Goal: Task Accomplishment & Management: Use online tool/utility

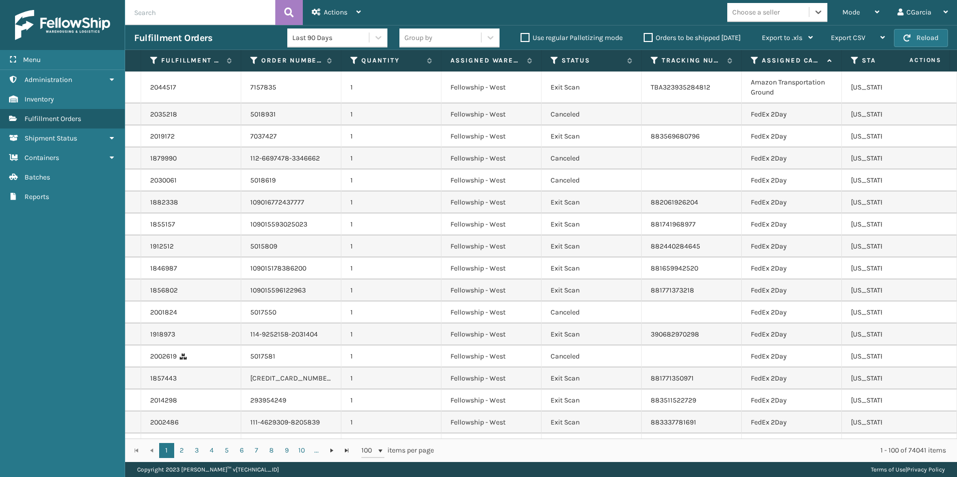
click at [801, 10] on div "Choose a seller" at bounding box center [768, 12] width 82 height 17
type input "sleep"
click at [763, 39] on div "SleepGeekz" at bounding box center [777, 37] width 100 height 19
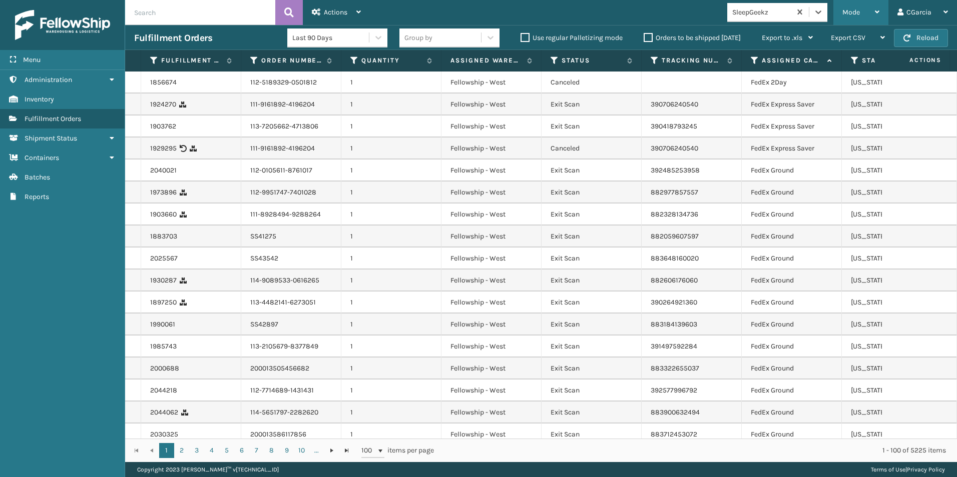
click at [867, 15] on div "Mode" at bounding box center [860, 12] width 37 height 25
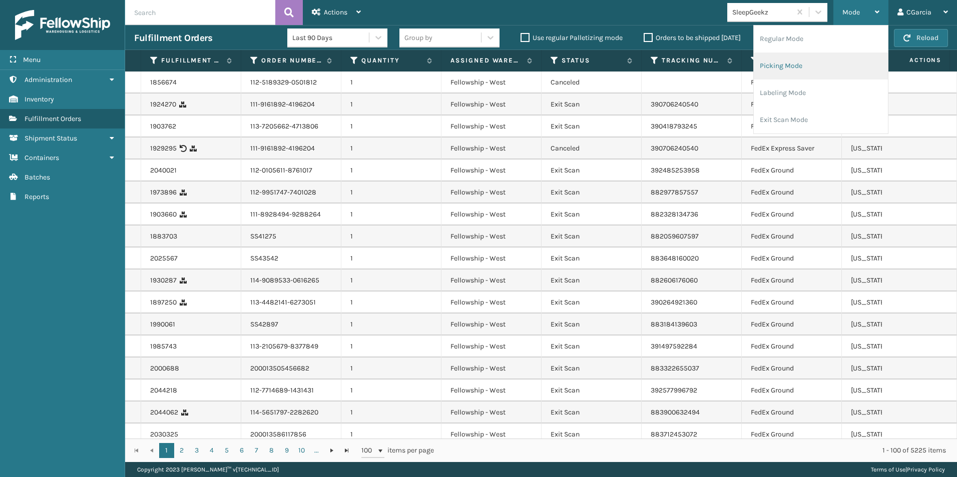
click at [786, 64] on li "Picking Mode" at bounding box center [821, 66] width 134 height 27
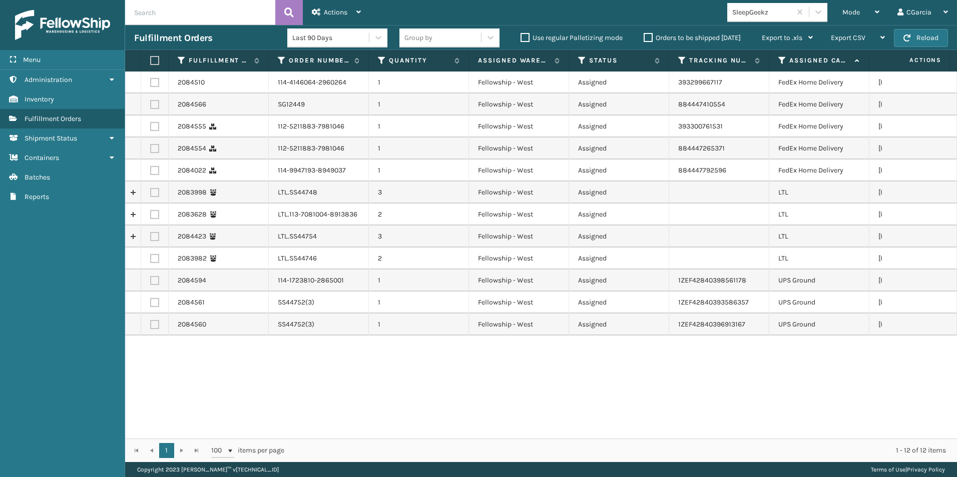
click at [155, 260] on label at bounding box center [154, 258] width 9 height 9
click at [151, 260] on input "checkbox" at bounding box center [150, 257] width 1 height 7
checkbox input "true"
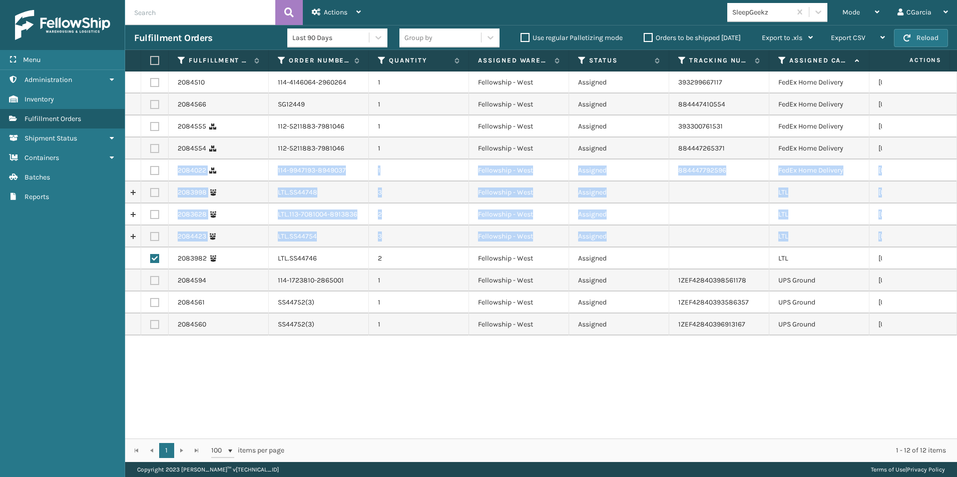
click at [153, 169] on label at bounding box center [154, 170] width 9 height 9
click at [154, 240] on label at bounding box center [154, 236] width 9 height 9
click at [151, 239] on input "checkbox" at bounding box center [150, 235] width 1 height 7
checkbox input "true"
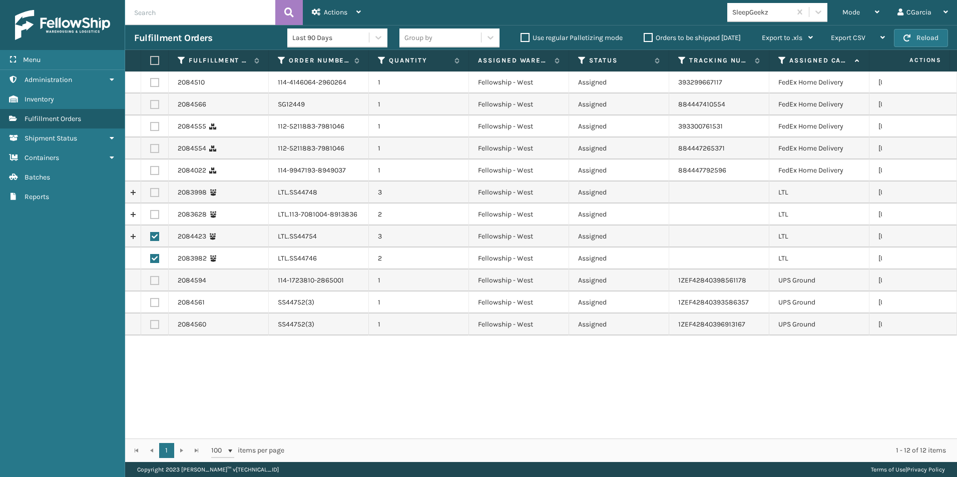
click at [154, 216] on label at bounding box center [154, 214] width 9 height 9
click at [151, 216] on input "checkbox" at bounding box center [150, 213] width 1 height 7
checkbox input "true"
click at [156, 193] on label at bounding box center [154, 192] width 9 height 9
click at [151, 193] on input "checkbox" at bounding box center [150, 191] width 1 height 7
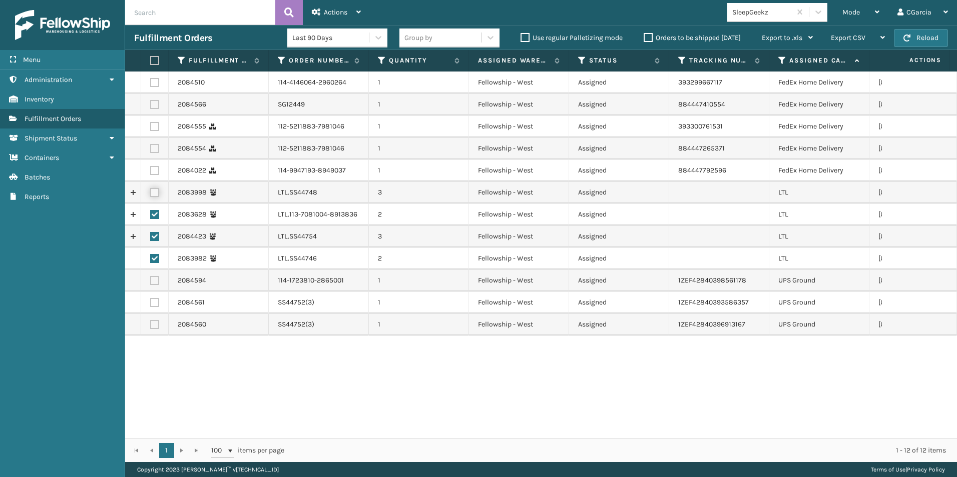
checkbox input "true"
click at [156, 174] on label at bounding box center [154, 170] width 9 height 9
click at [151, 173] on input "checkbox" at bounding box center [150, 169] width 1 height 7
click at [155, 171] on label at bounding box center [154, 170] width 9 height 9
click at [151, 171] on input "checkbox" at bounding box center [150, 169] width 1 height 7
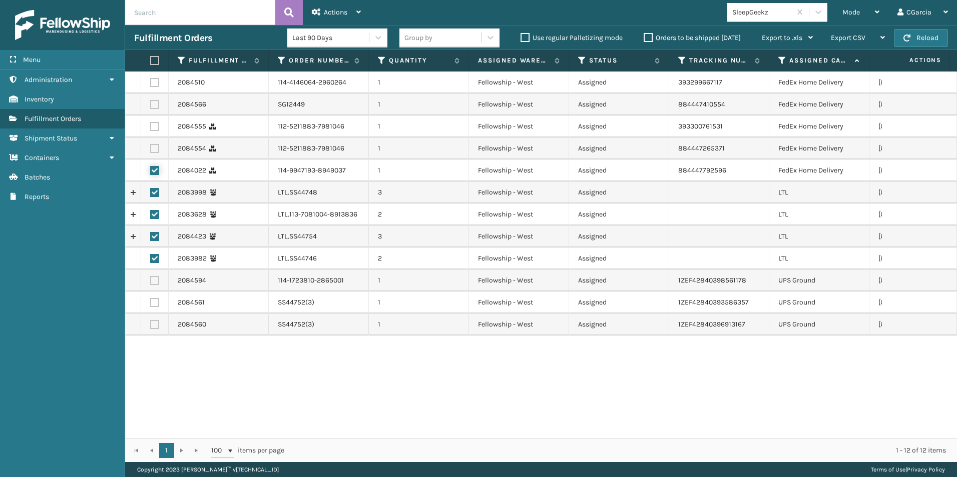
checkbox input "false"
click at [355, 9] on div "Actions" at bounding box center [336, 12] width 49 height 25
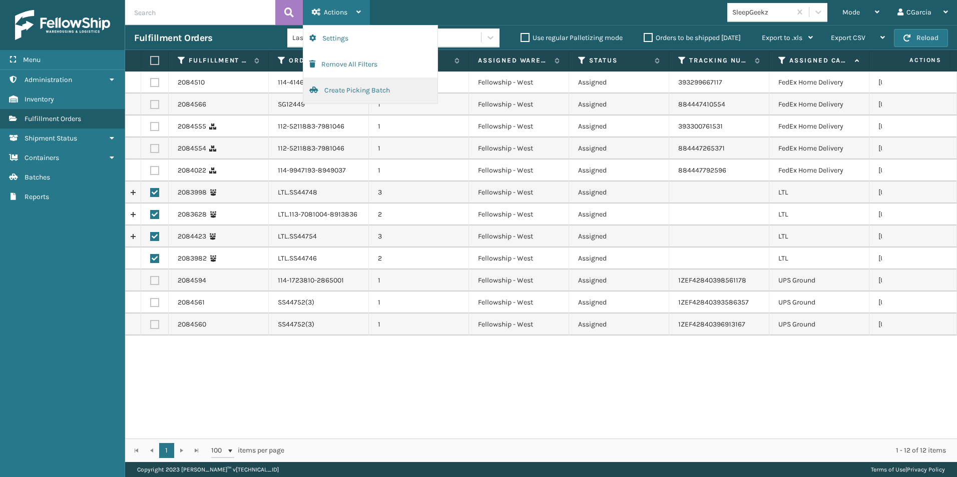
click at [328, 87] on button "Create Picking Batch" at bounding box center [370, 91] width 134 height 26
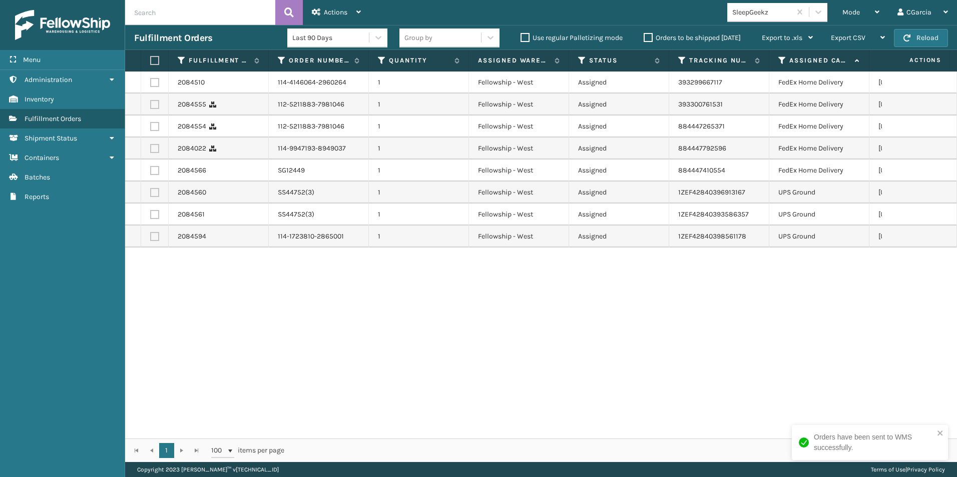
drag, startPoint x: 157, startPoint y: 335, endPoint x: 338, endPoint y: 275, distance: 190.8
click at [157, 335] on div "2084510 114-4146064-2960264 1 Fellowship - West Assigned 393299667117 FedEx Hom…" at bounding box center [541, 255] width 832 height 367
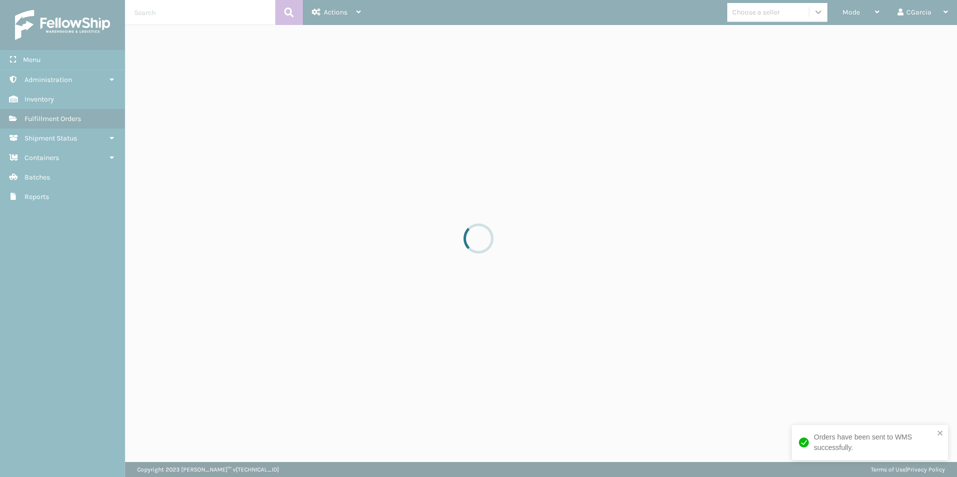
drag, startPoint x: 799, startPoint y: 8, endPoint x: 770, endPoint y: 15, distance: 30.3
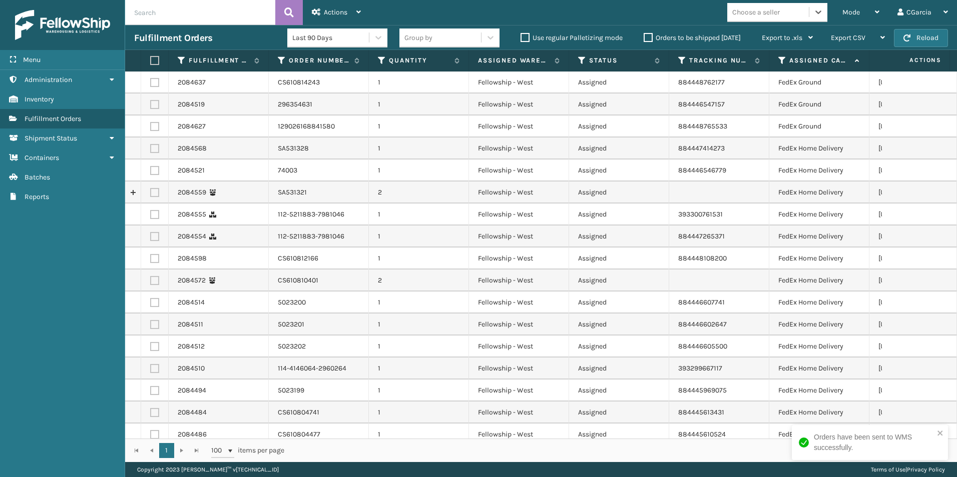
click at [791, 18] on div "Choose a seller" at bounding box center [768, 12] width 82 height 17
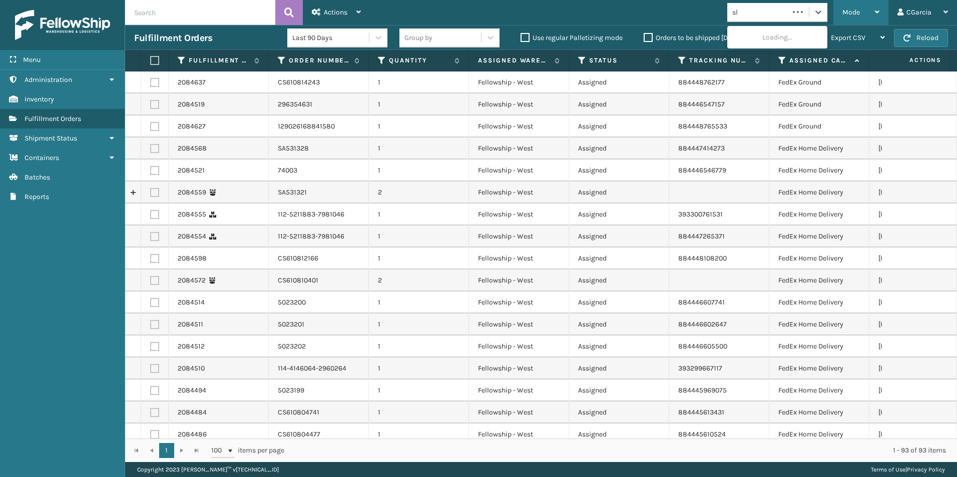
type input "sl"
click at [850, 10] on span "Mode" at bounding box center [851, 12] width 18 height 9
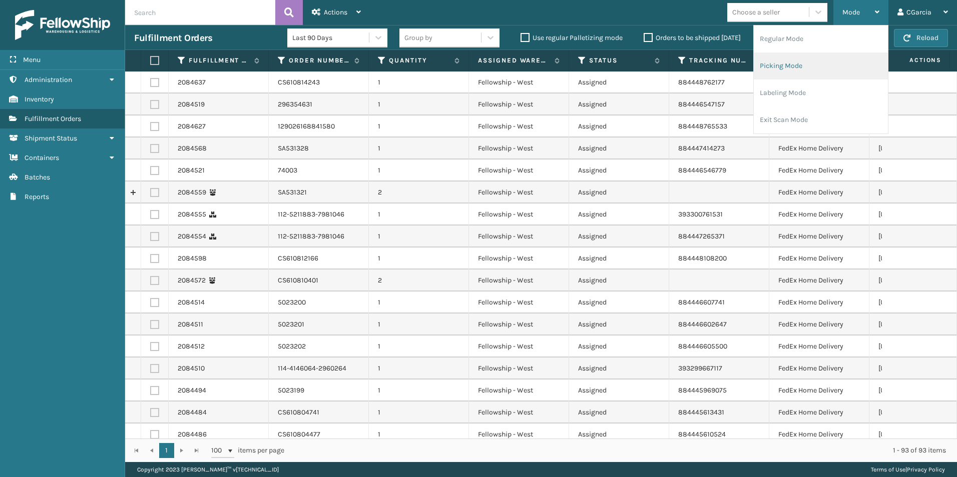
click at [771, 64] on li "Picking Mode" at bounding box center [821, 66] width 134 height 27
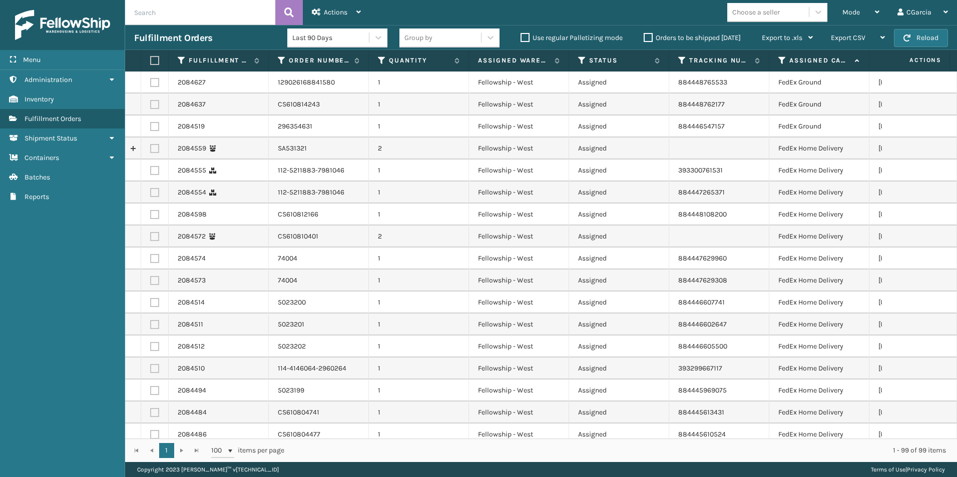
click at [771, 13] on div "Choose a seller" at bounding box center [756, 12] width 48 height 11
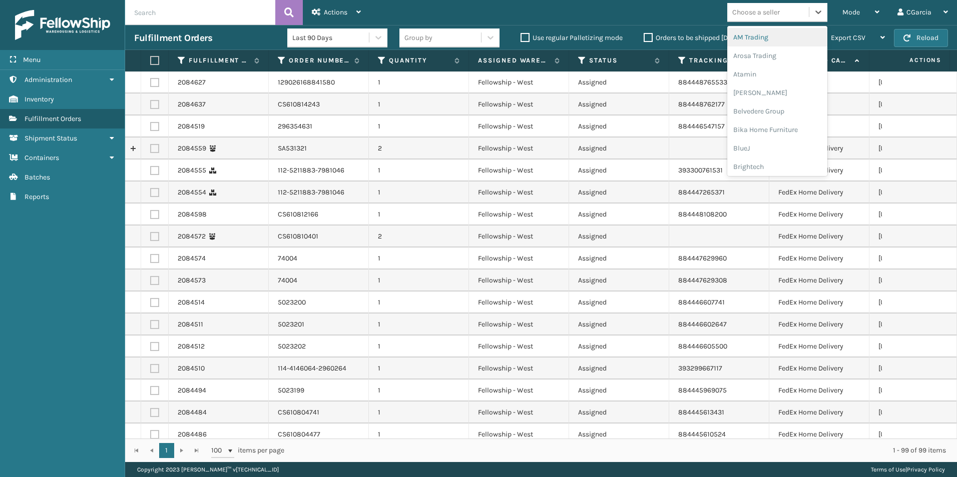
click at [856, 217] on td "FedEx Home Delivery" at bounding box center [819, 215] width 100 height 22
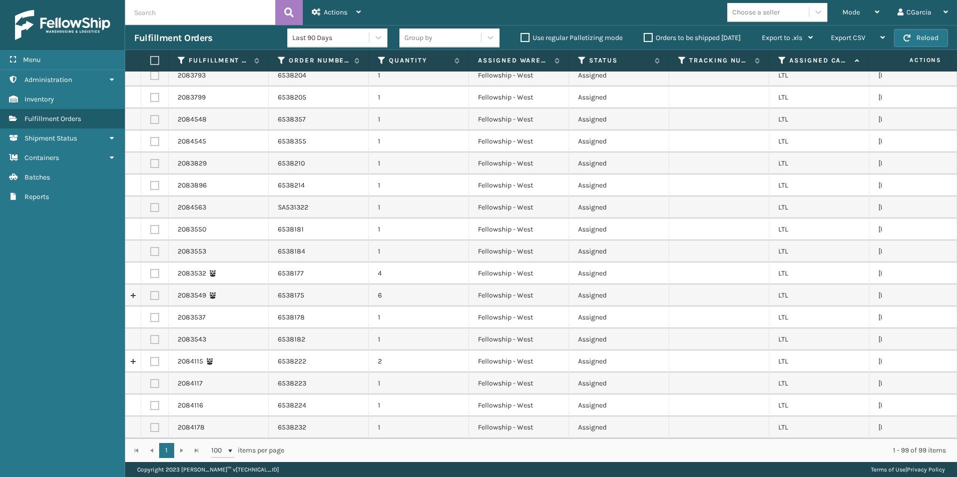
scroll to position [600, 0]
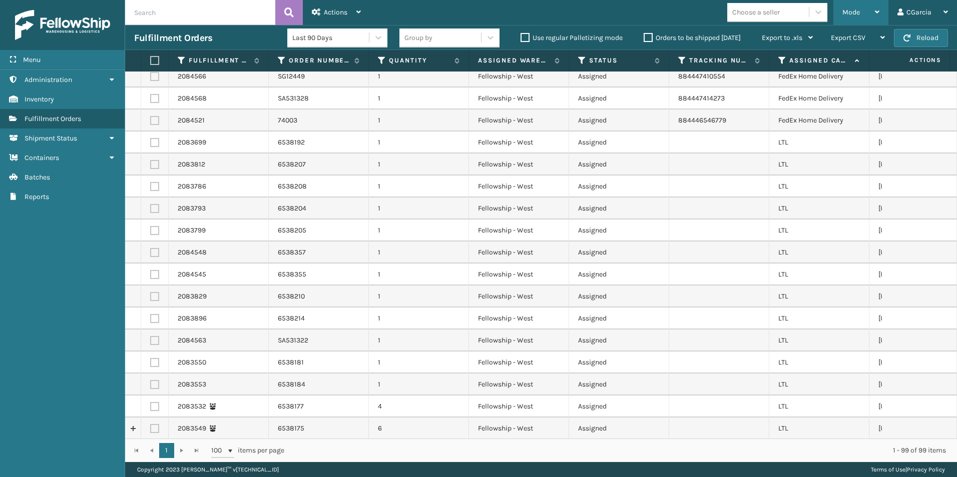
click at [842, 12] on div "Mode" at bounding box center [860, 12] width 37 height 25
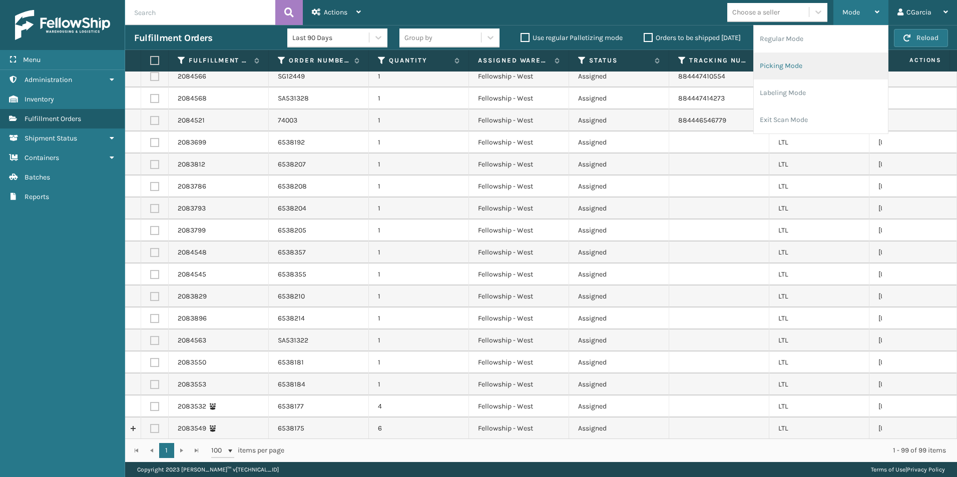
click at [803, 65] on li "Picking Mode" at bounding box center [821, 66] width 134 height 27
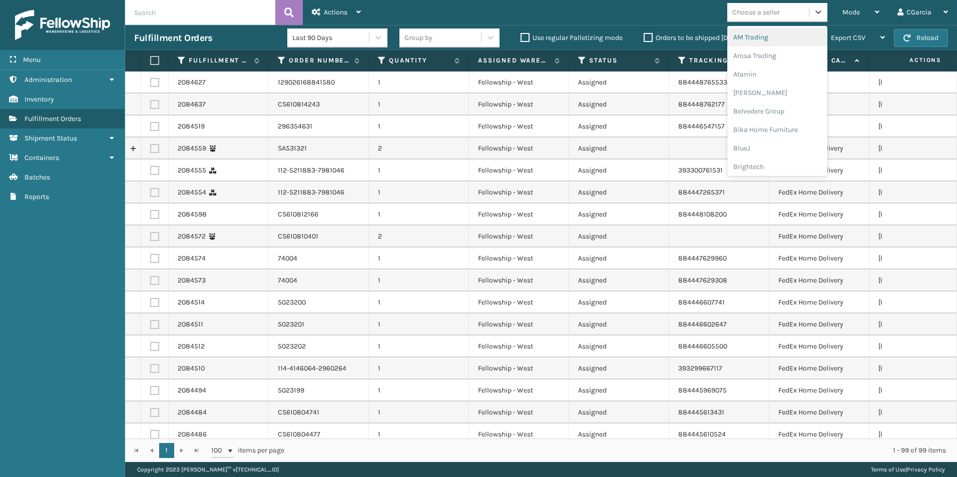
click at [752, 18] on div "Choose a seller" at bounding box center [768, 12] width 82 height 17
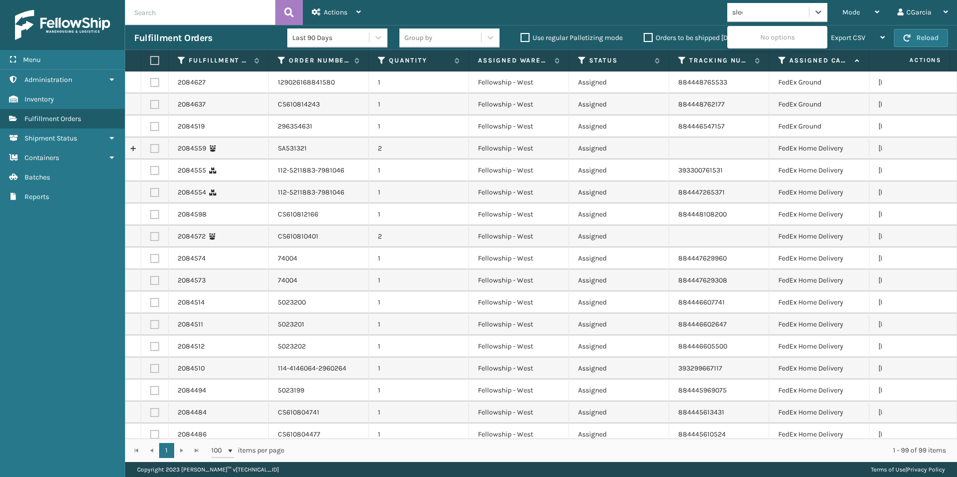
type input "sleep"
click at [757, 40] on div "SleepGeekz" at bounding box center [777, 37] width 100 height 19
type input "kool"
click at [786, 29] on div "Koolmore" at bounding box center [777, 37] width 100 height 19
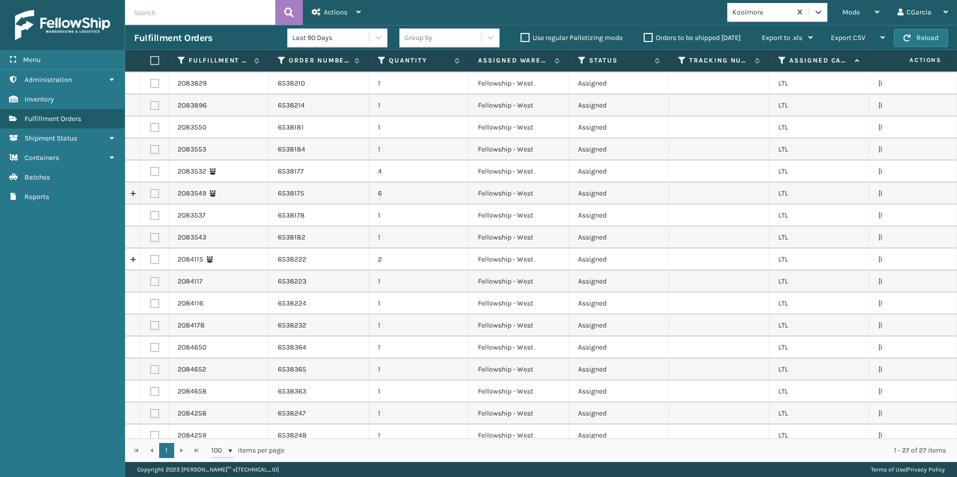
scroll to position [235, 0]
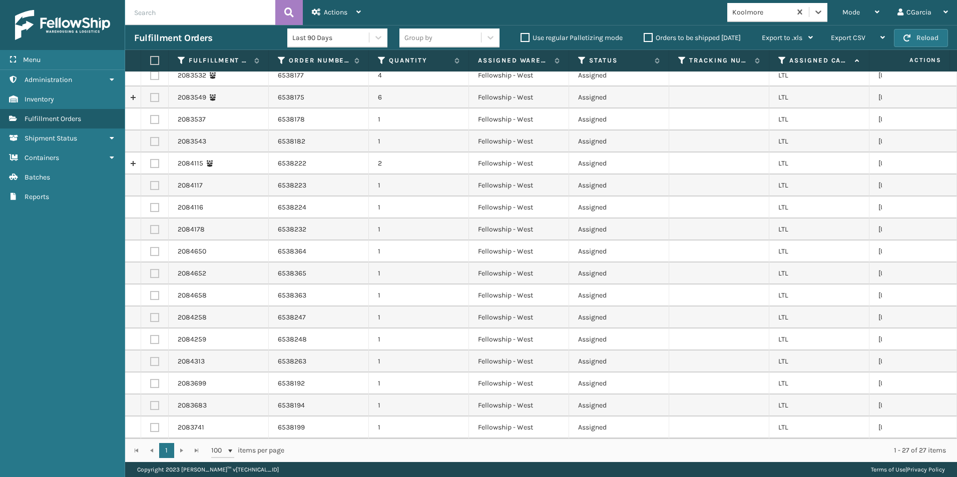
click at [152, 423] on label at bounding box center [154, 427] width 9 height 9
click at [151, 423] on input "checkbox" at bounding box center [150, 426] width 1 height 7
checkbox input "true"
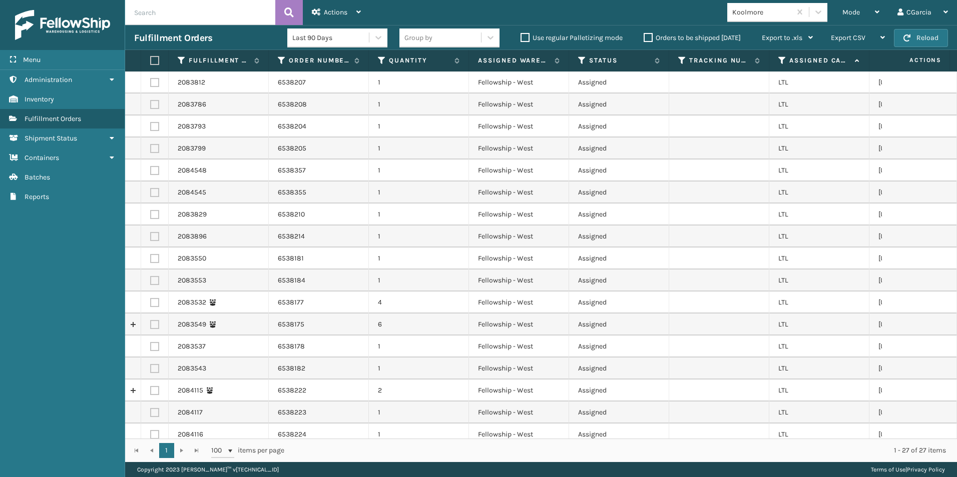
click at [154, 59] on label at bounding box center [153, 60] width 6 height 9
click at [151, 59] on input "checkbox" at bounding box center [150, 61] width 1 height 7
checkbox input "true"
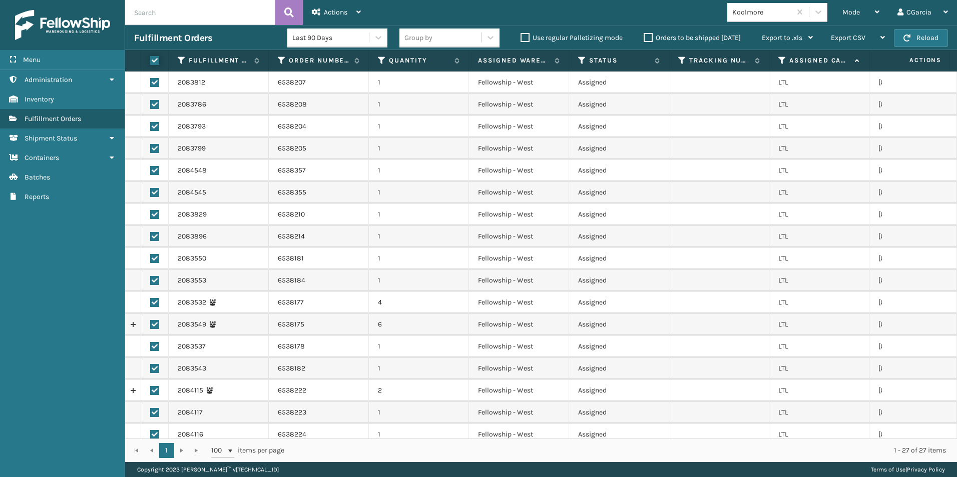
checkbox input "true"
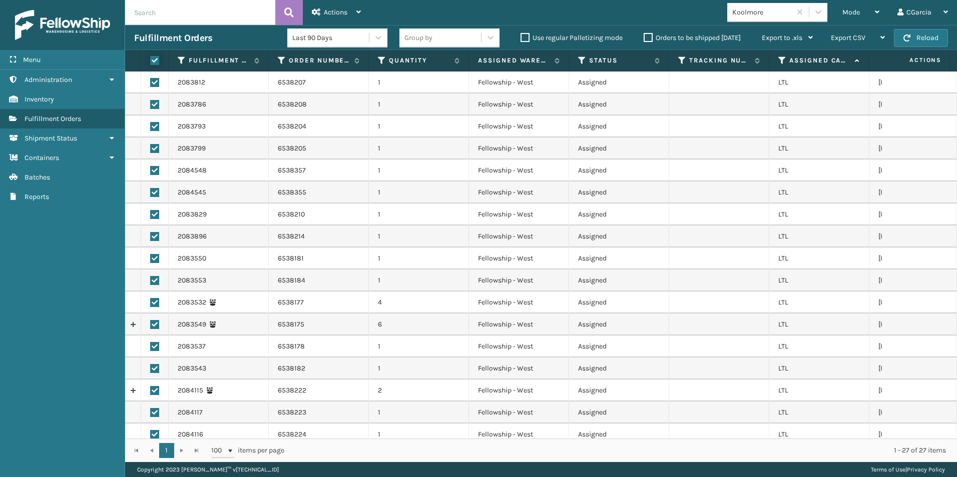
checkbox input "true"
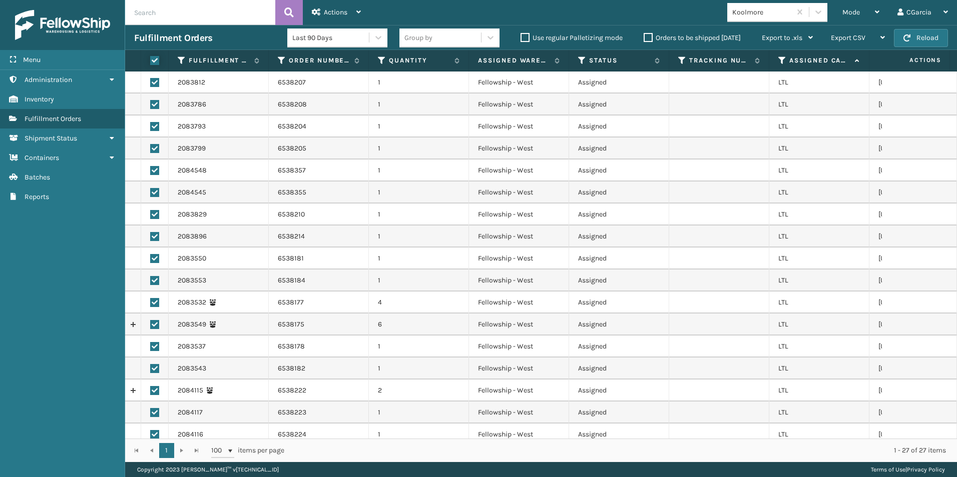
checkbox input "true"
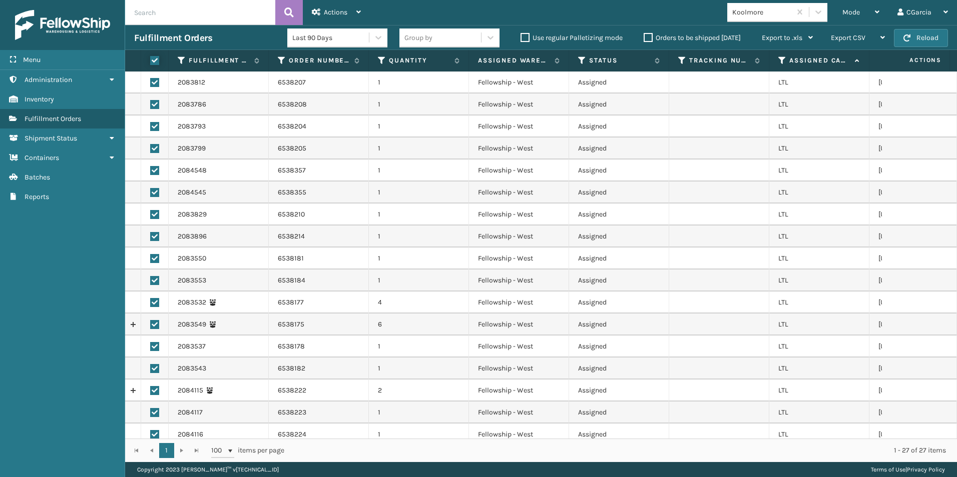
checkbox input "true"
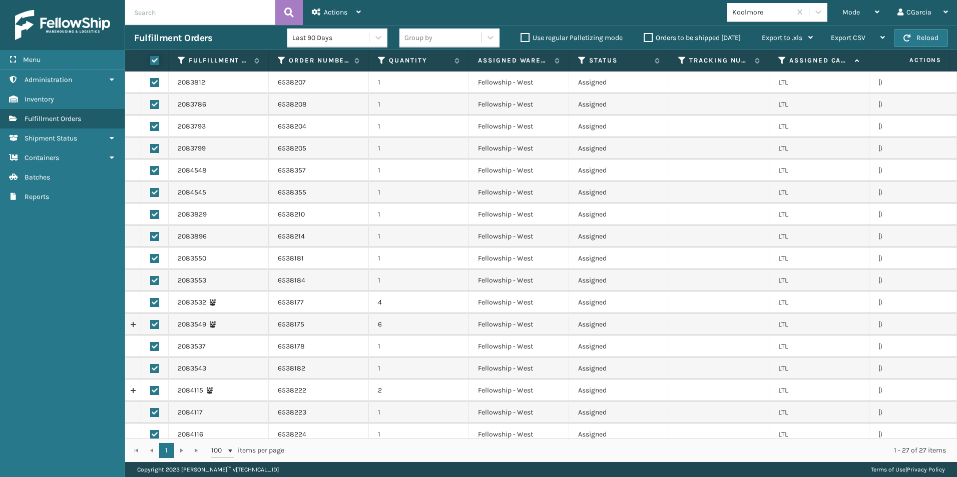
checkbox input "true"
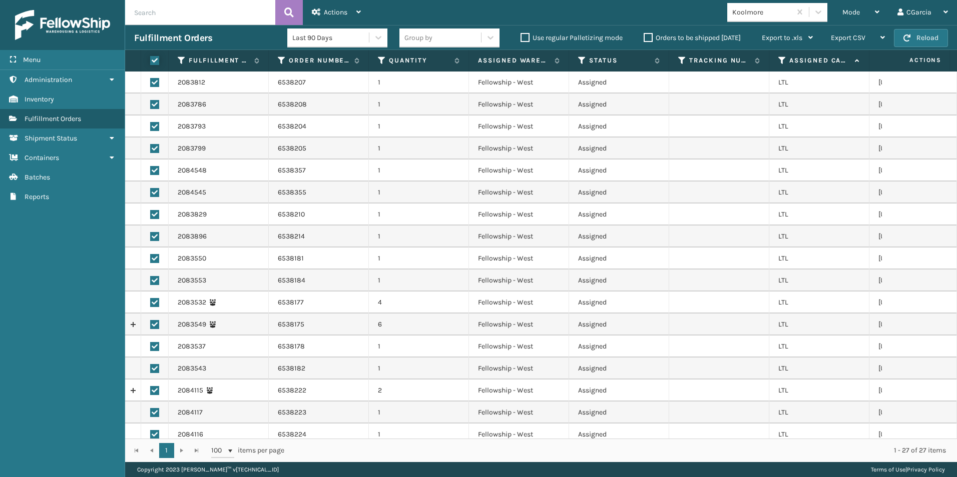
checkbox input "true"
click at [364, 10] on div "Actions Settings Remove All Filters Create Picking Batch" at bounding box center [336, 12] width 67 height 25
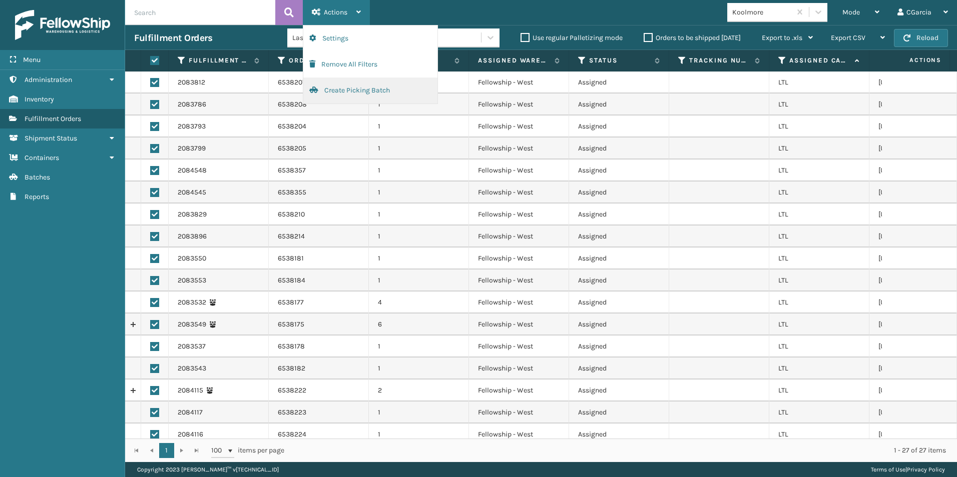
click at [349, 87] on button "Create Picking Batch" at bounding box center [370, 91] width 134 height 26
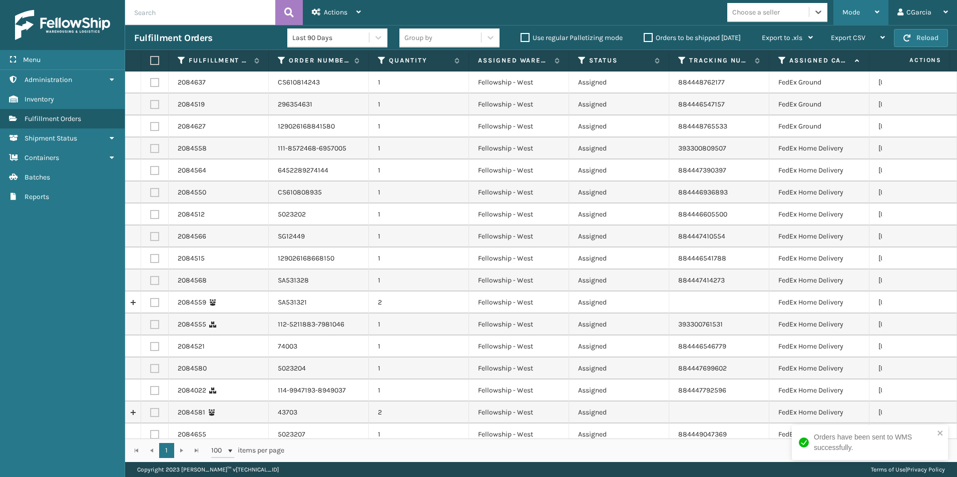
click at [838, 11] on div "Mode Regular Mode Picking Mode Labeling Mode Exit Scan Mode" at bounding box center [860, 12] width 55 height 25
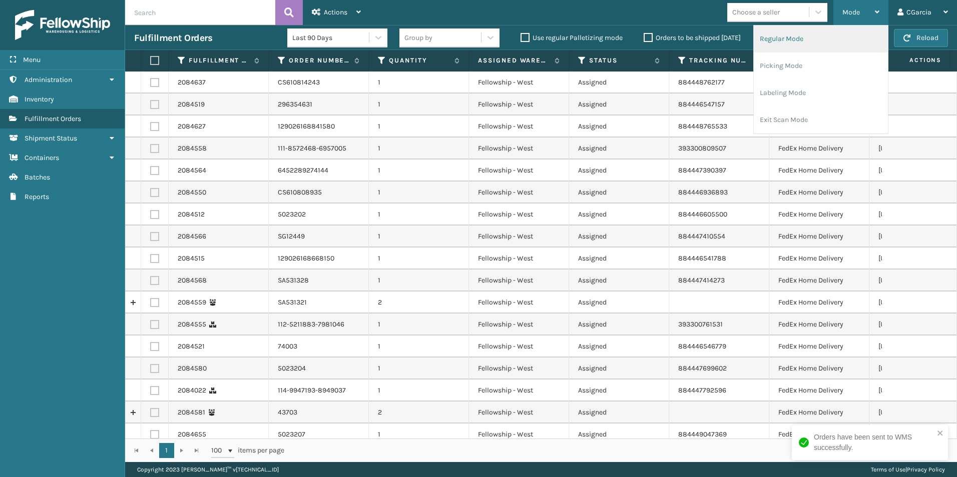
click at [804, 33] on li "Regular Mode" at bounding box center [821, 39] width 134 height 27
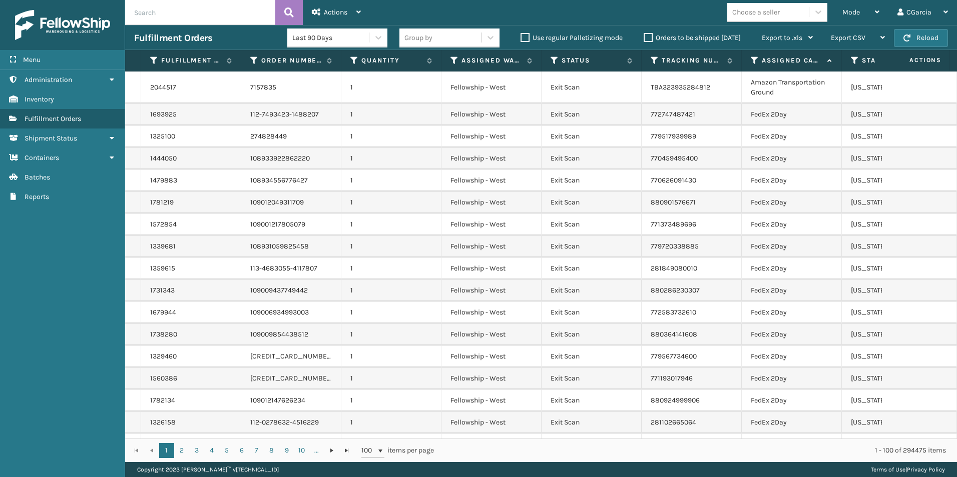
click at [230, 11] on input "text" at bounding box center [200, 12] width 150 height 25
paste input "2083532"
type input "2083532"
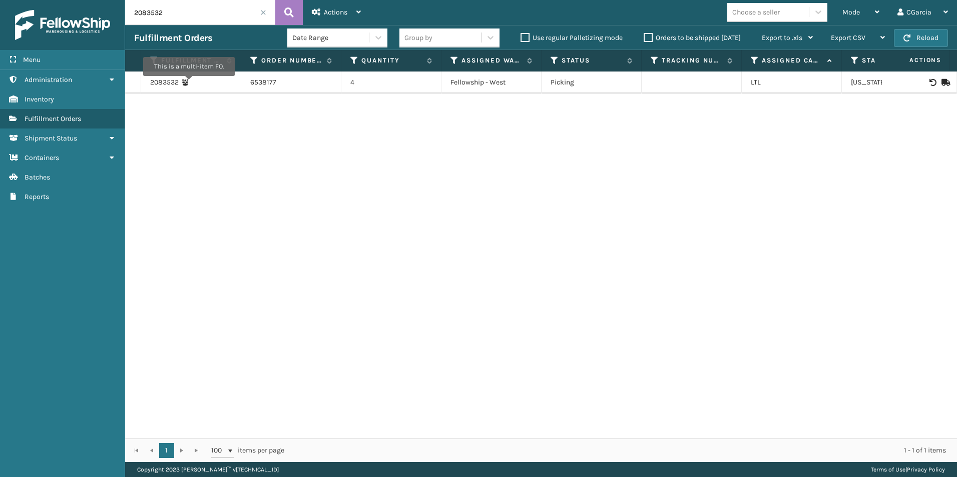
click at [189, 83] on icon at bounding box center [185, 82] width 7 height 7
click at [170, 83] on link "2083532" at bounding box center [164, 83] width 29 height 10
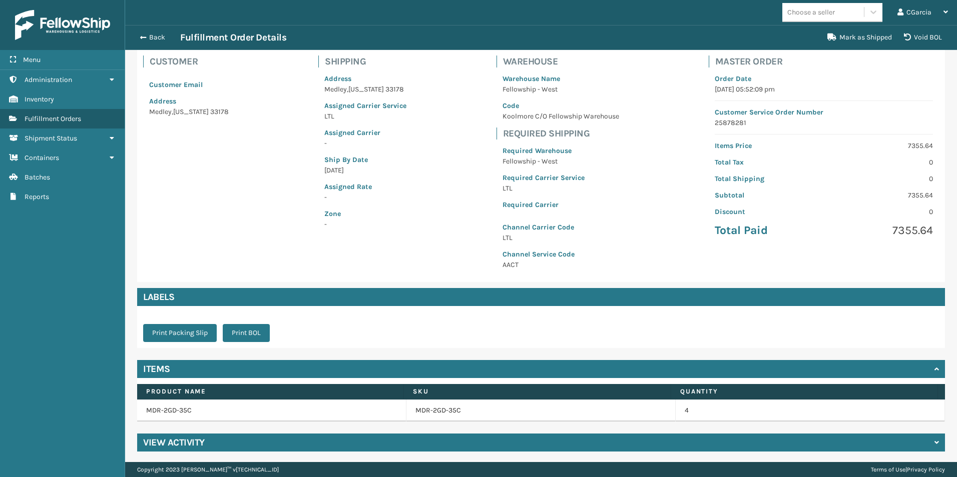
scroll to position [67, 0]
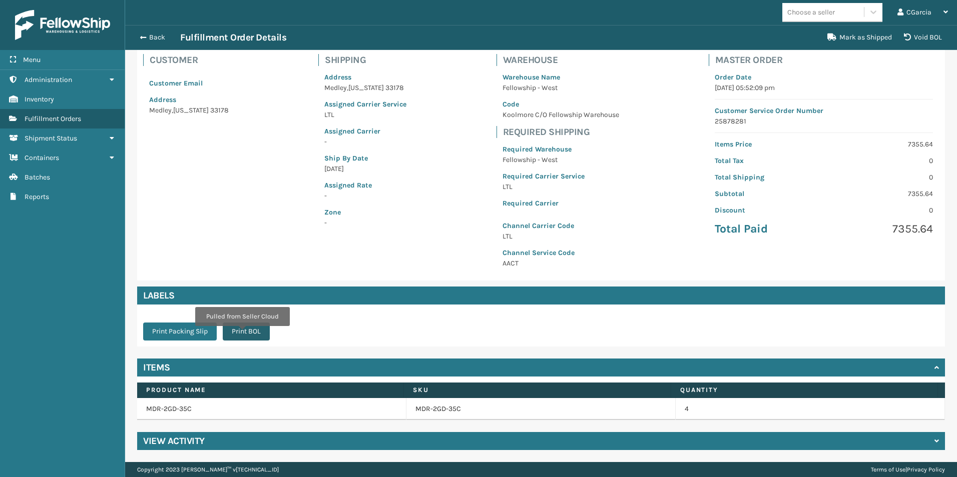
click at [242, 333] on button "Print BOL" at bounding box center [246, 332] width 47 height 18
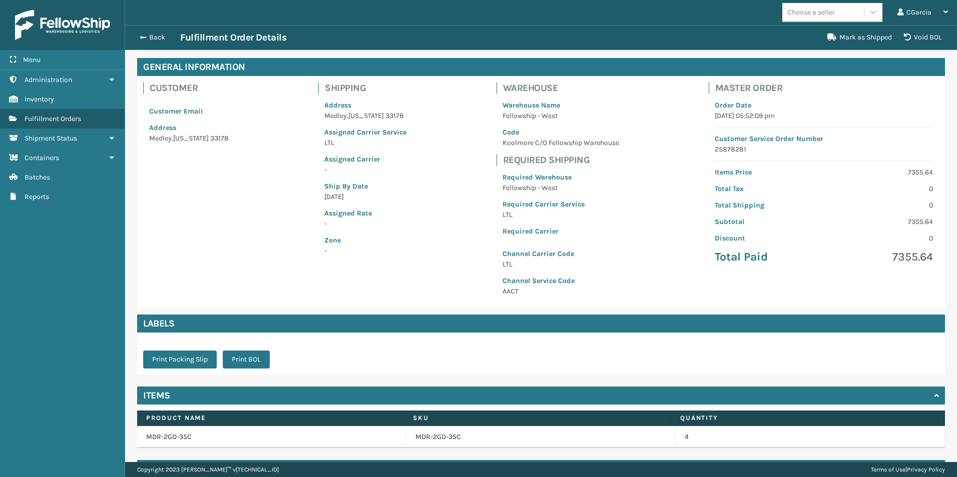
scroll to position [0, 0]
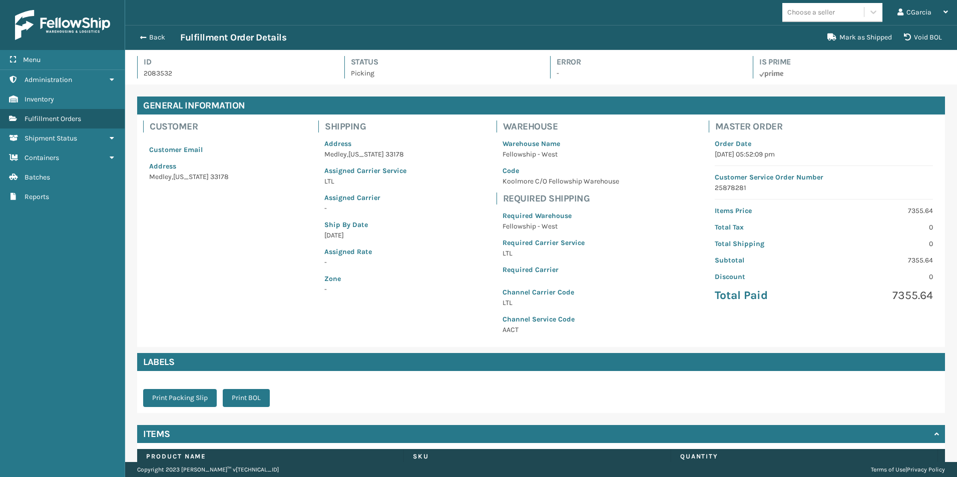
click at [159, 31] on div "Back Fulfillment Order Details Mark as Shipped Void BOL" at bounding box center [541, 37] width 832 height 25
click at [157, 36] on button "Back" at bounding box center [157, 37] width 46 height 9
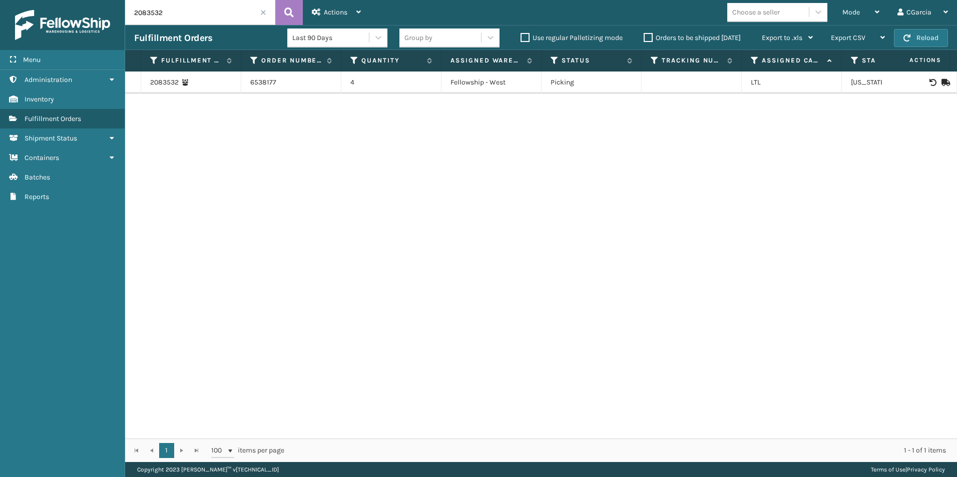
click at [191, 9] on input "2083532" at bounding box center [200, 12] width 150 height 25
paste input "7"
type input "2083537"
click at [155, 84] on link "2083537" at bounding box center [164, 83] width 28 height 10
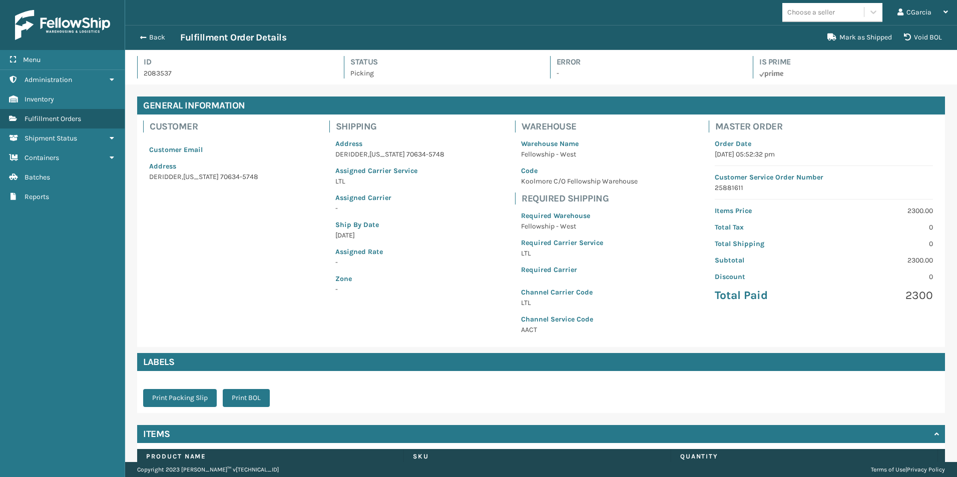
scroll to position [24, 832]
click at [243, 395] on button "Print BOL" at bounding box center [246, 398] width 47 height 18
click at [147, 42] on button "Back" at bounding box center [157, 37] width 46 height 9
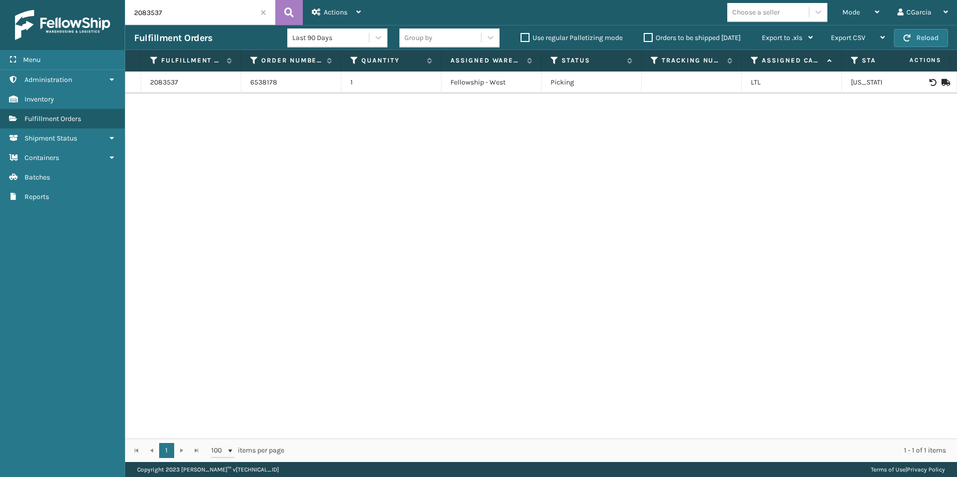
click at [230, 11] on input "2083537" at bounding box center [200, 12] width 150 height 25
paste input "43"
type input "2083543"
click at [168, 82] on link "2083543" at bounding box center [164, 83] width 29 height 10
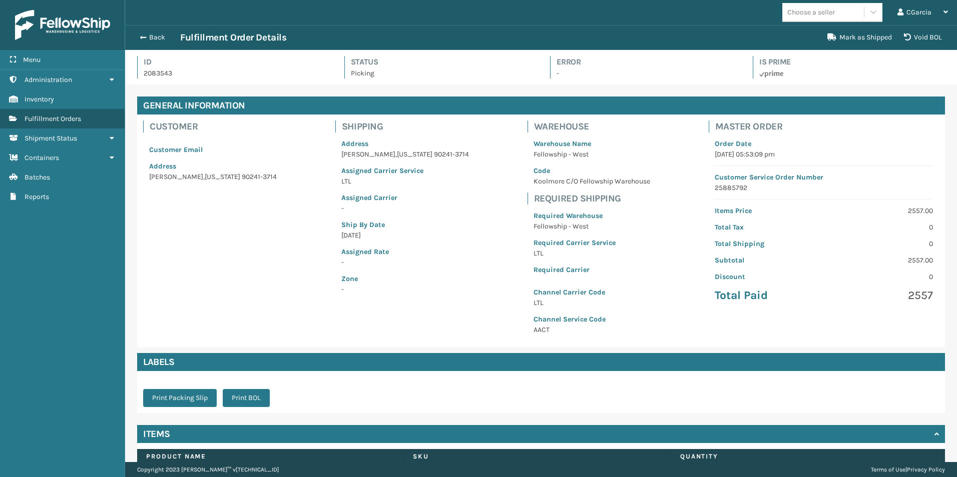
scroll to position [24, 832]
click at [235, 398] on button "Print BOL" at bounding box center [246, 398] width 47 height 18
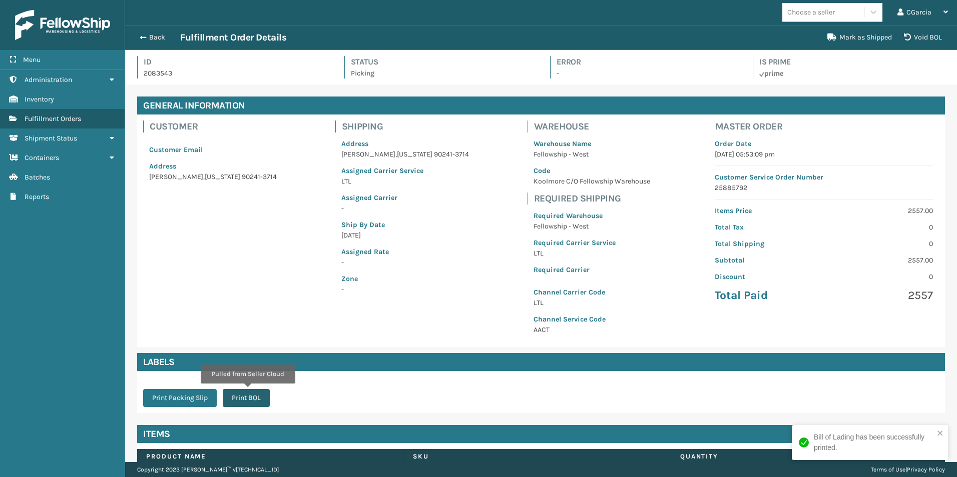
click at [262, 398] on button "Print BOL" at bounding box center [246, 398] width 47 height 18
click at [164, 37] on button "Back" at bounding box center [157, 37] width 46 height 9
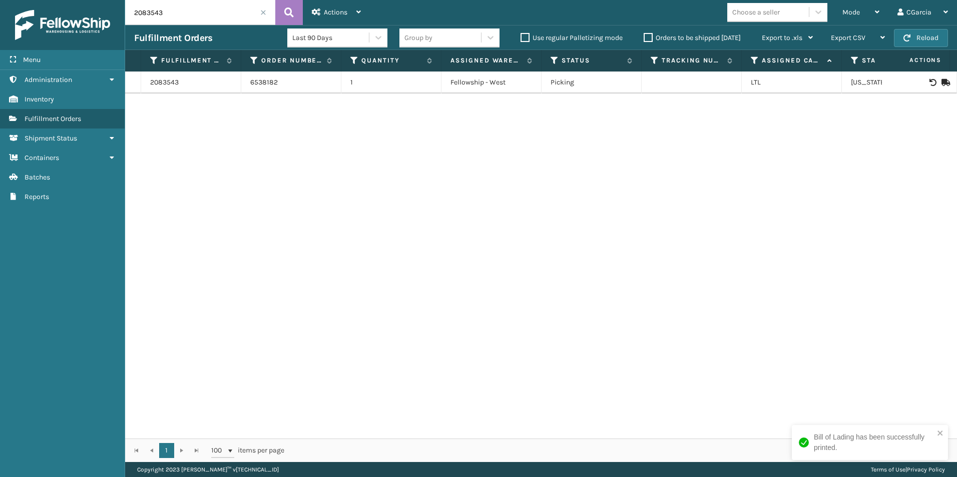
click at [206, 19] on input "2083543" at bounding box center [200, 12] width 150 height 25
paste input "9"
type input "2083549"
click at [163, 80] on link "2083549" at bounding box center [164, 83] width 29 height 10
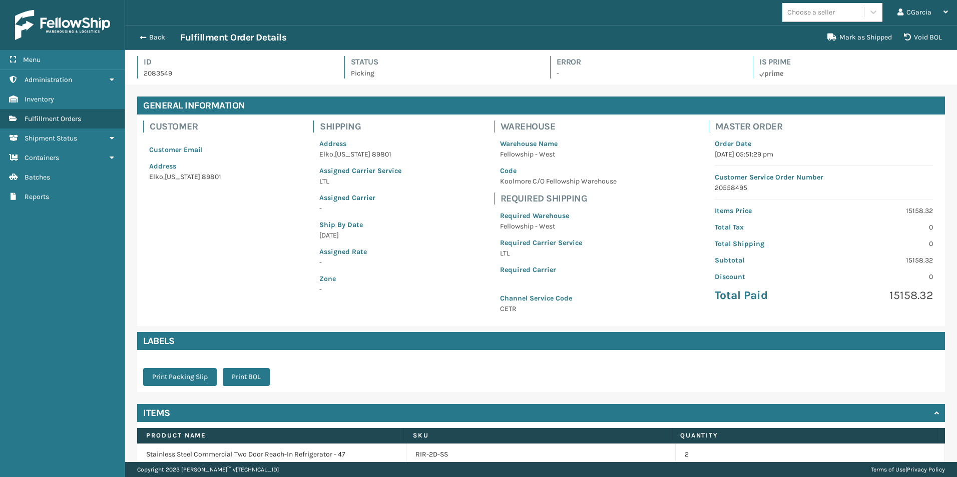
scroll to position [24, 832]
click at [241, 384] on button "Print BOL" at bounding box center [246, 377] width 47 height 18
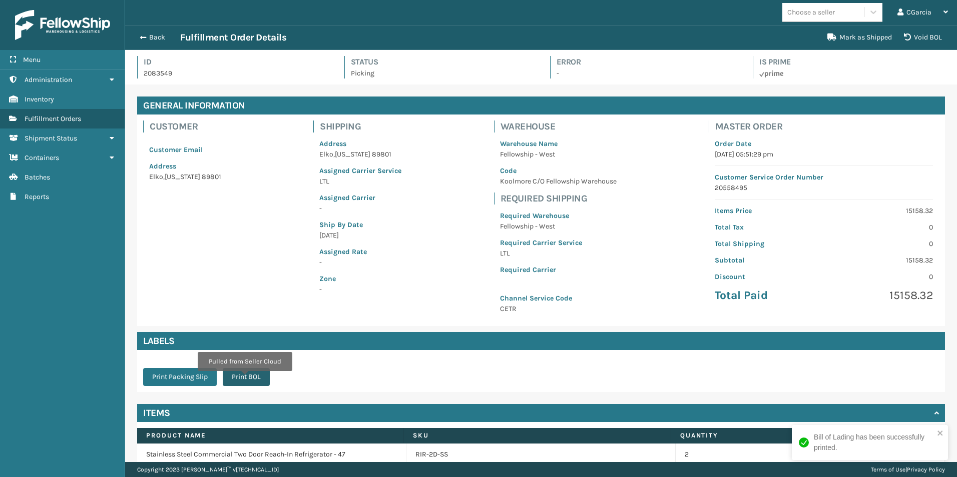
click at [244, 378] on button "Print BOL" at bounding box center [246, 377] width 47 height 18
click at [156, 41] on button "Back" at bounding box center [157, 37] width 46 height 9
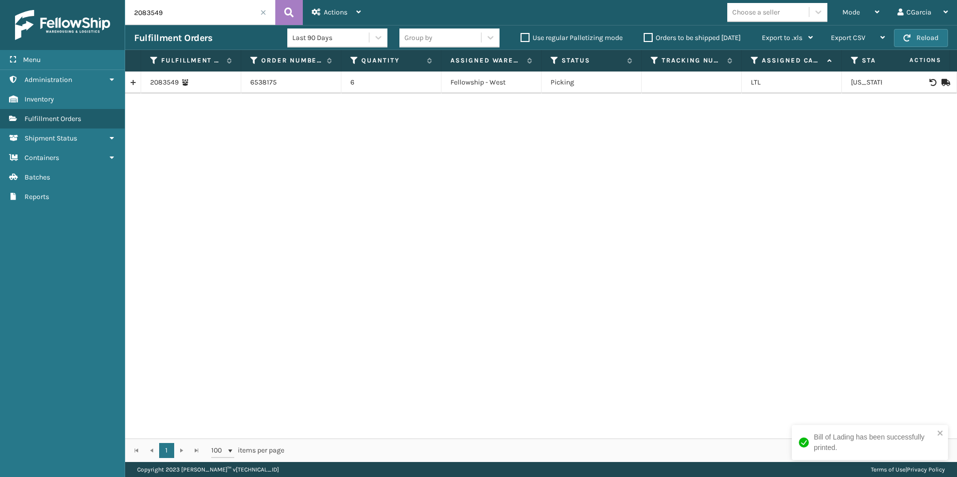
click at [209, 14] on input "2083549" at bounding box center [200, 12] width 150 height 25
paste input "50"
type input "2083550"
click at [160, 79] on link "2083550" at bounding box center [164, 83] width 29 height 10
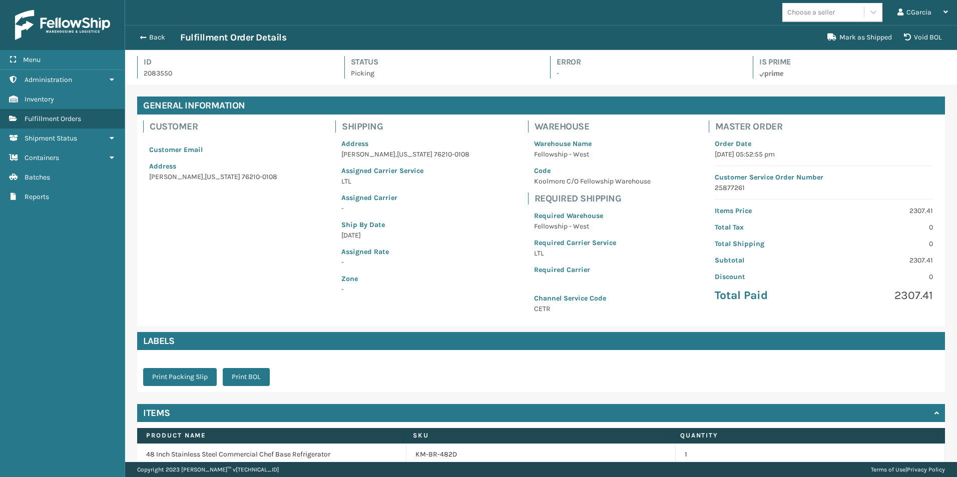
scroll to position [24, 832]
click at [245, 375] on button "Print BOL" at bounding box center [246, 377] width 47 height 18
click at [163, 37] on button "Back" at bounding box center [157, 37] width 46 height 9
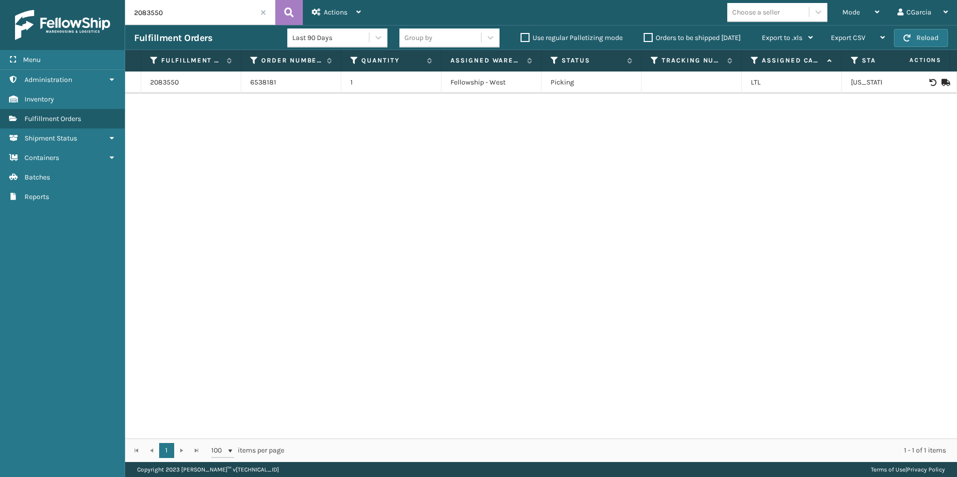
click at [215, 20] on input "2083550" at bounding box center [200, 12] width 150 height 25
paste input "3"
type input "2083553"
click at [157, 76] on td "2083553" at bounding box center [191, 83] width 100 height 22
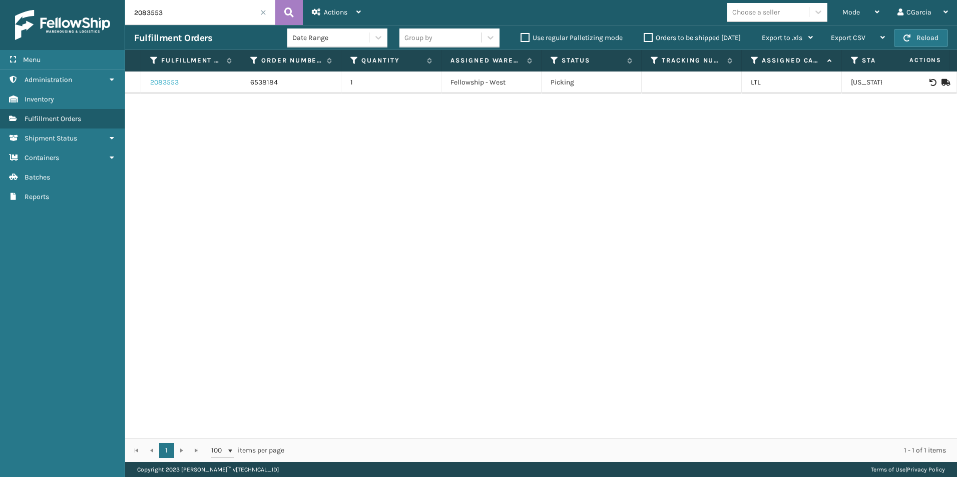
click at [157, 81] on link "2083553" at bounding box center [164, 83] width 29 height 10
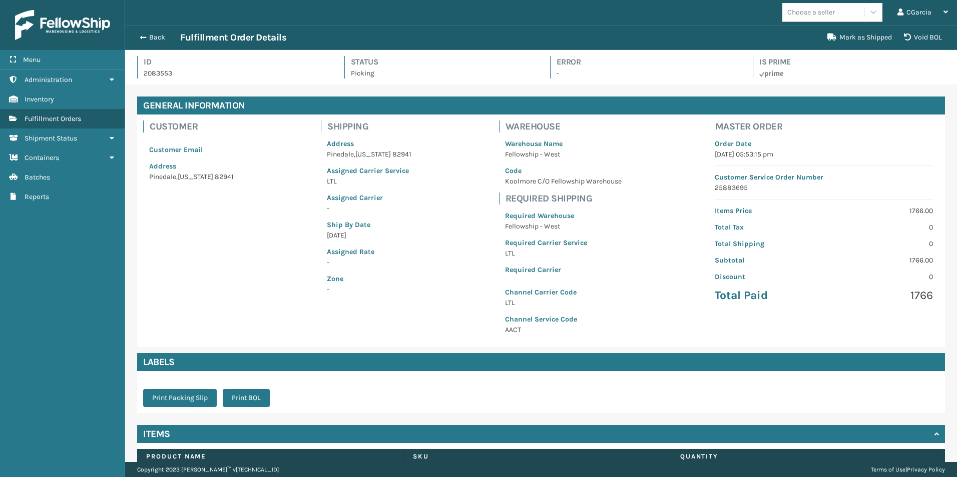
scroll to position [24, 832]
click at [252, 400] on button "Print BOL" at bounding box center [246, 398] width 47 height 18
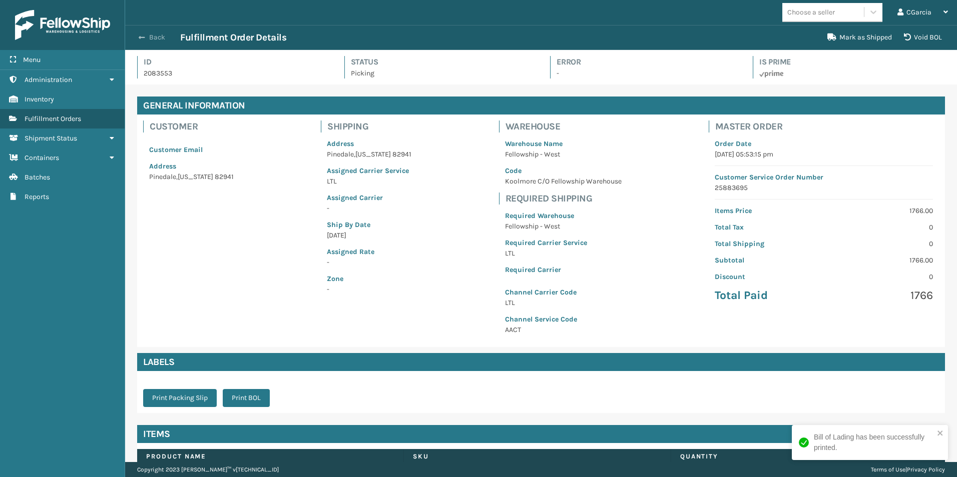
click at [148, 37] on button "Back" at bounding box center [157, 37] width 46 height 9
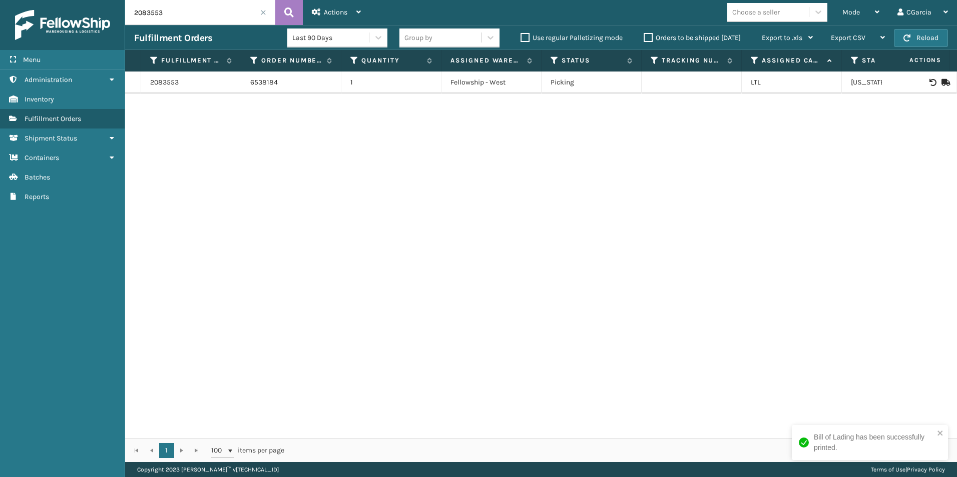
click at [201, 18] on input "2083553" at bounding box center [200, 12] width 150 height 25
paste input "68"
type input "2083683"
click at [179, 82] on link "2083683" at bounding box center [164, 83] width 29 height 10
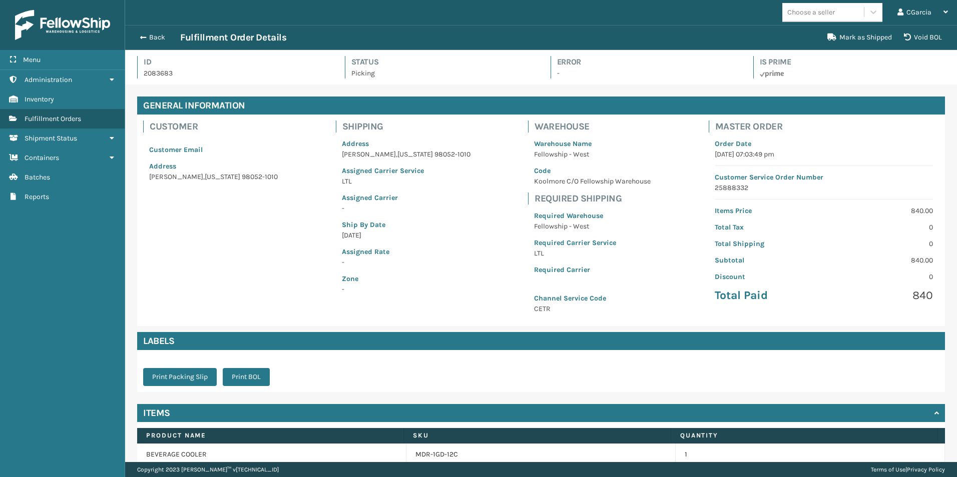
scroll to position [24, 832]
click at [258, 373] on button "Print BOL" at bounding box center [246, 377] width 47 height 18
click at [156, 36] on button "Back" at bounding box center [157, 37] width 46 height 9
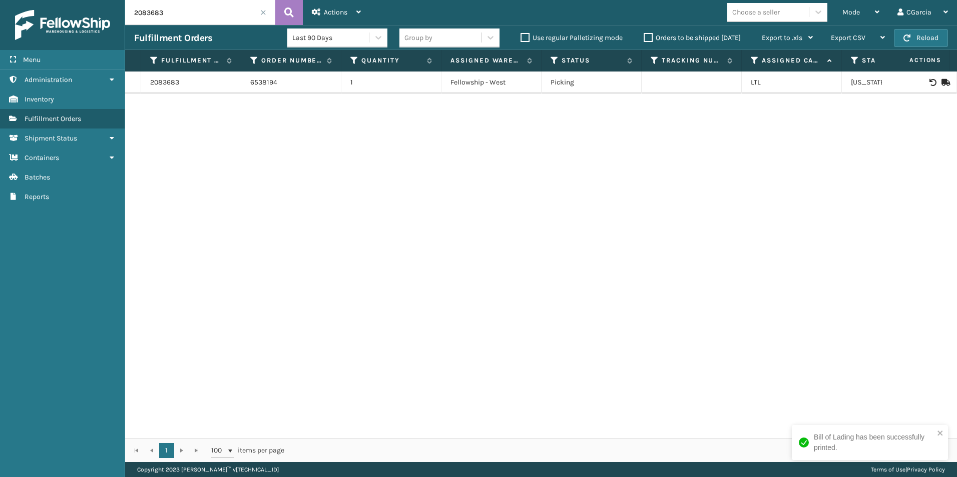
click at [202, 16] on input "2083683" at bounding box center [200, 12] width 150 height 25
paste input "99"
type input "2083699"
click at [175, 79] on link "2083699" at bounding box center [164, 83] width 29 height 10
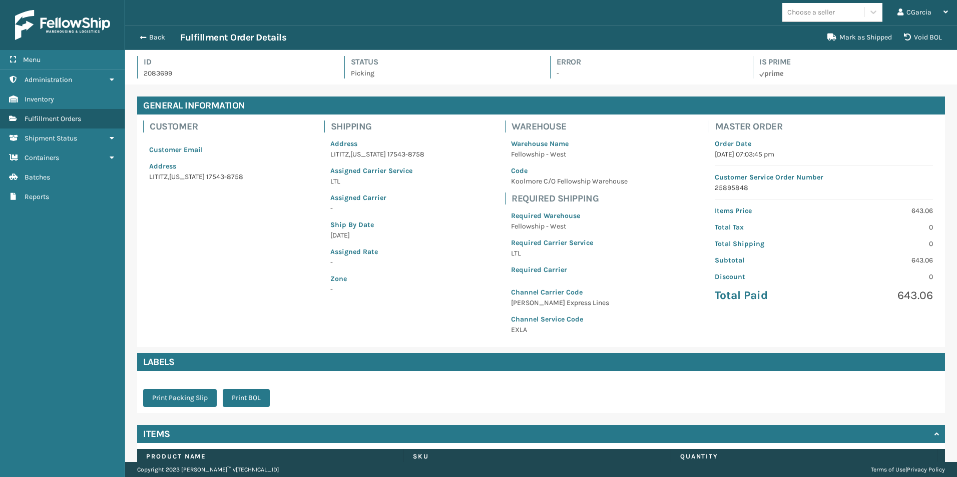
scroll to position [24, 832]
click at [229, 396] on button "Print BOL" at bounding box center [246, 398] width 47 height 18
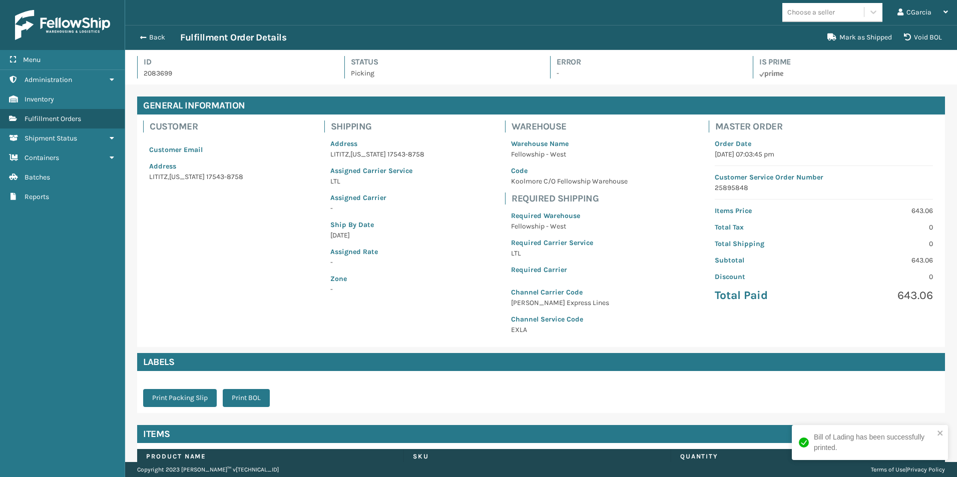
click at [267, 408] on div "Print Packing Slip Print BOL" at bounding box center [209, 392] width 145 height 42
click at [265, 402] on button "Print BOL" at bounding box center [246, 398] width 47 height 18
click at [152, 39] on button "Back" at bounding box center [157, 37] width 46 height 9
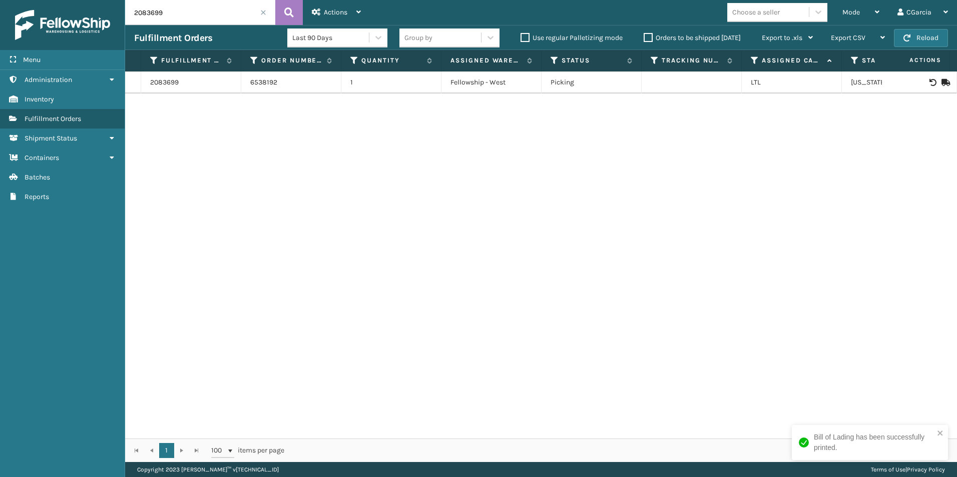
click at [179, 12] on input "2083699" at bounding box center [200, 12] width 150 height 25
paste input "741"
type input "2083741"
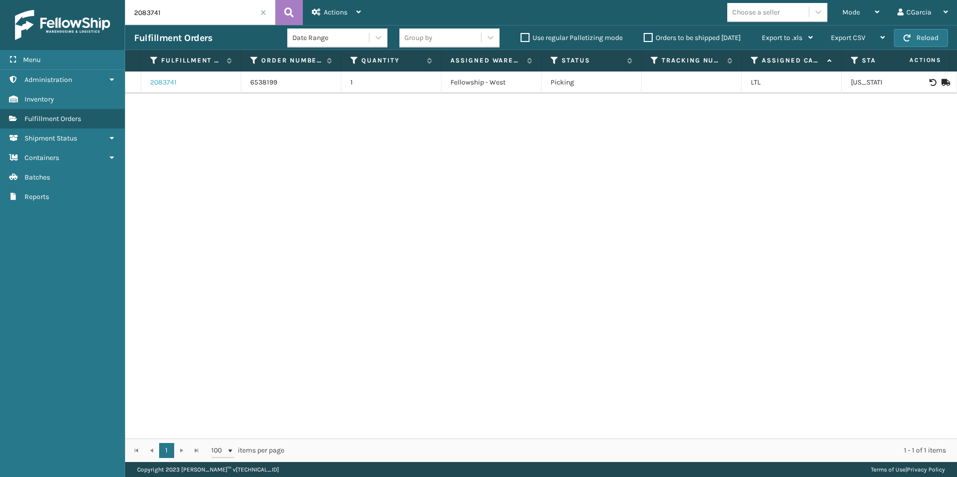
click at [173, 83] on link "2083741" at bounding box center [163, 83] width 27 height 10
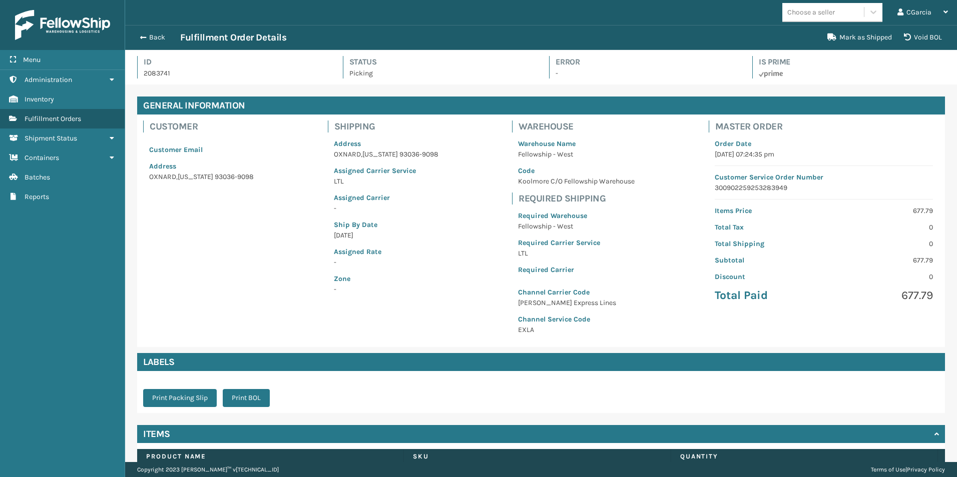
scroll to position [24, 832]
click at [268, 396] on button "Print BOL" at bounding box center [246, 398] width 47 height 18
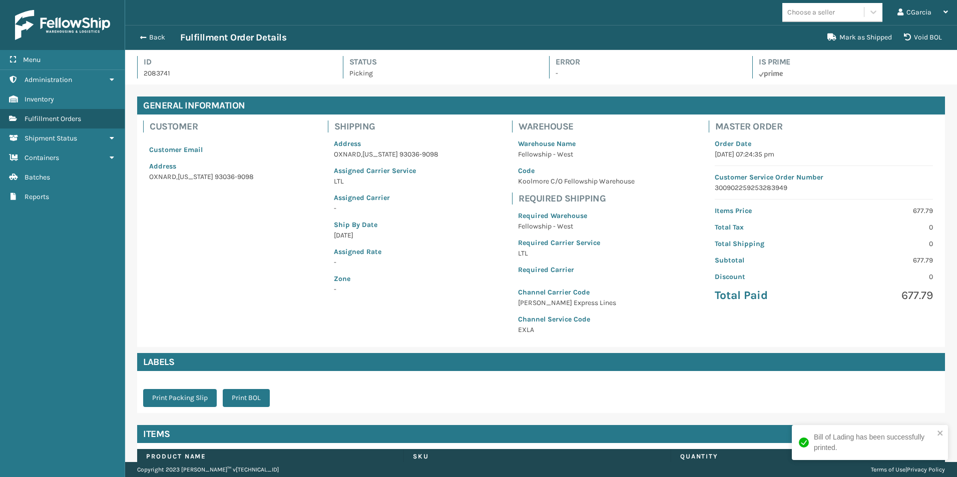
click at [167, 44] on div "Back Fulfillment Order Details Mark as Shipped Void BOL" at bounding box center [541, 37] width 832 height 25
click at [159, 42] on div "Back Fulfillment Order Details" at bounding box center [477, 38] width 687 height 12
drag, startPoint x: 159, startPoint y: 42, endPoint x: 157, endPoint y: 31, distance: 11.7
click at [157, 31] on div "Back Fulfillment Order Details Mark as Shipped Void BOL" at bounding box center [541, 37] width 832 height 25
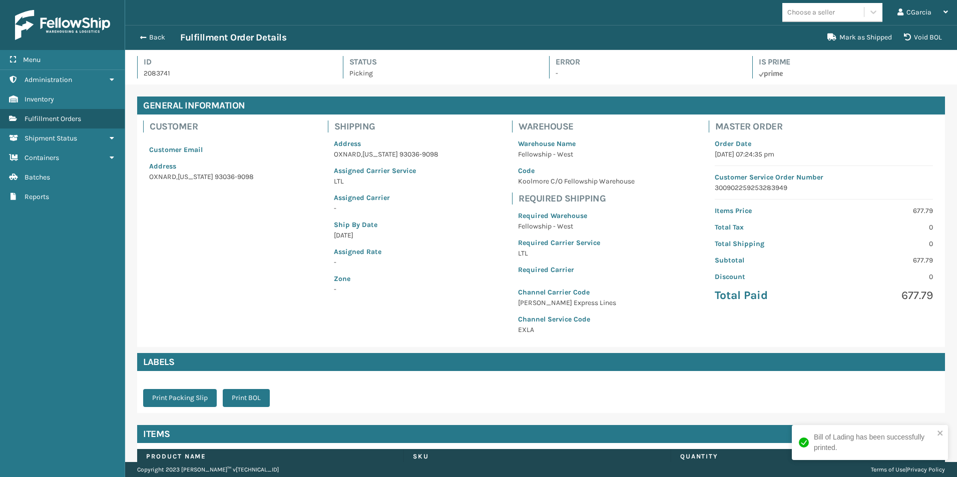
click at [152, 42] on div "Back Fulfillment Order Details" at bounding box center [477, 38] width 687 height 12
click at [156, 37] on button "Back" at bounding box center [157, 37] width 46 height 9
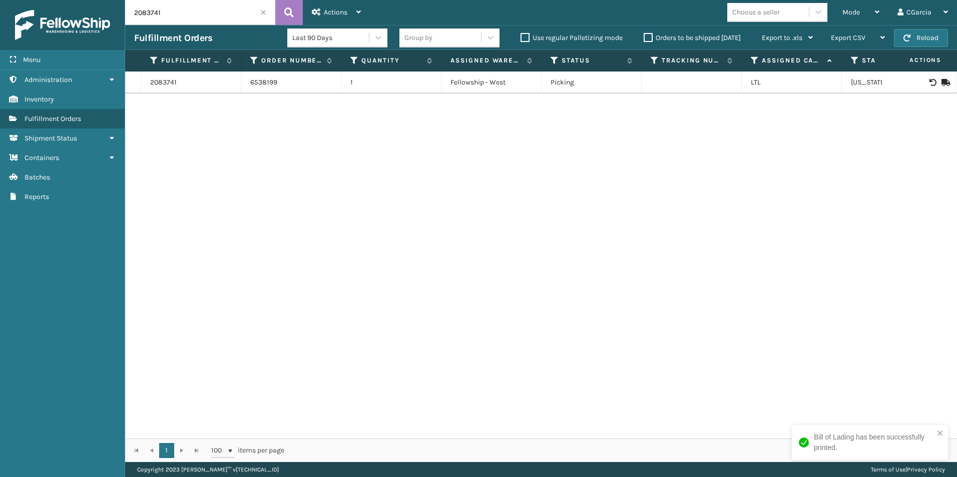
click at [191, 17] on input "2083741" at bounding box center [200, 12] width 150 height 25
paste input "86"
type input "2083786"
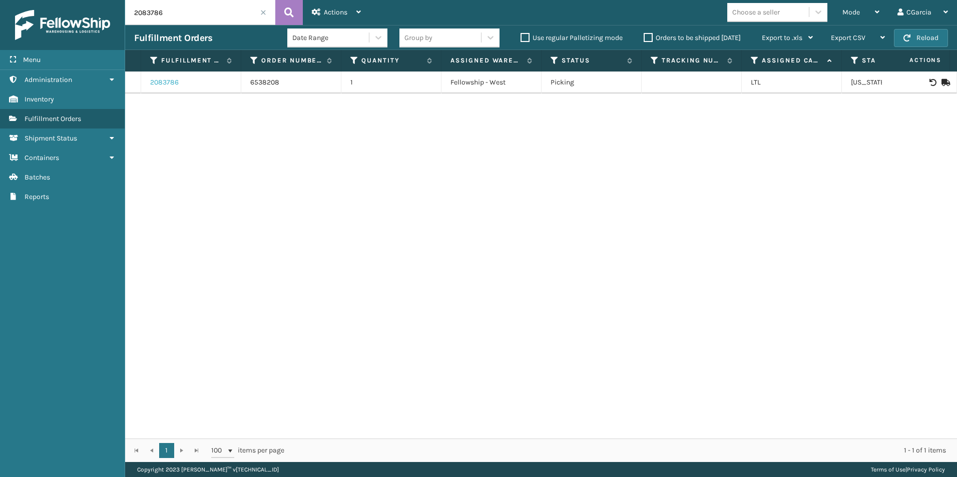
click at [177, 82] on link "2083786" at bounding box center [164, 83] width 29 height 10
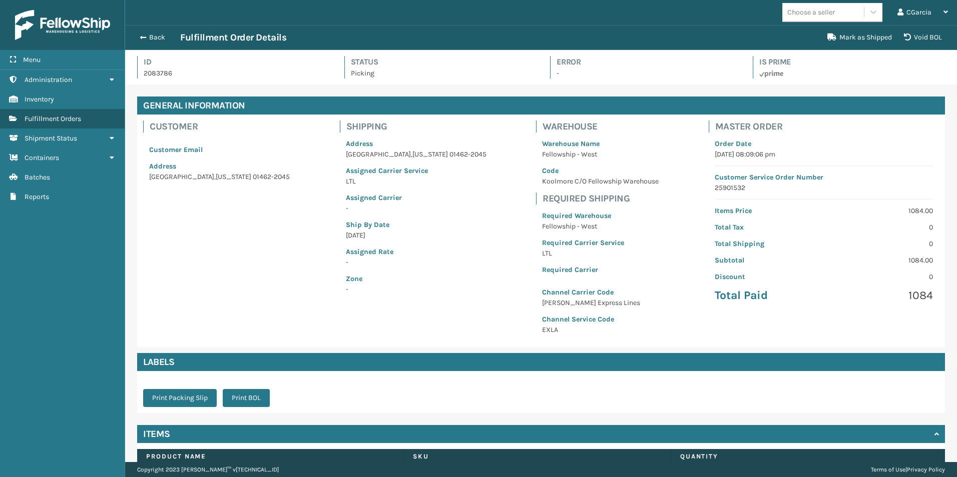
scroll to position [24, 832]
click at [242, 398] on button "Print BOL" at bounding box center [246, 398] width 47 height 18
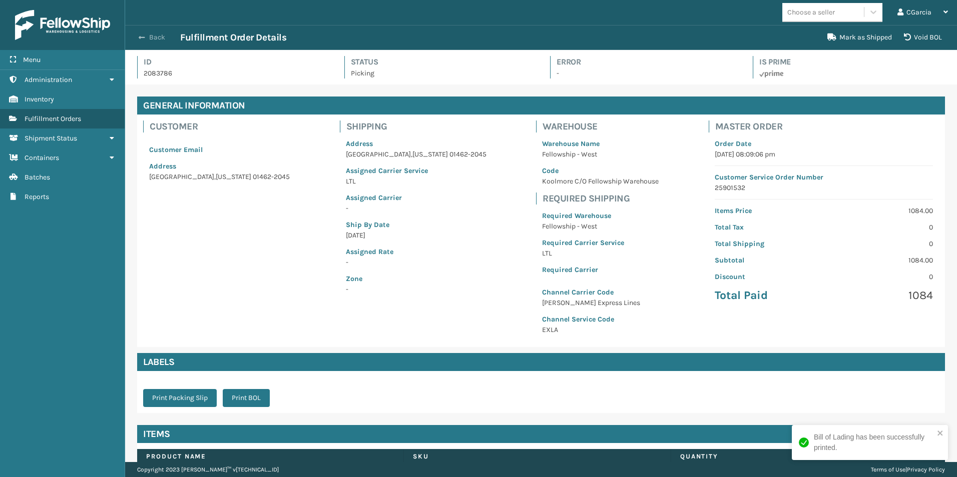
click at [153, 37] on button "Back" at bounding box center [157, 37] width 46 height 9
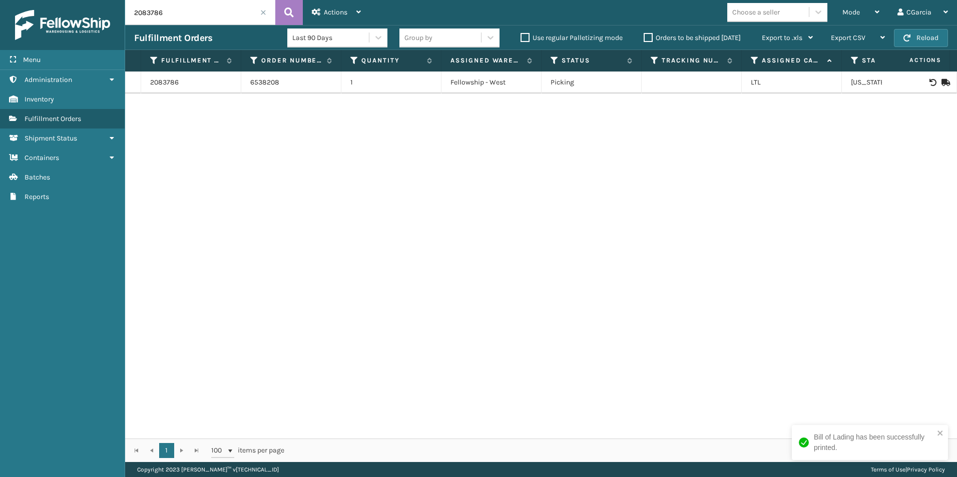
click at [138, 11] on input "2083786" at bounding box center [200, 12] width 150 height 25
paste input "93"
type input "2083793"
click at [167, 84] on link "2083793" at bounding box center [164, 83] width 28 height 10
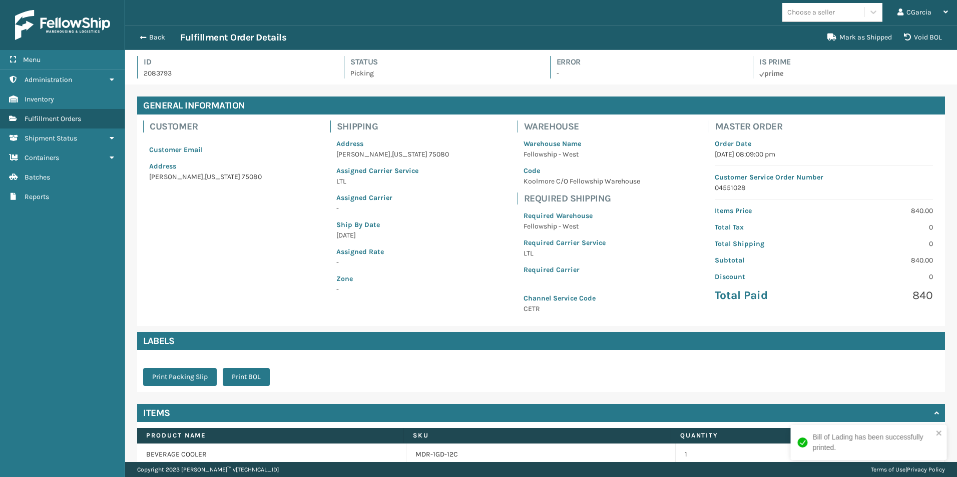
scroll to position [24, 832]
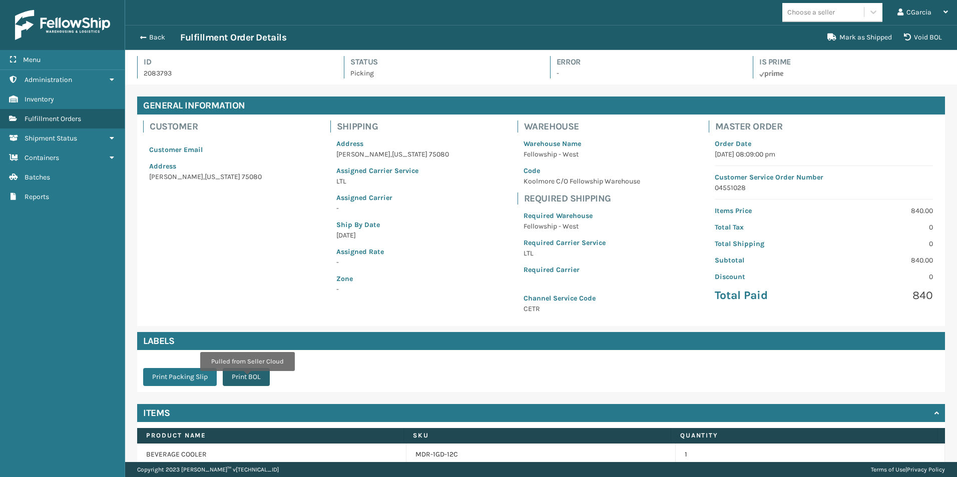
click at [247, 378] on button "Print BOL" at bounding box center [246, 377] width 47 height 18
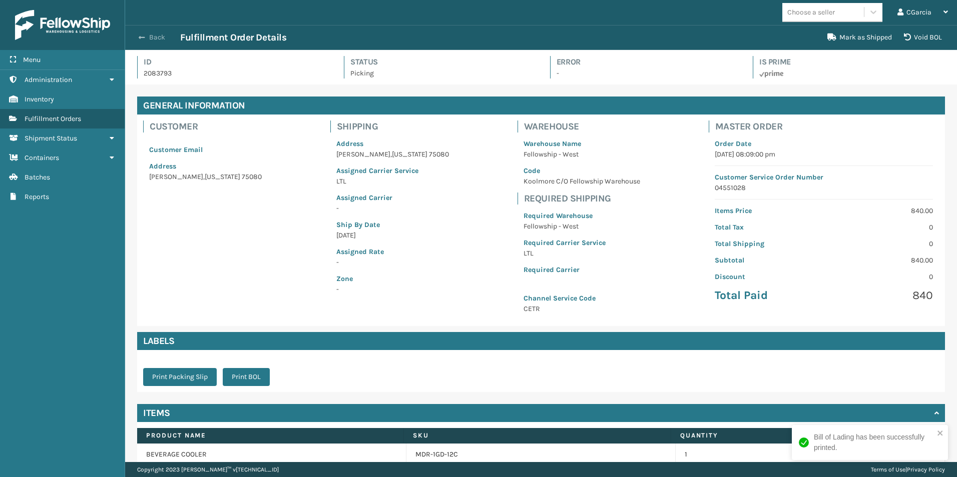
click at [158, 35] on button "Back" at bounding box center [157, 37] width 46 height 9
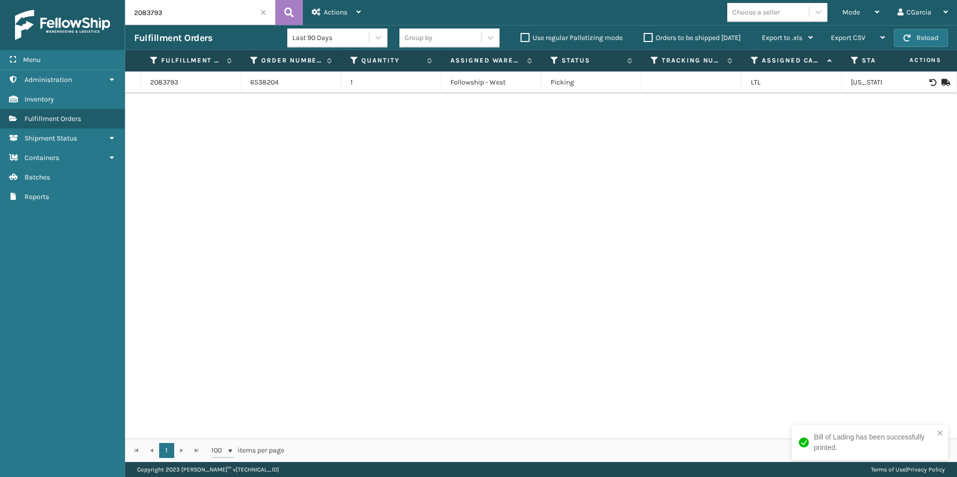
click at [203, 20] on input "2083793" at bounding box center [200, 12] width 150 height 25
paste input "9"
type input "2083799"
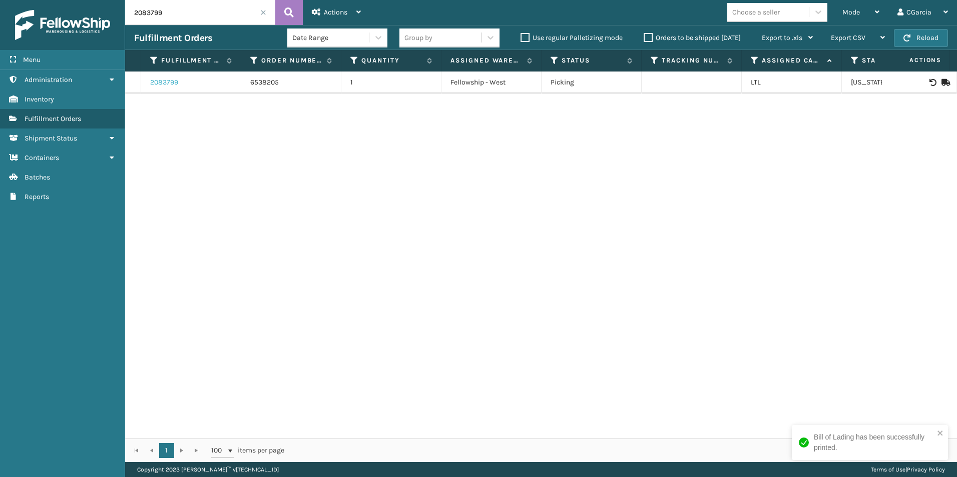
click at [168, 79] on link "2083799" at bounding box center [164, 83] width 28 height 10
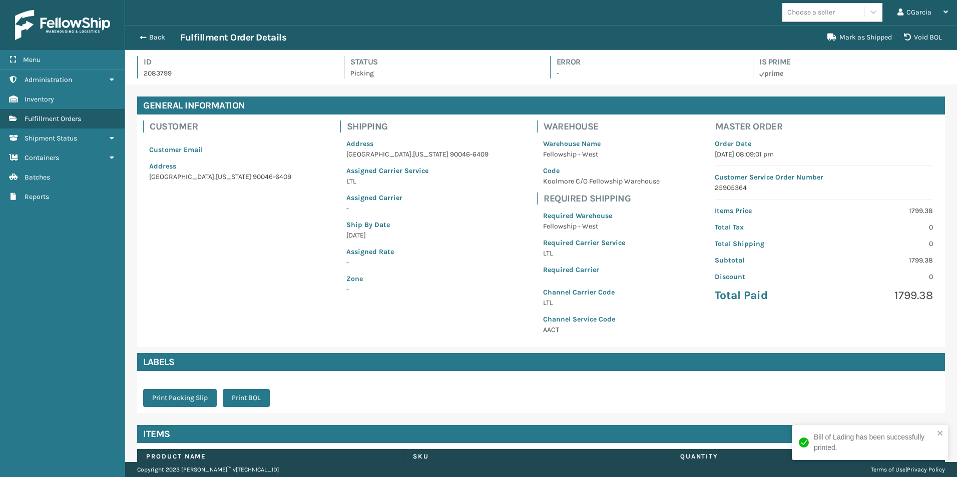
scroll to position [24, 832]
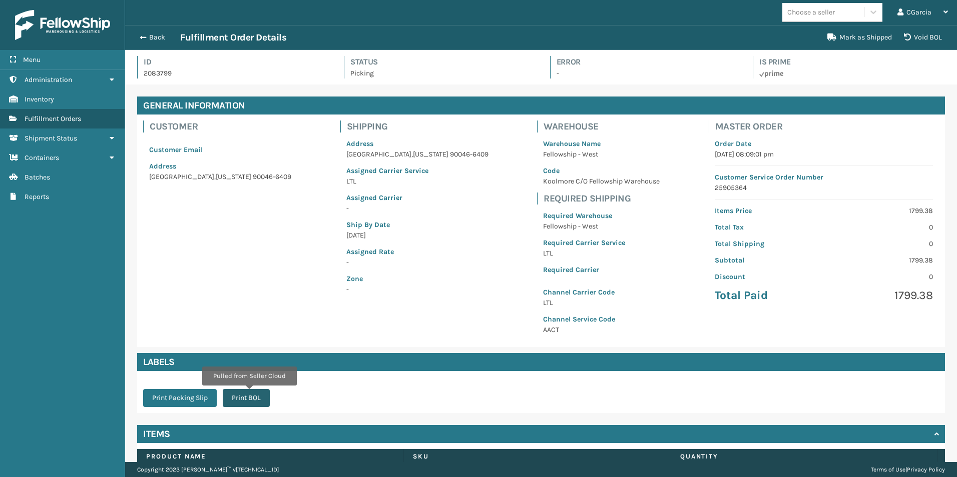
click at [249, 393] on button "Print BOL" at bounding box center [246, 398] width 47 height 18
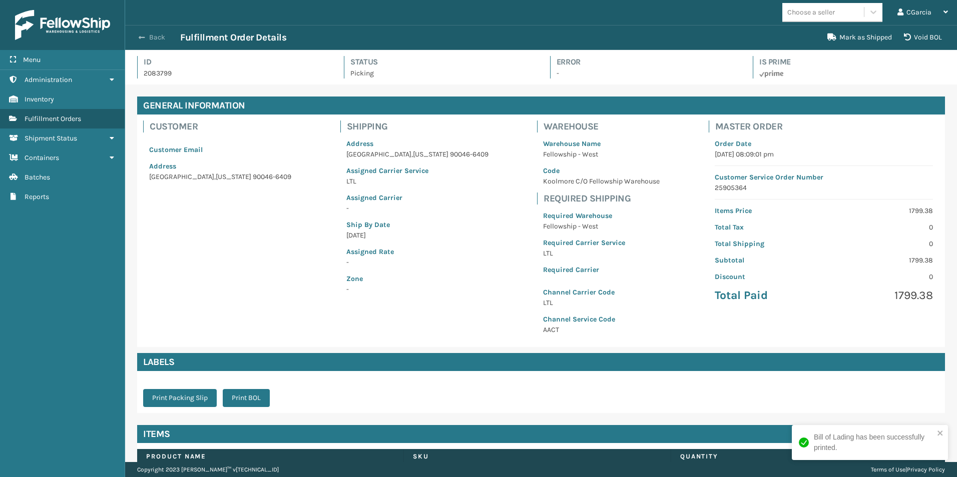
click at [150, 41] on button "Back" at bounding box center [157, 37] width 46 height 9
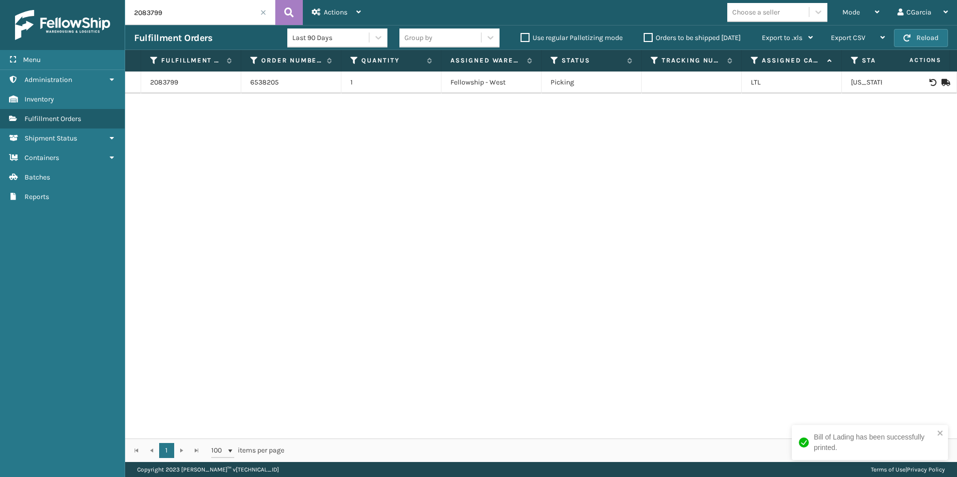
click at [197, 4] on input "2083799" at bounding box center [200, 12] width 150 height 25
click at [196, 4] on input "2083799" at bounding box center [200, 12] width 150 height 25
paste input "812"
type input "2083812"
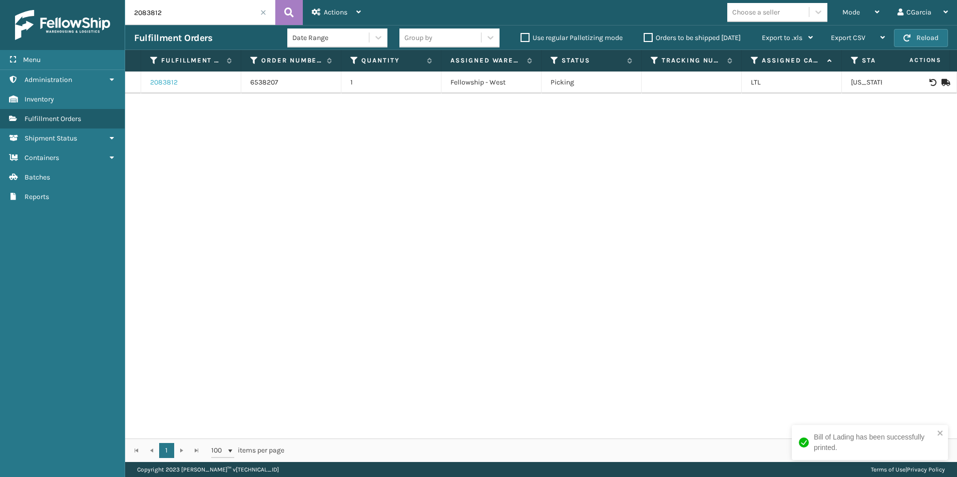
click at [168, 82] on link "2083812" at bounding box center [164, 83] width 28 height 10
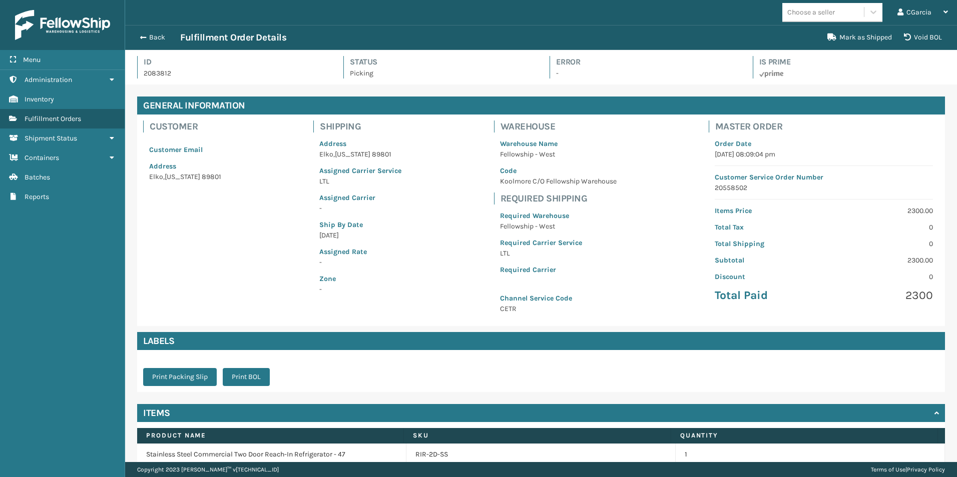
scroll to position [24, 832]
click at [256, 375] on button "Print BOL" at bounding box center [246, 377] width 47 height 18
click at [153, 41] on button "Back" at bounding box center [157, 37] width 46 height 9
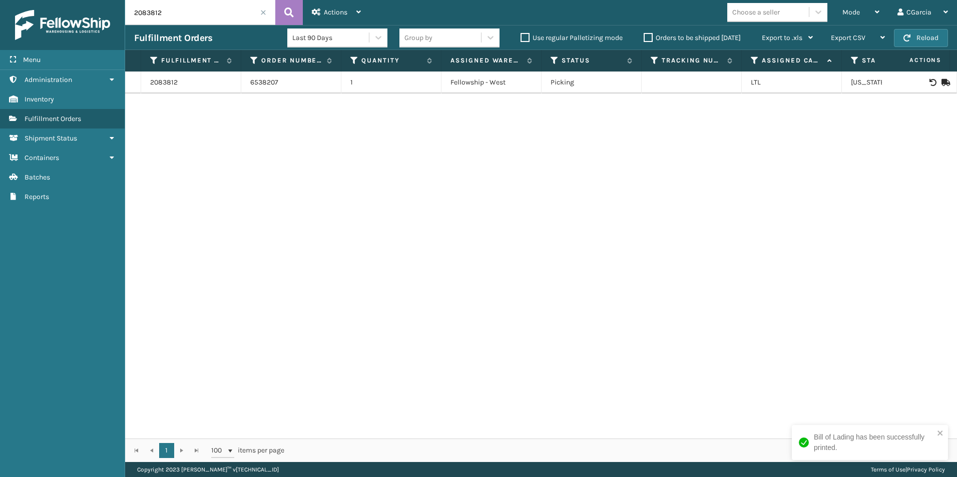
click at [202, 20] on input "2083812" at bounding box center [200, 12] width 150 height 25
paste input "29"
type input "2083829"
click at [165, 85] on link "2083829" at bounding box center [164, 83] width 29 height 10
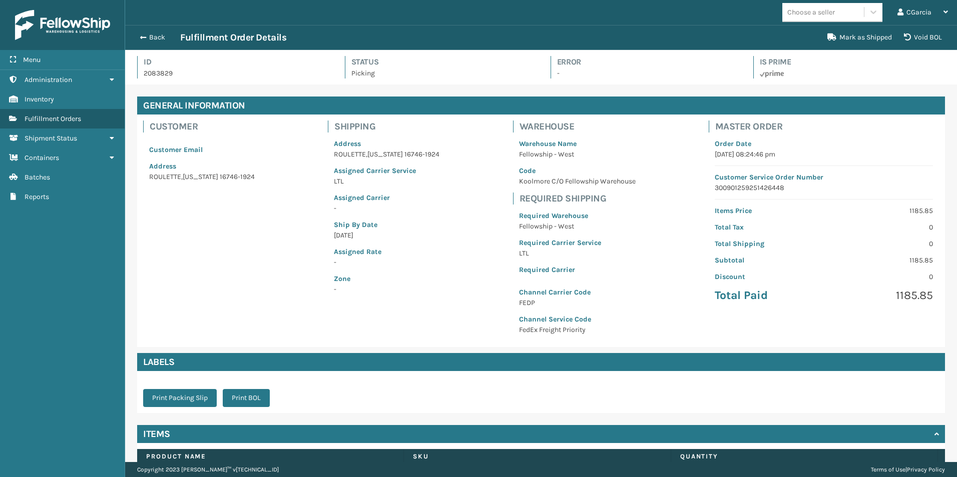
scroll to position [24, 832]
click at [247, 403] on button "Print BOL" at bounding box center [246, 398] width 47 height 18
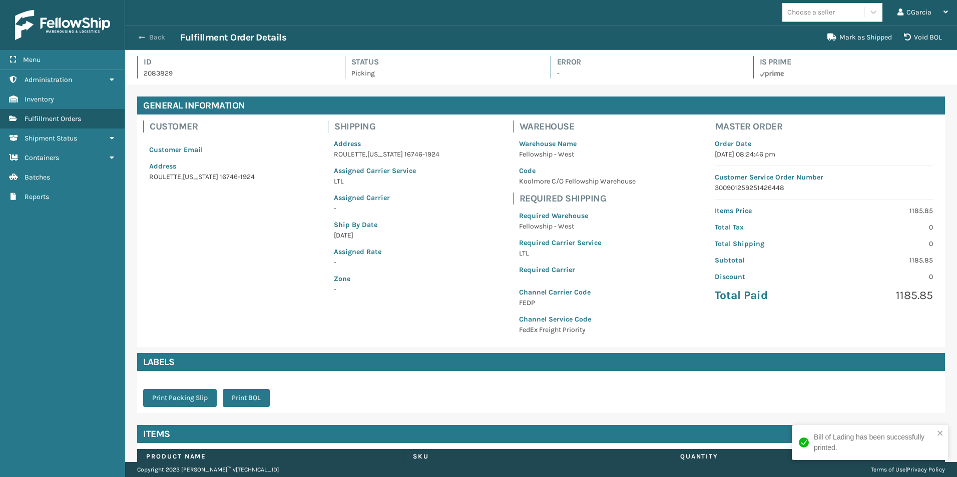
click at [161, 34] on button "Back" at bounding box center [157, 37] width 46 height 9
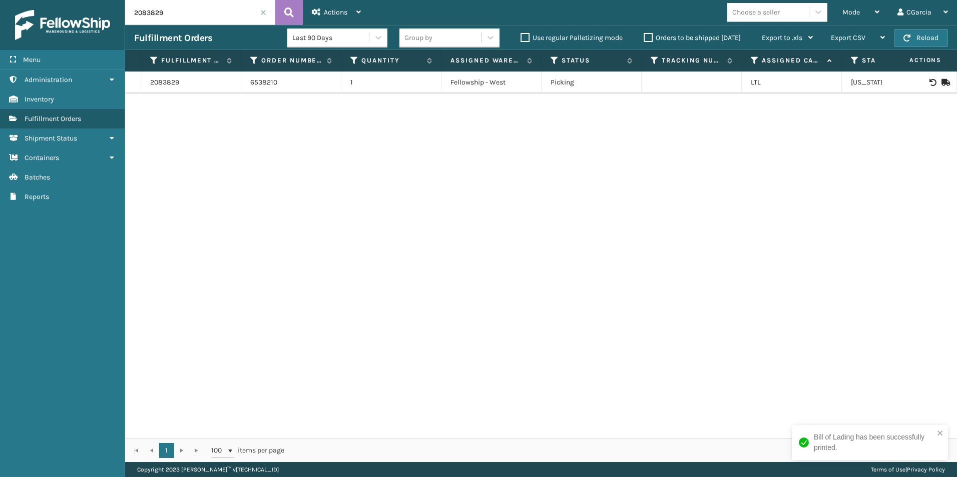
click at [175, 10] on input "2083829" at bounding box center [200, 12] width 150 height 25
paste input "96"
type input "2083896"
click at [167, 81] on link "2083896" at bounding box center [164, 83] width 29 height 10
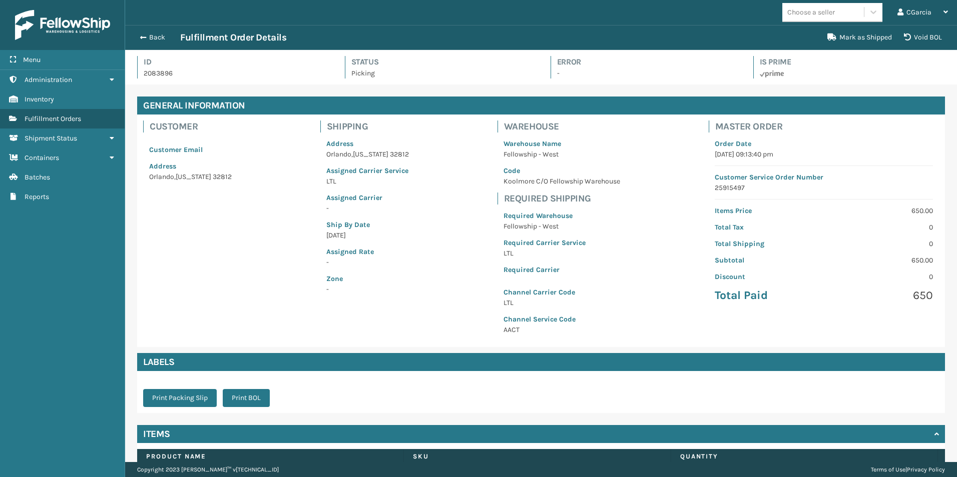
scroll to position [24, 832]
click at [251, 403] on button "Print BOL" at bounding box center [246, 398] width 47 height 18
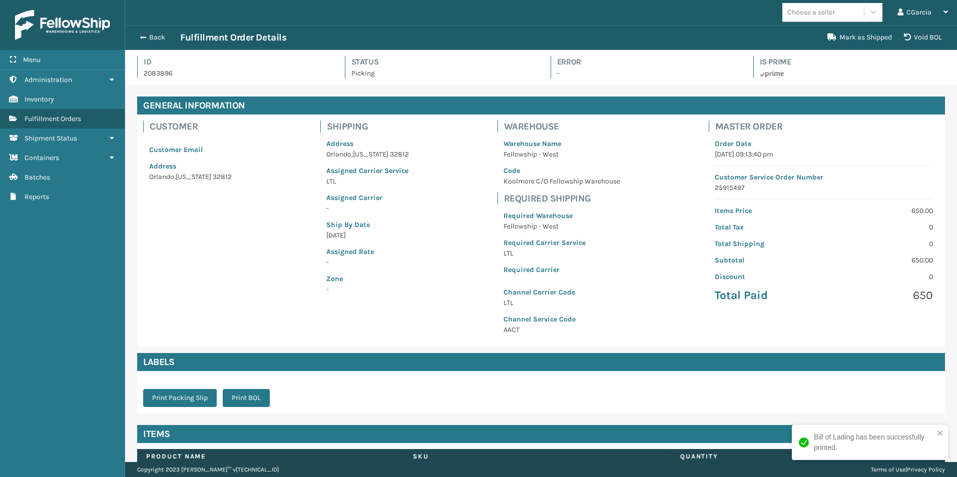
click at [156, 42] on div "Back Fulfillment Order Details" at bounding box center [477, 38] width 687 height 12
click at [155, 30] on div "Back Fulfillment Order Details Mark as Shipped Void BOL" at bounding box center [541, 37] width 832 height 25
click at [152, 36] on button "Back" at bounding box center [157, 37] width 46 height 9
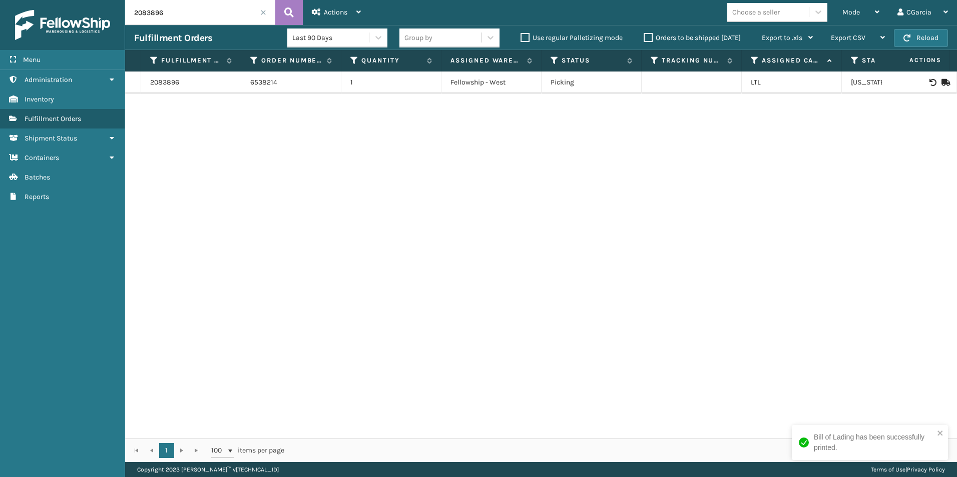
click at [193, 17] on input "2083896" at bounding box center [200, 12] width 150 height 25
paste input "4115"
type input "2084115"
click at [172, 83] on link "2084115" at bounding box center [163, 83] width 26 height 10
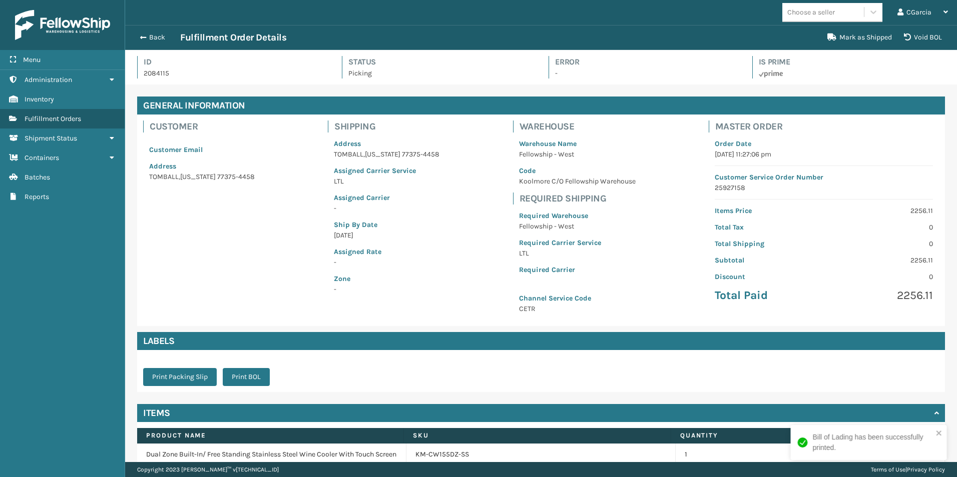
scroll to position [24, 832]
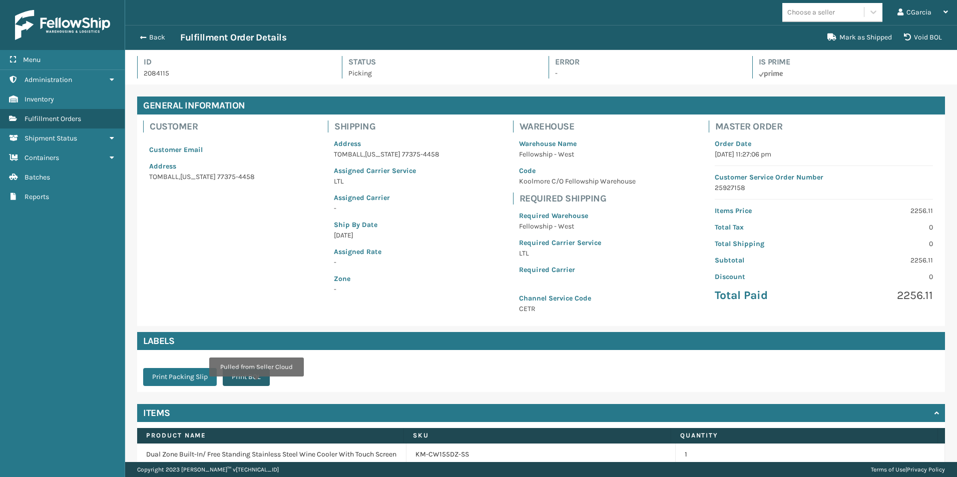
click at [252, 380] on button "Print BOL" at bounding box center [246, 377] width 47 height 18
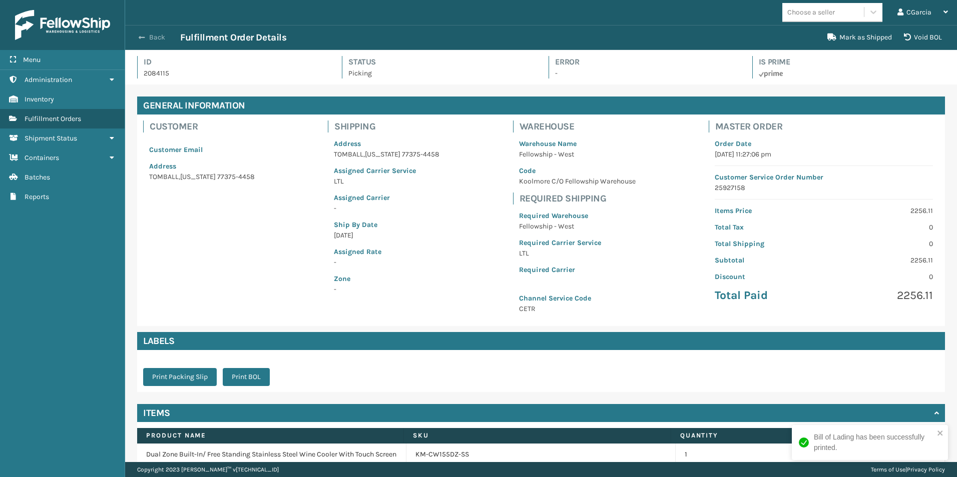
click at [153, 36] on button "Back" at bounding box center [157, 37] width 46 height 9
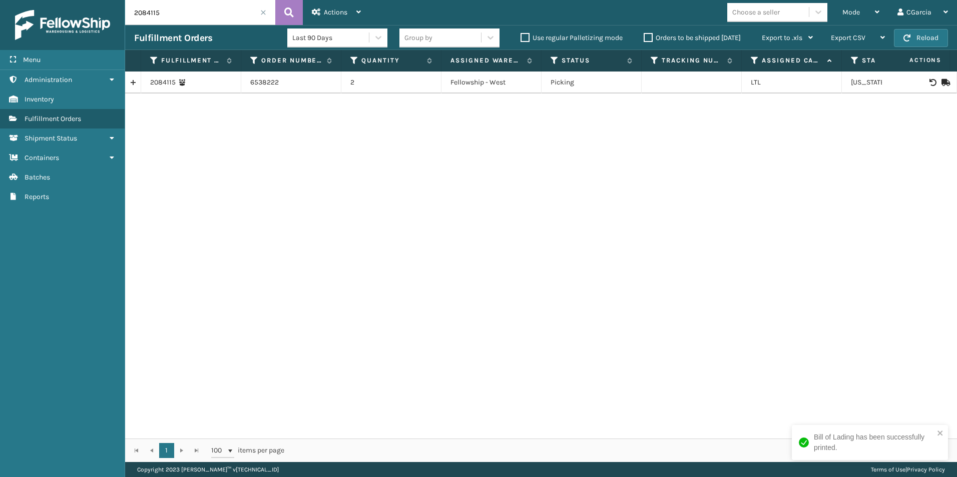
click at [180, 13] on input "2084115" at bounding box center [200, 12] width 150 height 25
click at [166, 78] on link "2084115" at bounding box center [163, 83] width 26 height 10
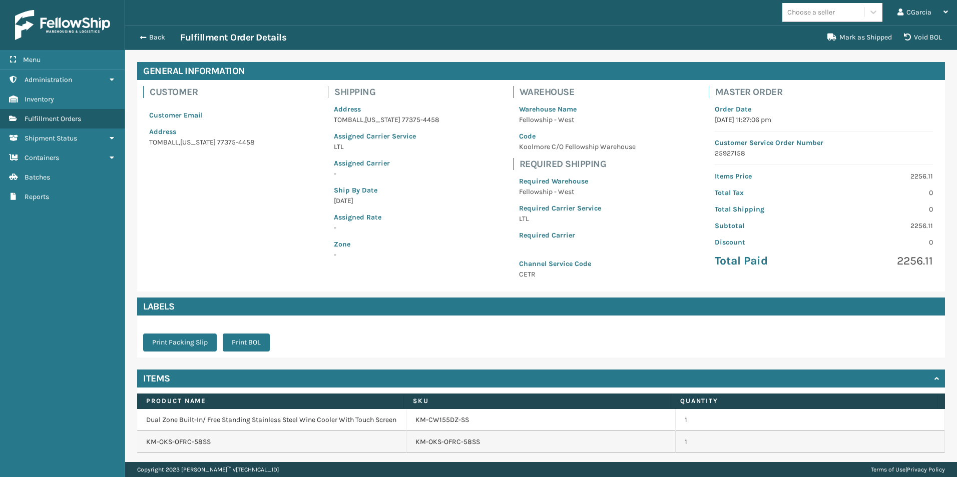
scroll to position [78, 0]
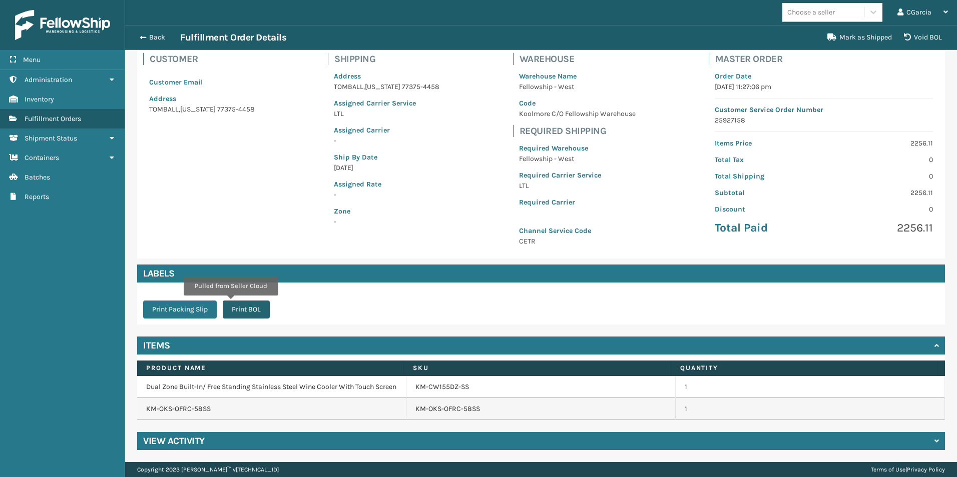
click at [231, 302] on button "Print BOL" at bounding box center [246, 310] width 47 height 18
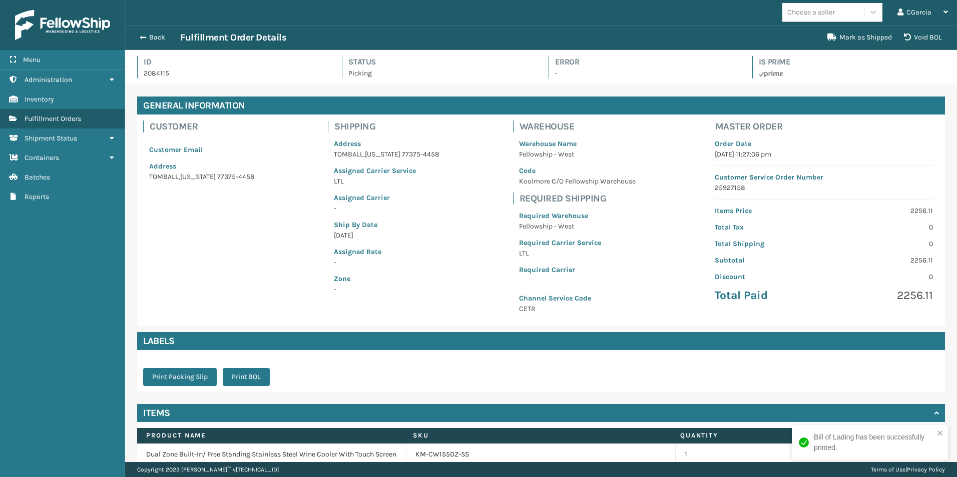
scroll to position [24, 832]
click at [160, 33] on button "Back" at bounding box center [157, 37] width 46 height 9
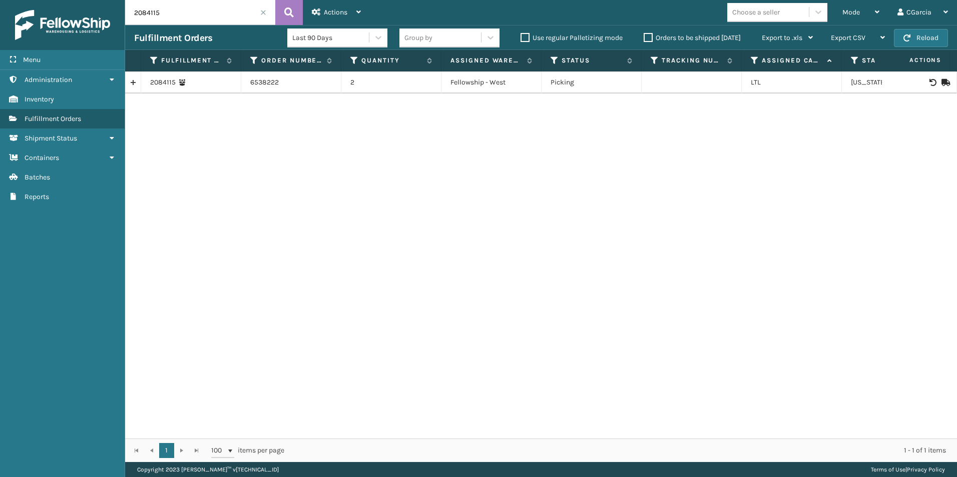
click at [162, 11] on input "2084115" at bounding box center [200, 12] width 150 height 25
paste input "6"
type input "2084116"
click at [165, 82] on link "2084116" at bounding box center [163, 83] width 26 height 10
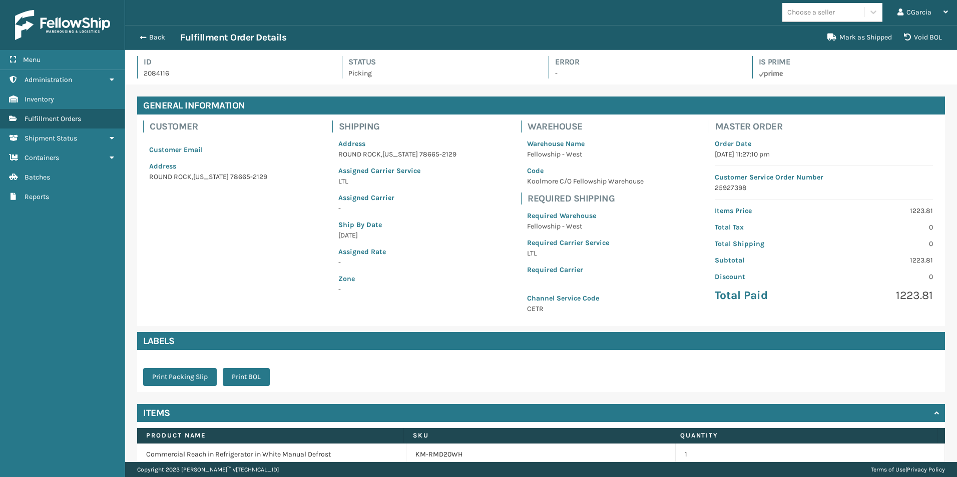
scroll to position [24, 832]
click at [251, 380] on button "Print BOL" at bounding box center [246, 377] width 47 height 18
click at [154, 33] on button "Back" at bounding box center [157, 37] width 46 height 9
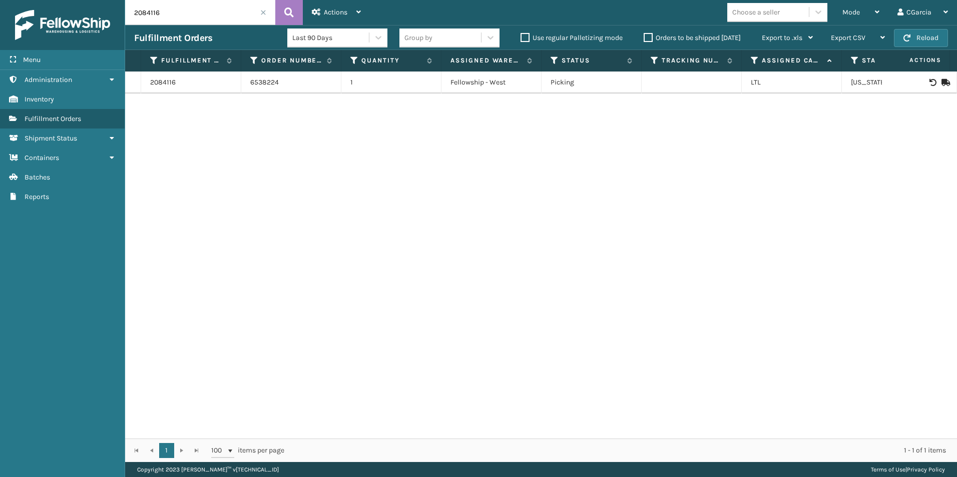
click at [505, 241] on div "2084116 6538224 1 Fellowship - West Picking LTL [US_STATE]" at bounding box center [541, 255] width 832 height 367
click at [222, 1] on input "2084116" at bounding box center [200, 12] width 150 height 25
paste input "7"
type input "2084117"
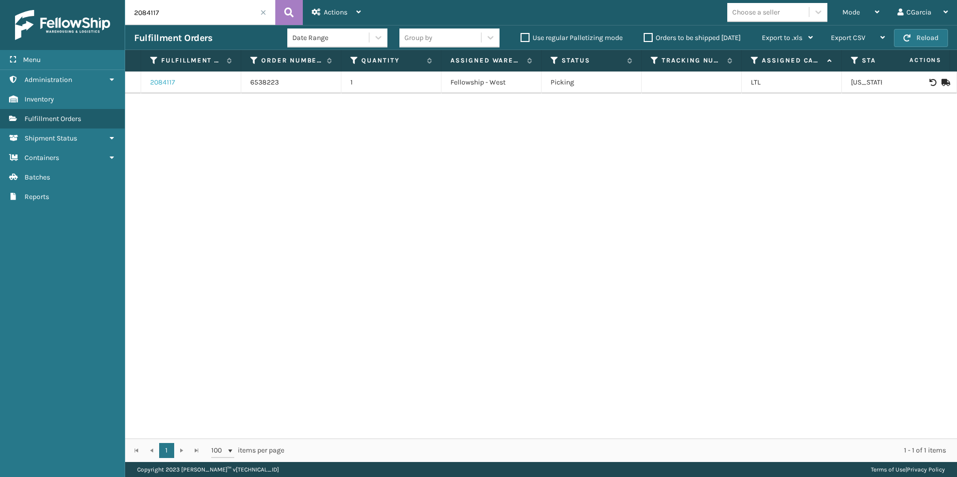
click at [156, 83] on link "2084117" at bounding box center [162, 83] width 25 height 10
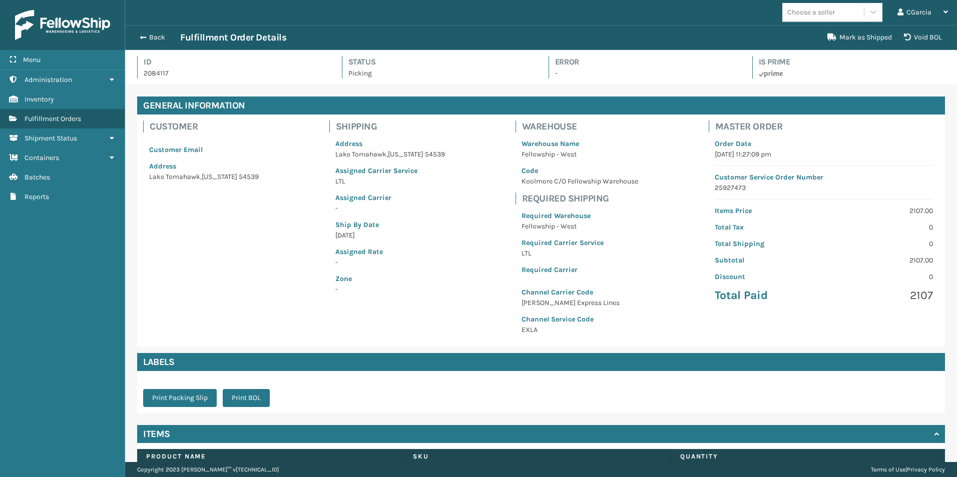
scroll to position [24, 832]
click at [251, 392] on button "Print BOL" at bounding box center [246, 398] width 47 height 18
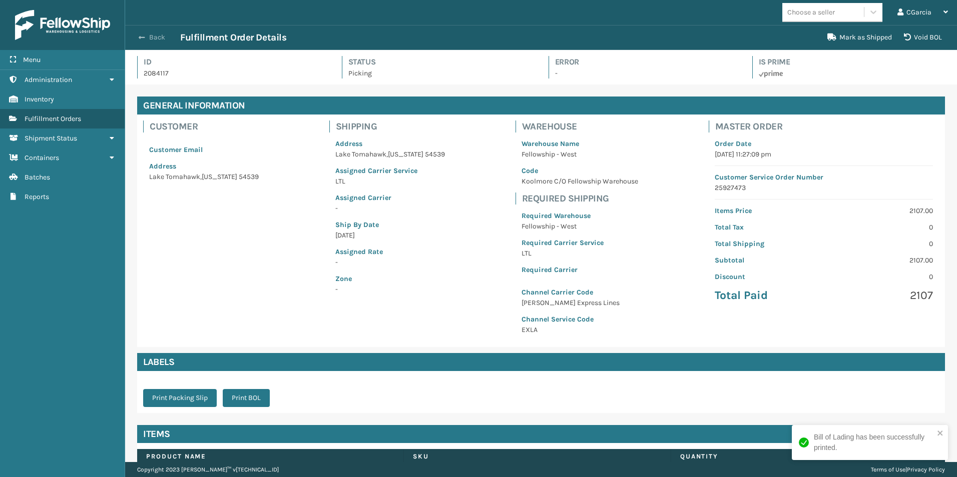
click at [149, 35] on button "Back" at bounding box center [157, 37] width 46 height 9
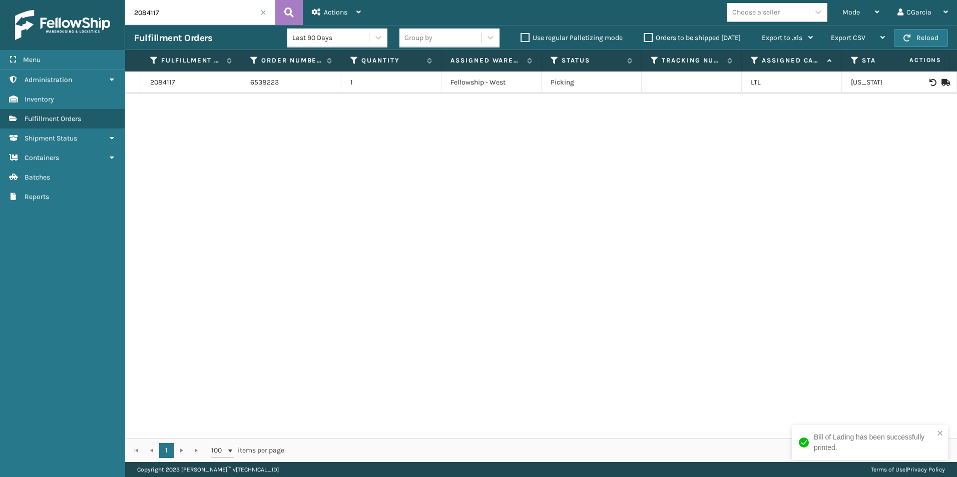
click at [173, 11] on input "2084117" at bounding box center [200, 12] width 150 height 25
paste input "78"
type input "2084178"
click at [175, 84] on link "2084178" at bounding box center [163, 83] width 27 height 10
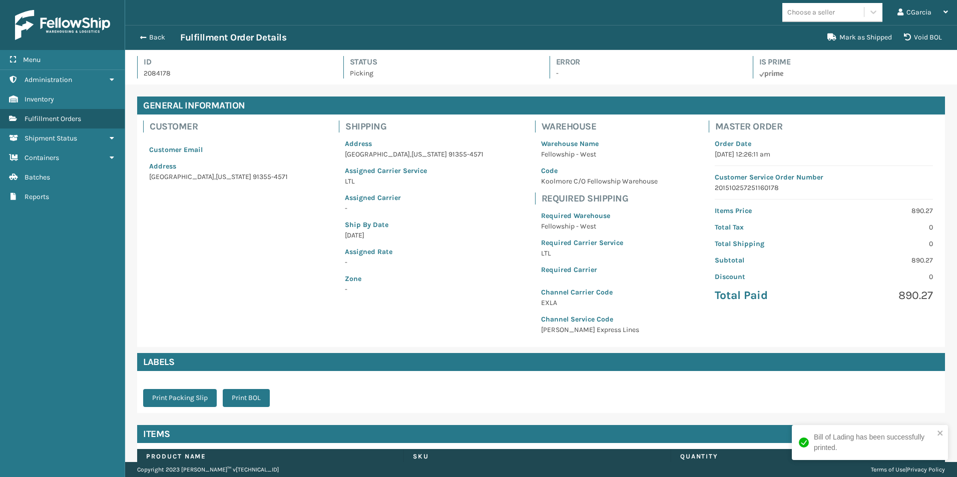
scroll to position [24, 832]
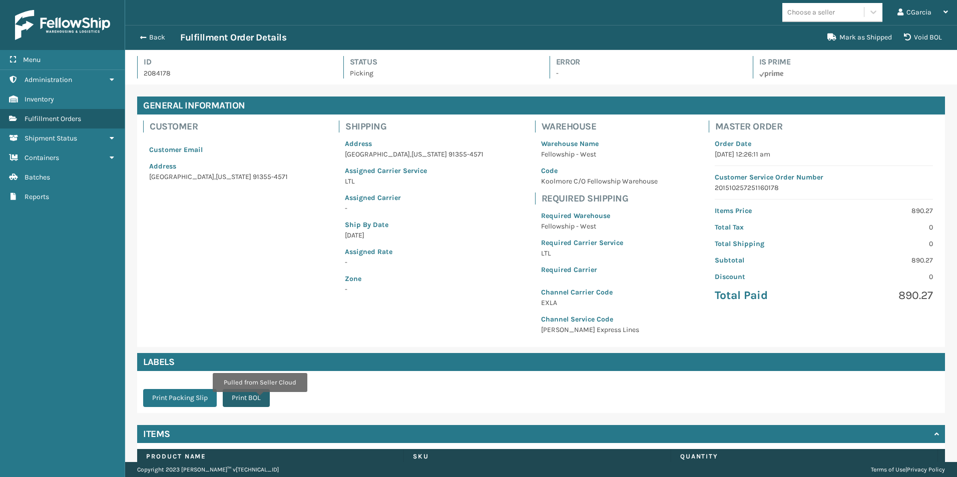
click at [259, 399] on button "Print BOL" at bounding box center [246, 398] width 47 height 18
click at [149, 35] on button "Back" at bounding box center [157, 37] width 46 height 9
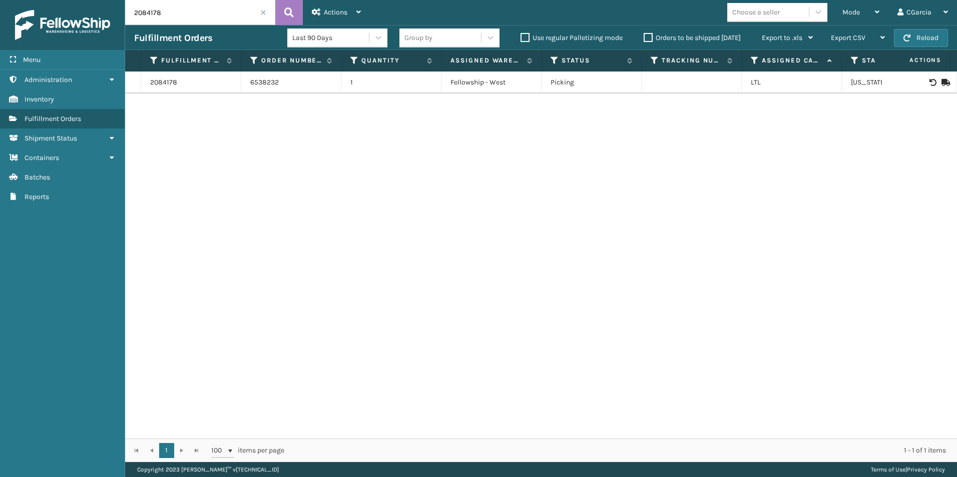
click at [185, 18] on input "2084178" at bounding box center [200, 12] width 150 height 25
paste input "25"
type input "2084258"
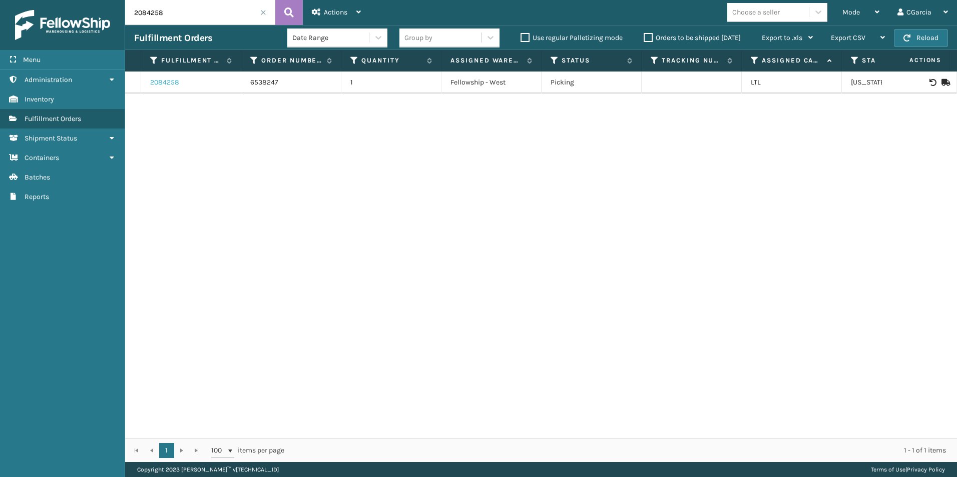
click at [159, 79] on link "2084258" at bounding box center [164, 83] width 29 height 10
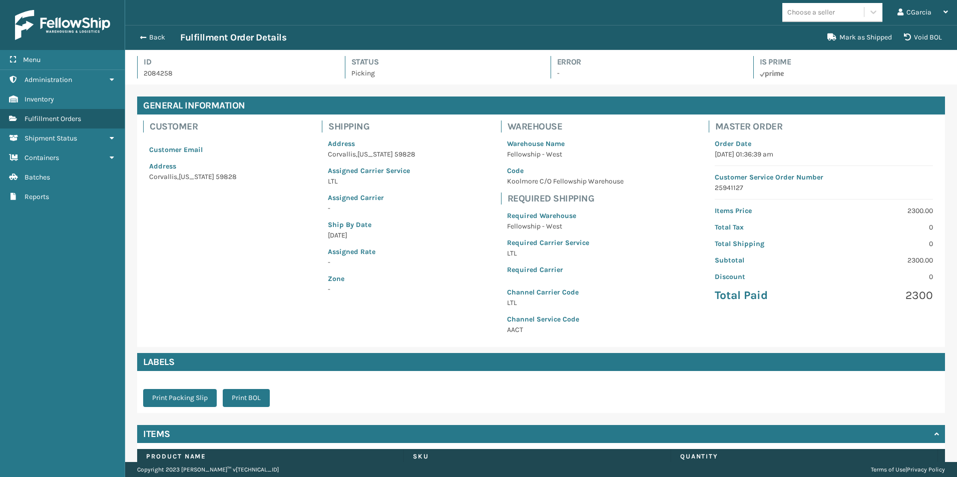
scroll to position [24, 832]
click at [266, 392] on button "Print BOL" at bounding box center [246, 398] width 47 height 18
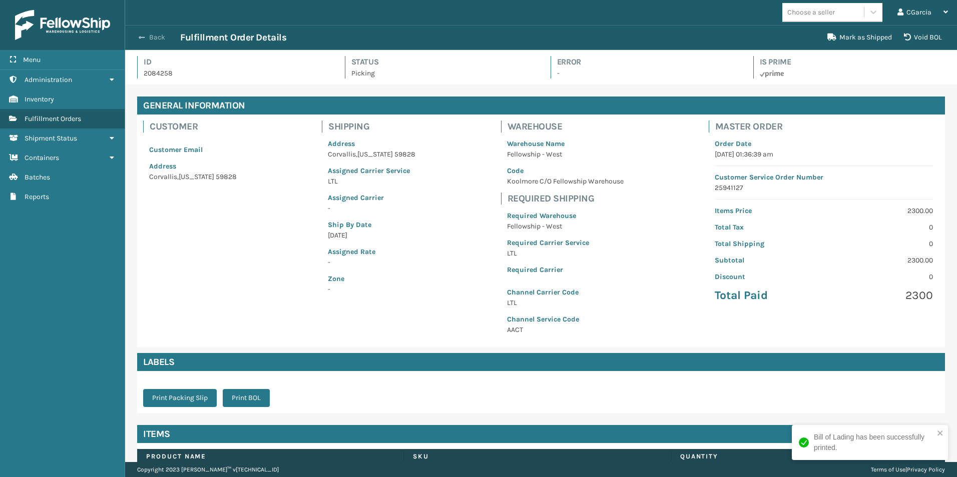
click at [151, 36] on button "Back" at bounding box center [157, 37] width 46 height 9
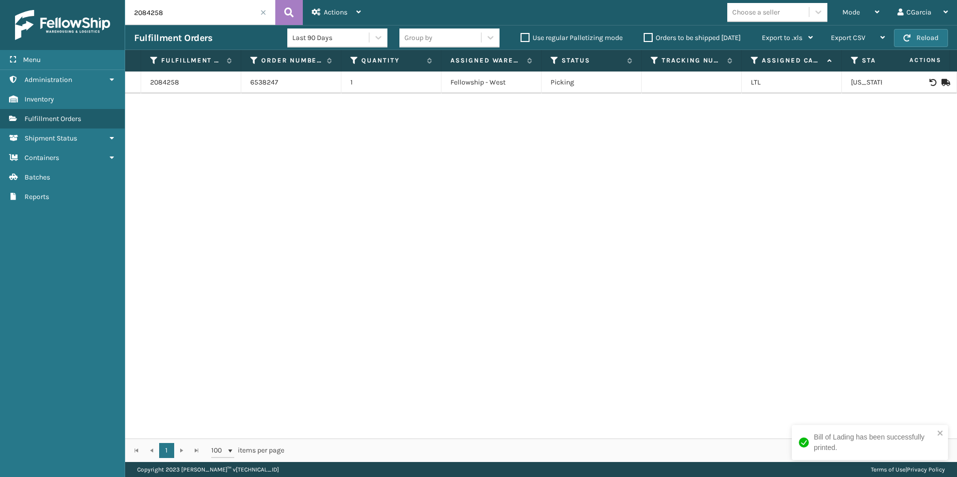
click at [205, 16] on input "2084258" at bounding box center [200, 12] width 150 height 25
paste input "9"
type input "2084259"
click at [164, 82] on link "2084259" at bounding box center [164, 83] width 29 height 10
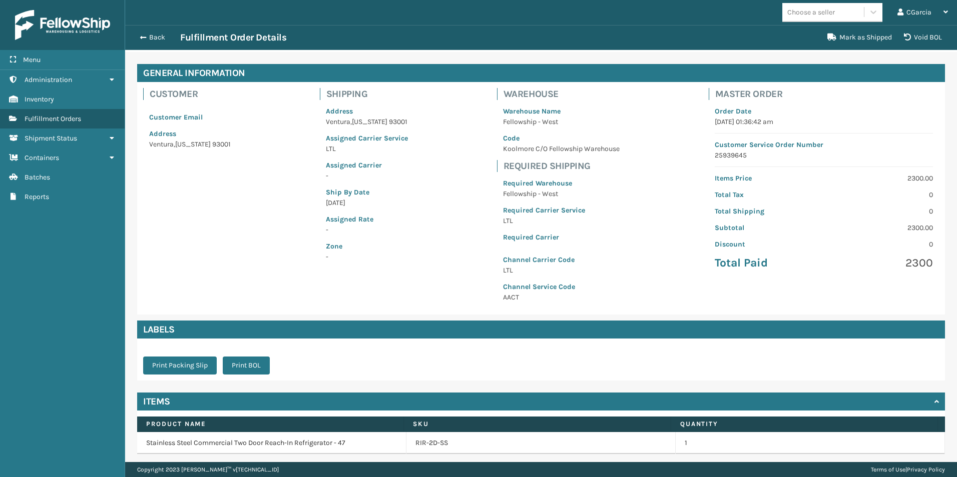
scroll to position [67, 0]
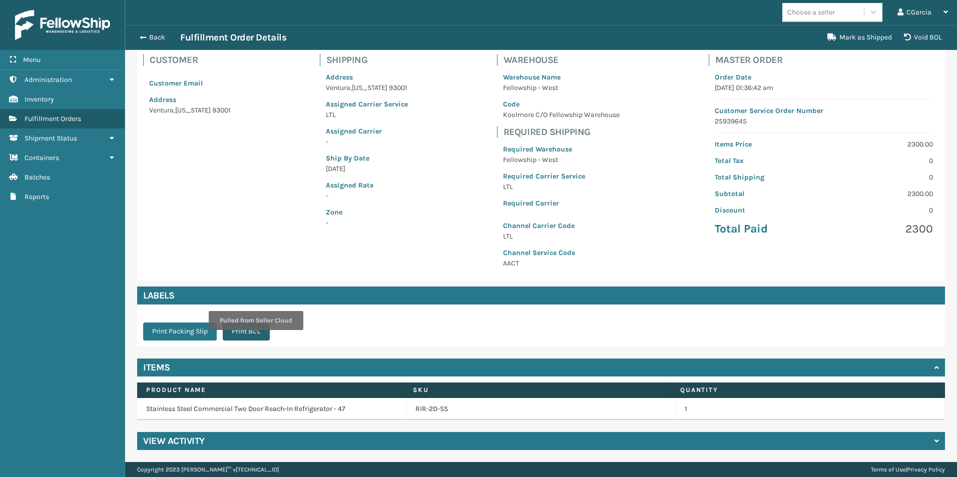
click at [255, 336] on button "Print BOL" at bounding box center [246, 332] width 47 height 18
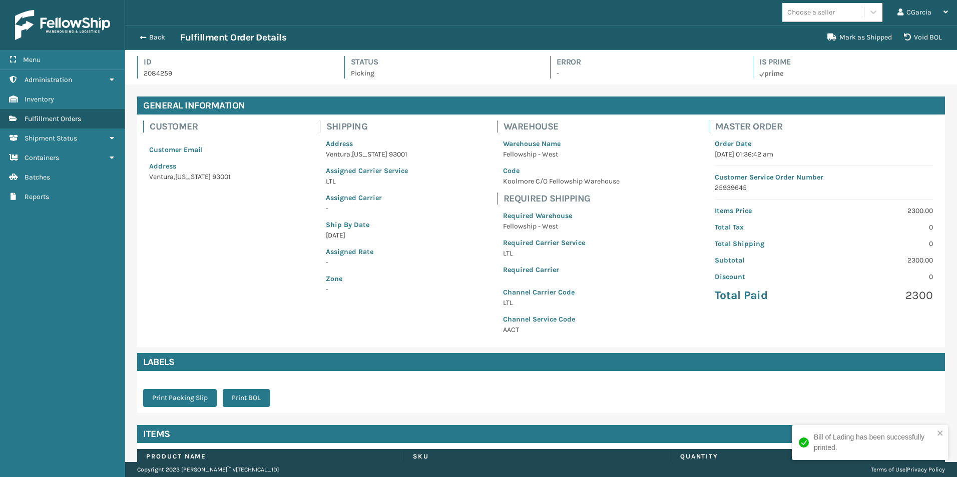
scroll to position [24, 832]
click at [158, 39] on button "Back" at bounding box center [157, 37] width 46 height 9
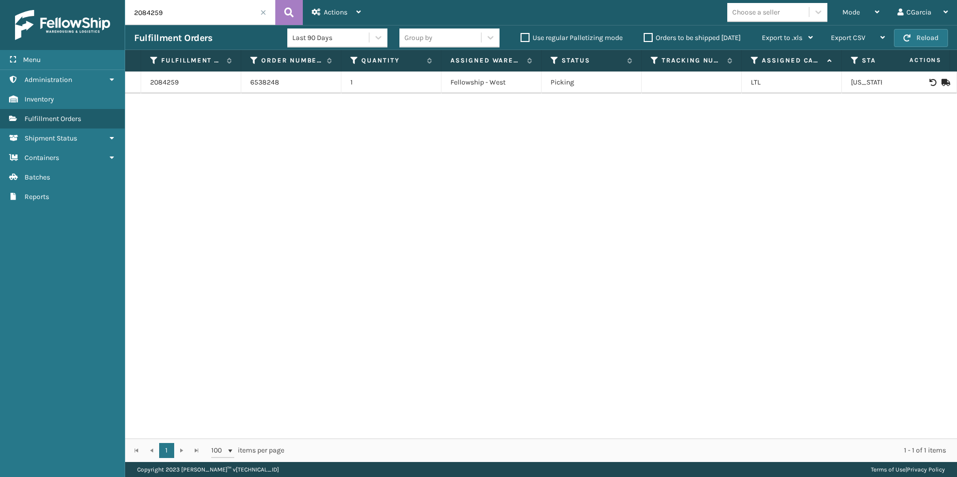
click at [171, 8] on input "2084259" at bounding box center [200, 12] width 150 height 25
paste input "313"
type input "2084313"
click at [174, 81] on link "2084313" at bounding box center [163, 83] width 27 height 10
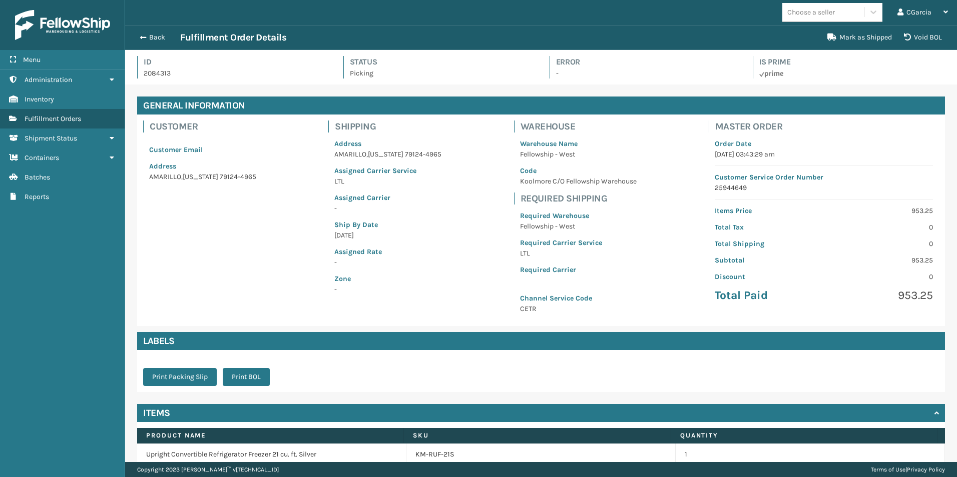
scroll to position [24, 832]
click at [254, 379] on button "Print BOL" at bounding box center [246, 377] width 47 height 18
click at [147, 29] on div "Back Fulfillment Order Details Mark as Shipped Void BOL" at bounding box center [541, 37] width 832 height 25
click at [147, 32] on div "Back Fulfillment Order Details" at bounding box center [477, 38] width 687 height 12
click at [147, 34] on button "Back" at bounding box center [157, 37] width 46 height 9
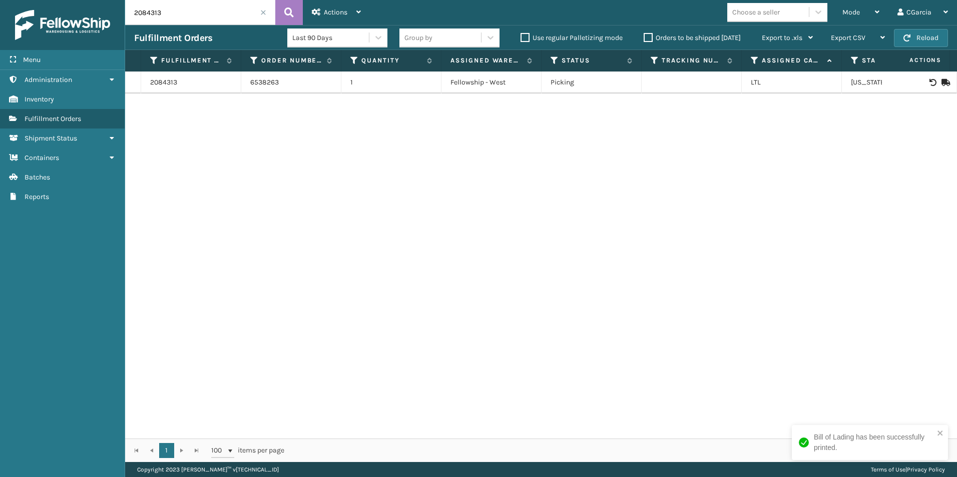
click at [180, 8] on input "2084313" at bounding box center [200, 12] width 150 height 25
paste input "545"
type input "2084545"
click at [164, 84] on link "2084545" at bounding box center [164, 83] width 29 height 10
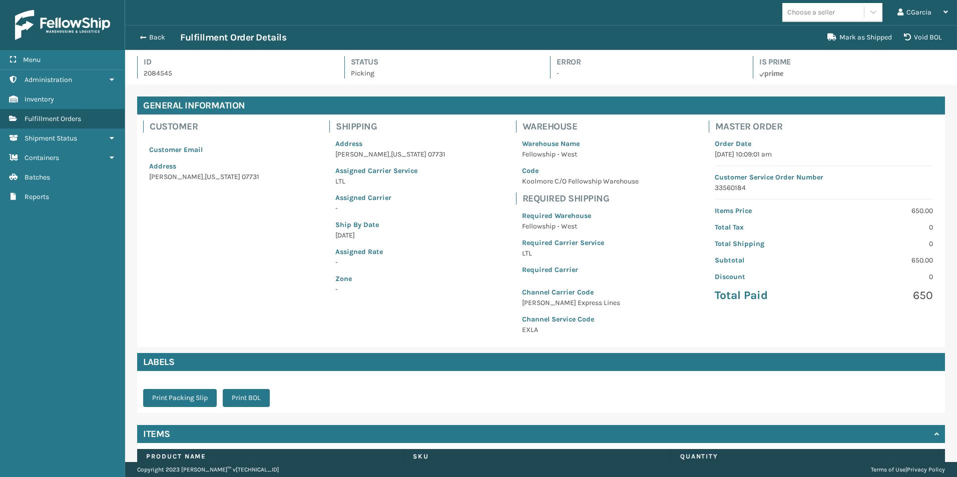
scroll to position [24, 832]
click at [254, 401] on button "Print BOL" at bounding box center [246, 398] width 47 height 18
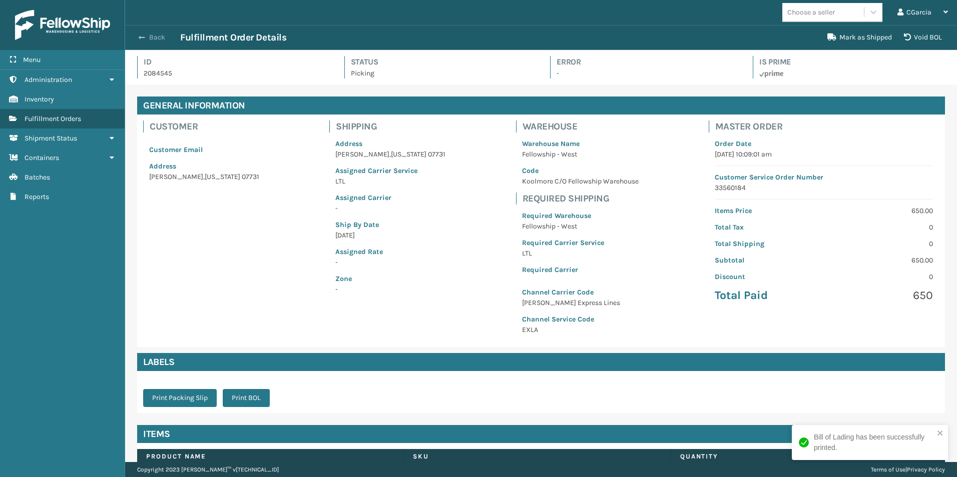
click at [143, 42] on button "Back" at bounding box center [157, 37] width 46 height 9
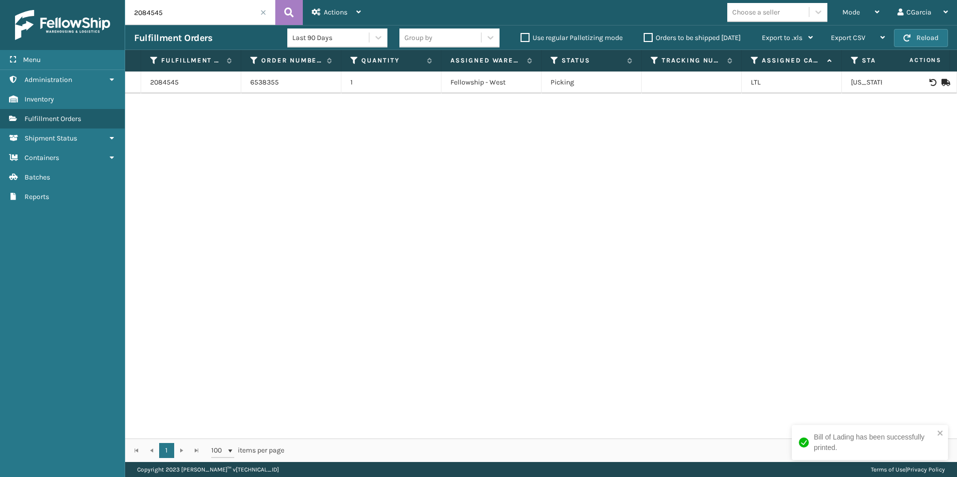
click at [176, 20] on input "2084545" at bounding box center [200, 12] width 150 height 25
click at [176, 19] on input "2084545" at bounding box center [200, 12] width 150 height 25
paste input "8"
type input "2084548"
click at [173, 79] on link "2084548" at bounding box center [164, 83] width 29 height 10
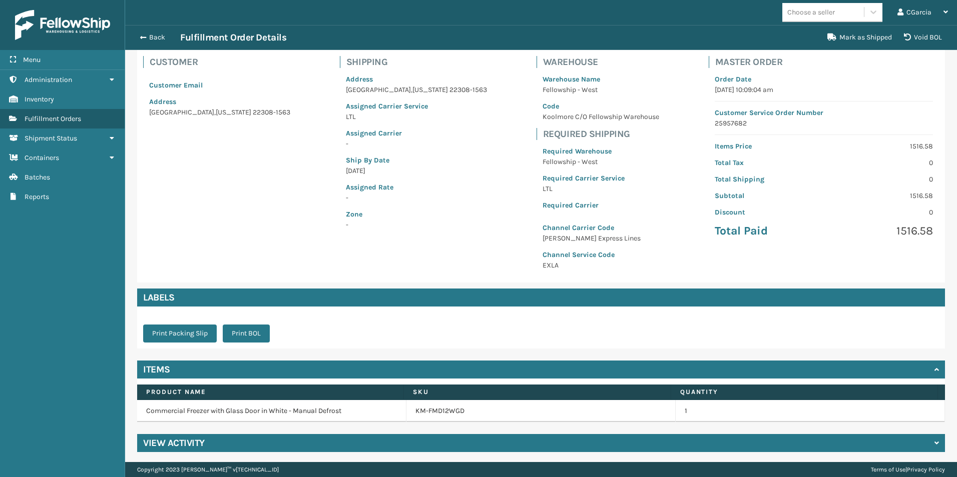
scroll to position [67, 0]
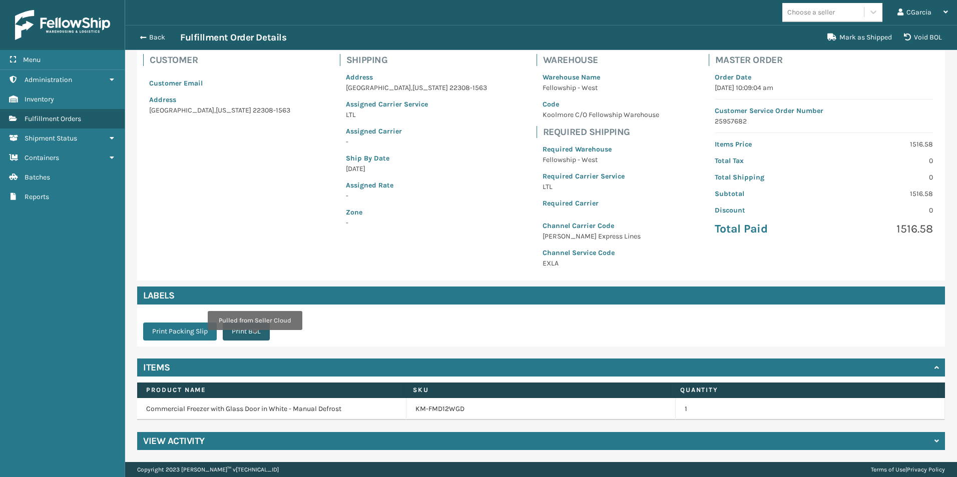
click at [254, 337] on button "Print BOL" at bounding box center [246, 332] width 47 height 18
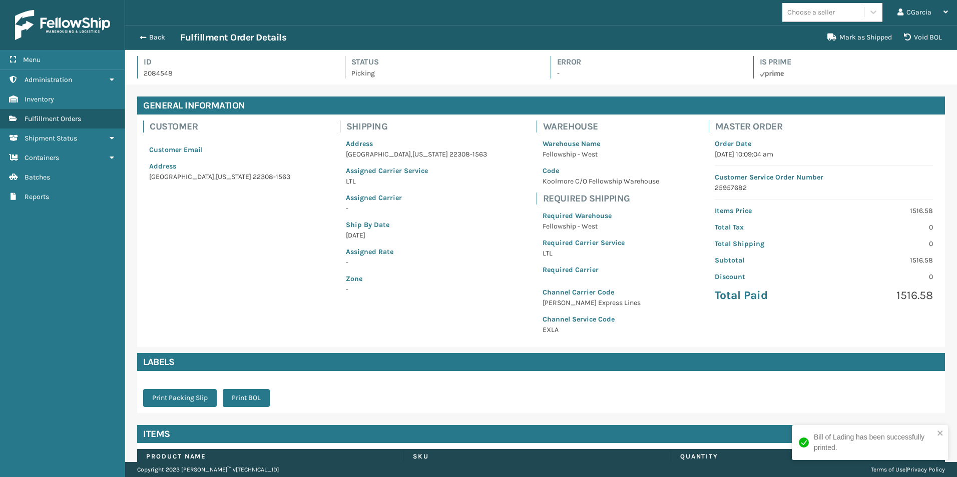
scroll to position [24, 832]
click at [160, 38] on button "Back" at bounding box center [157, 37] width 46 height 9
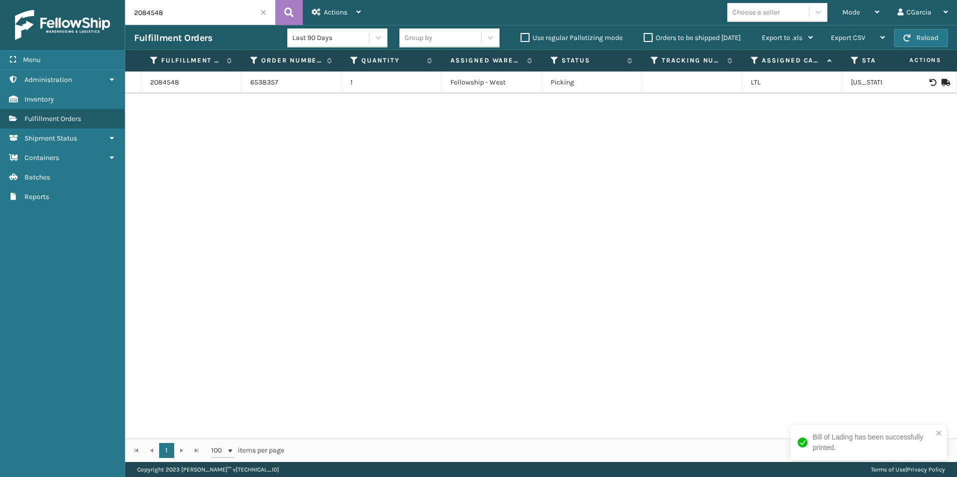
click at [175, 12] on input "2084548" at bounding box center [200, 12] width 150 height 25
paste input "650"
type input "2084650"
click at [174, 83] on link "2084650" at bounding box center [164, 83] width 29 height 10
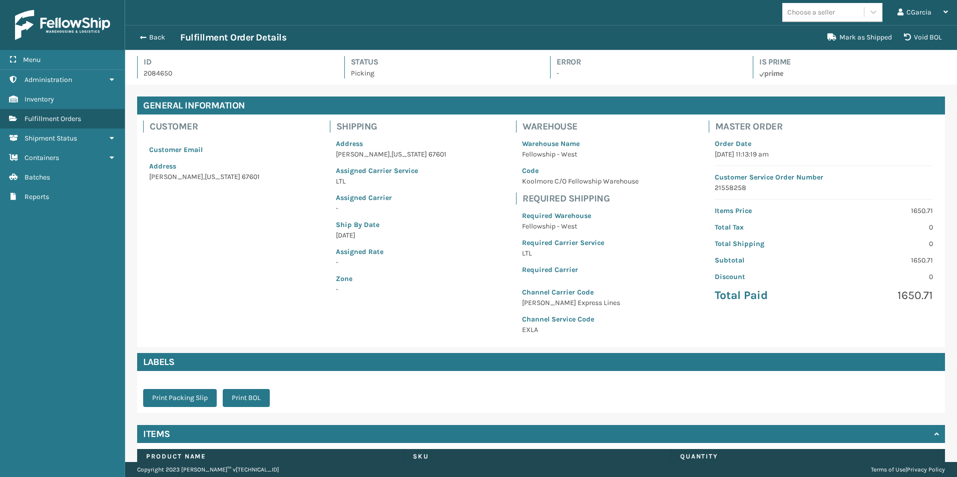
scroll to position [24, 832]
click at [249, 394] on button "Print BOL" at bounding box center [246, 398] width 47 height 18
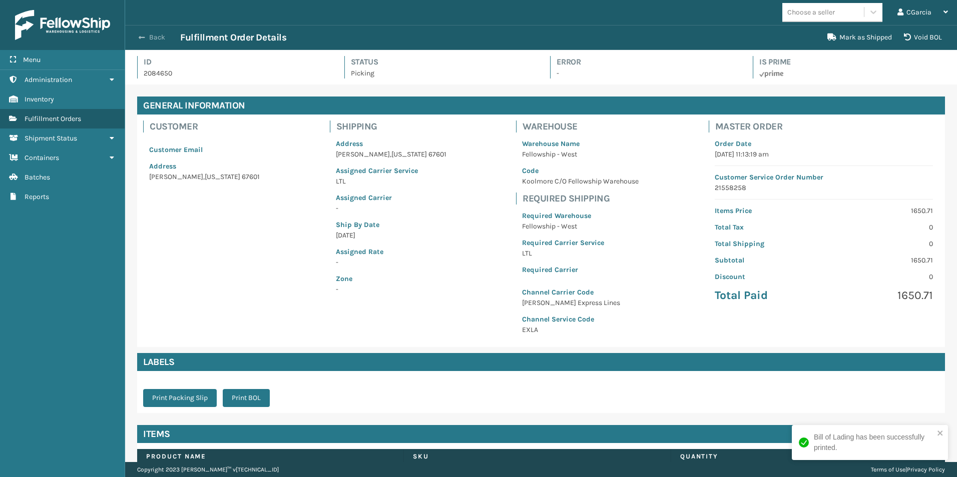
click at [165, 36] on button "Back" at bounding box center [157, 37] width 46 height 9
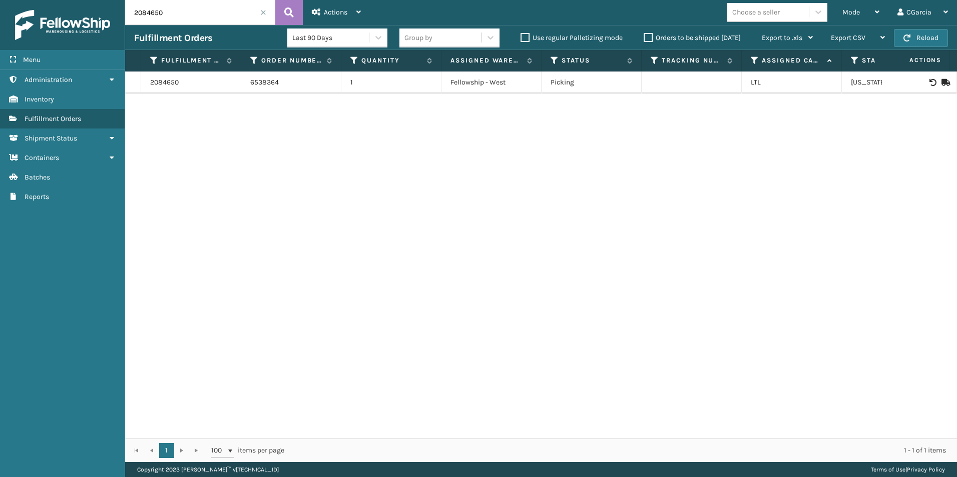
click at [202, 281] on div "2084650 6538364 1 Fellowship - West Picking LTL [US_STATE]" at bounding box center [541, 255] width 832 height 367
click at [190, 14] on input "2084650" at bounding box center [200, 12] width 150 height 25
paste input "2"
type input "2084652"
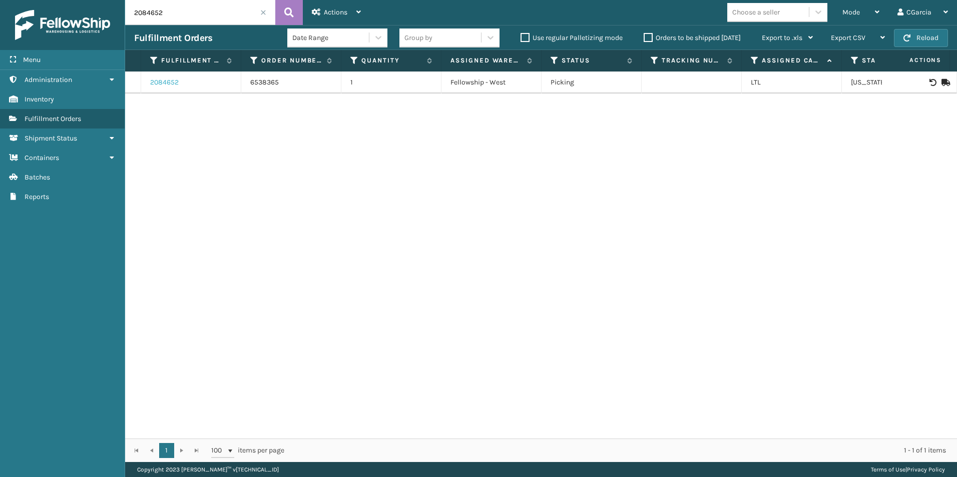
click at [170, 82] on link "2084652" at bounding box center [164, 83] width 29 height 10
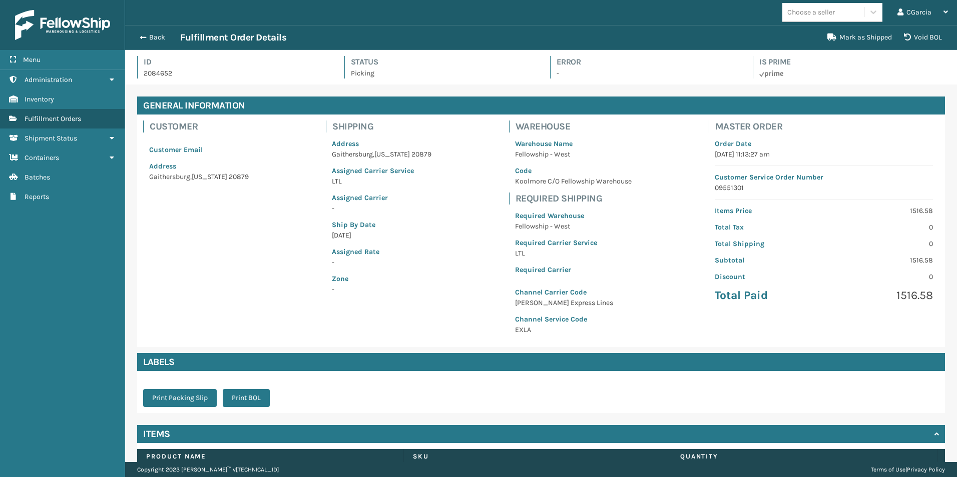
scroll to position [24, 832]
click at [265, 404] on button "Print BOL" at bounding box center [246, 398] width 47 height 18
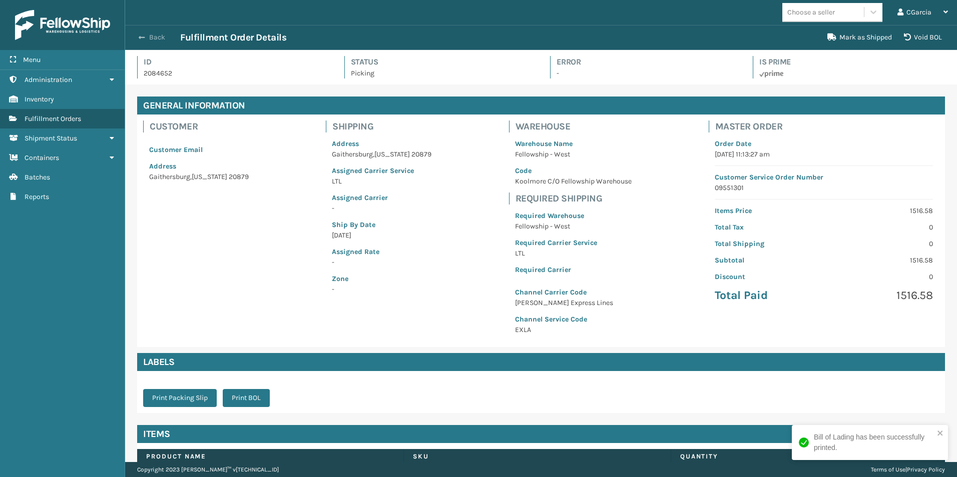
click at [162, 36] on button "Back" at bounding box center [157, 37] width 46 height 9
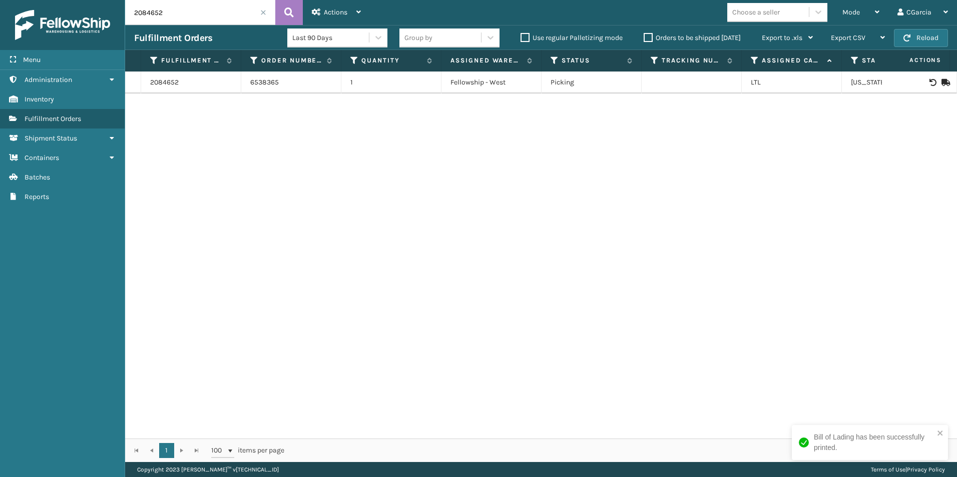
click at [159, 14] on input "2084652" at bounding box center [200, 12] width 150 height 25
paste input "8"
type input "2084658"
click at [174, 85] on link "2084658" at bounding box center [164, 83] width 29 height 10
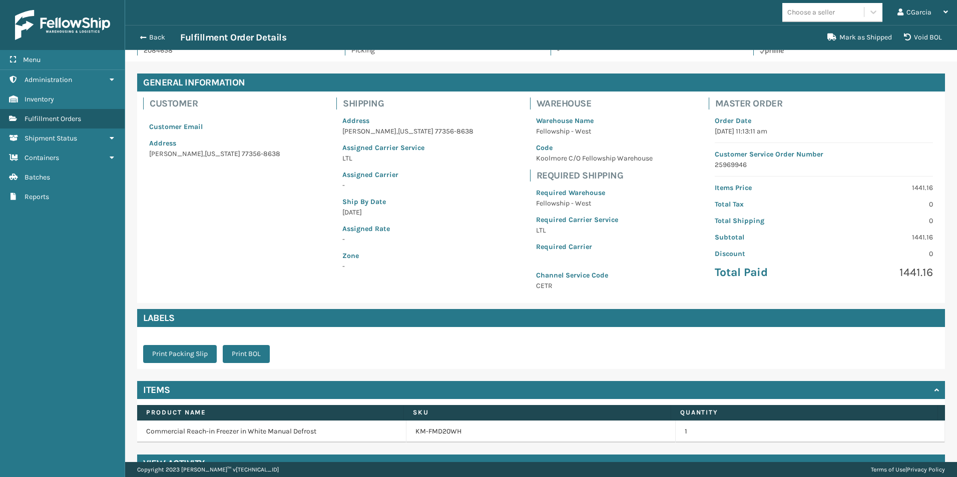
scroll to position [46, 0]
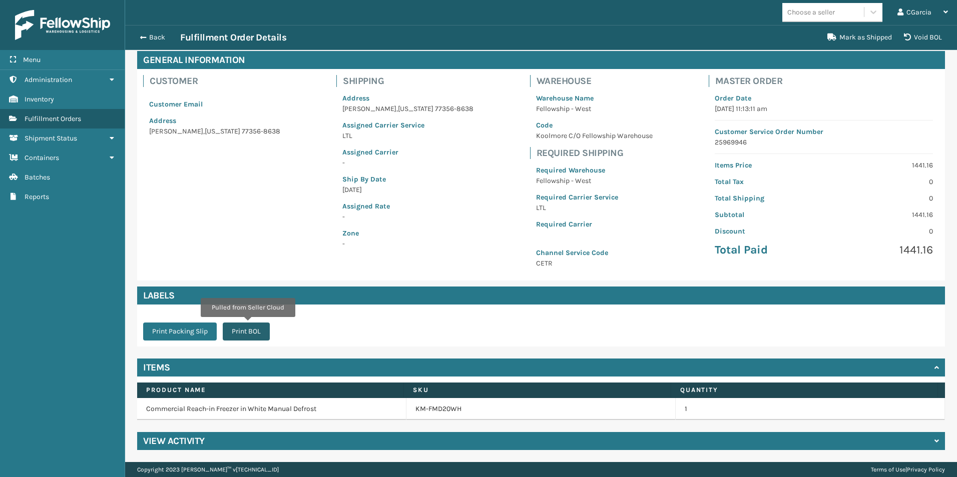
click at [256, 331] on button "Print BOL" at bounding box center [246, 332] width 47 height 18
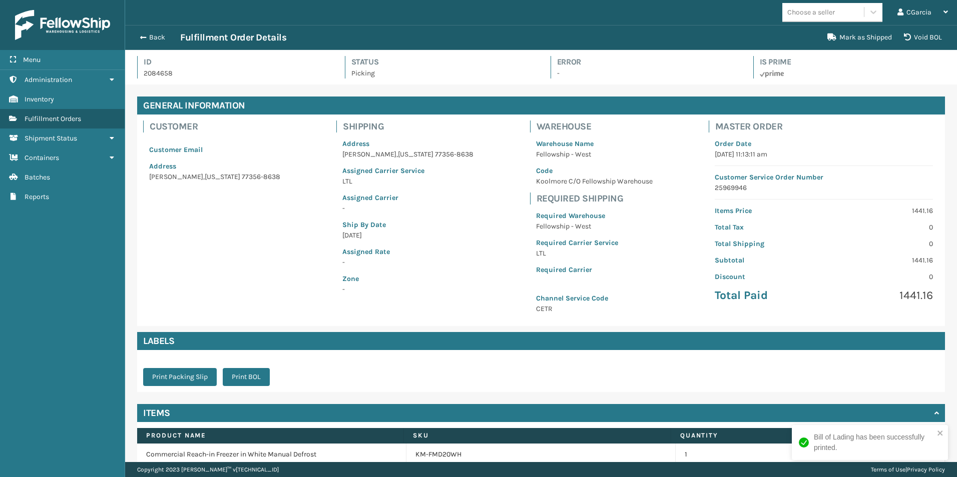
scroll to position [24, 832]
click at [156, 39] on button "Back" at bounding box center [157, 37] width 46 height 9
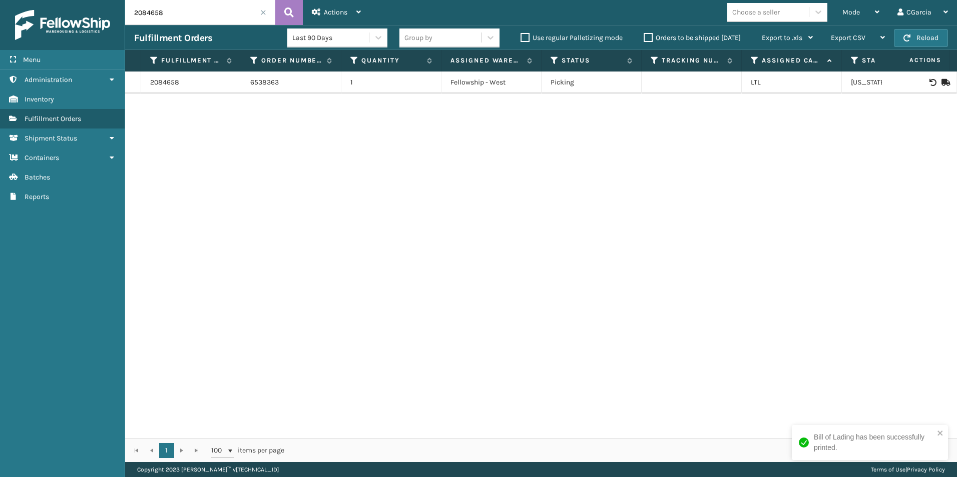
click at [761, 7] on div "Choose a seller" at bounding box center [756, 12] width 48 height 11
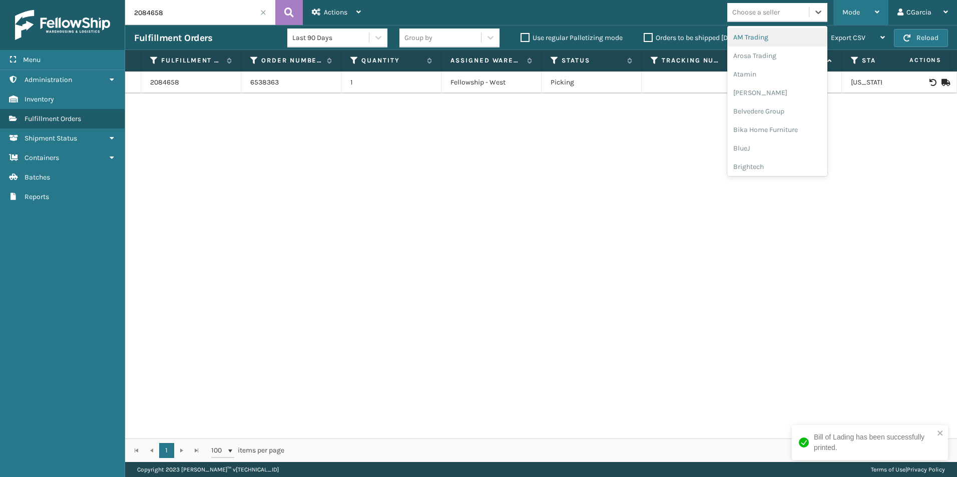
click at [849, 9] on span "Mode" at bounding box center [851, 12] width 18 height 9
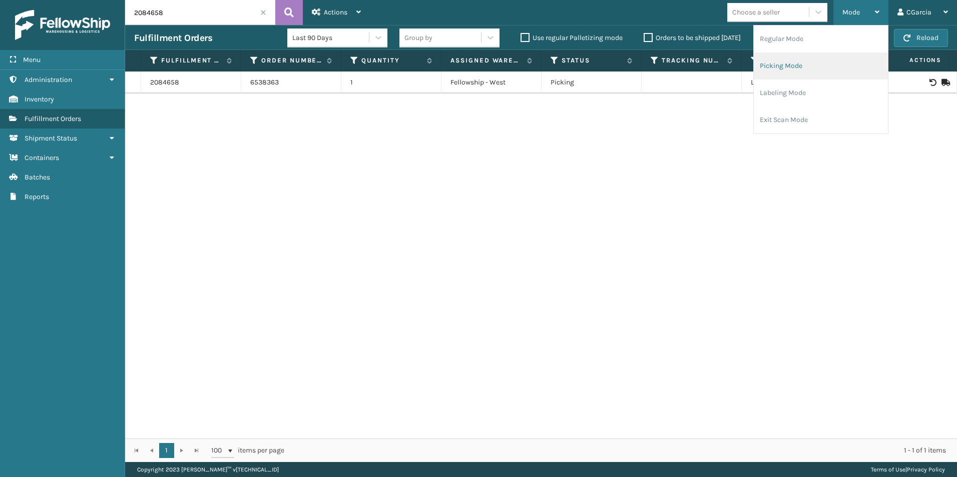
click at [776, 64] on li "Picking Mode" at bounding box center [821, 66] width 134 height 27
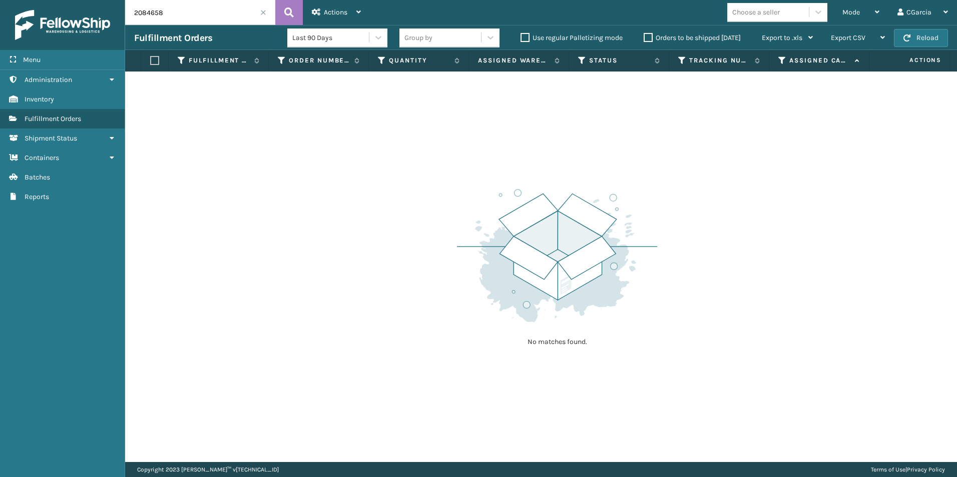
click at [265, 10] on span at bounding box center [263, 13] width 6 height 6
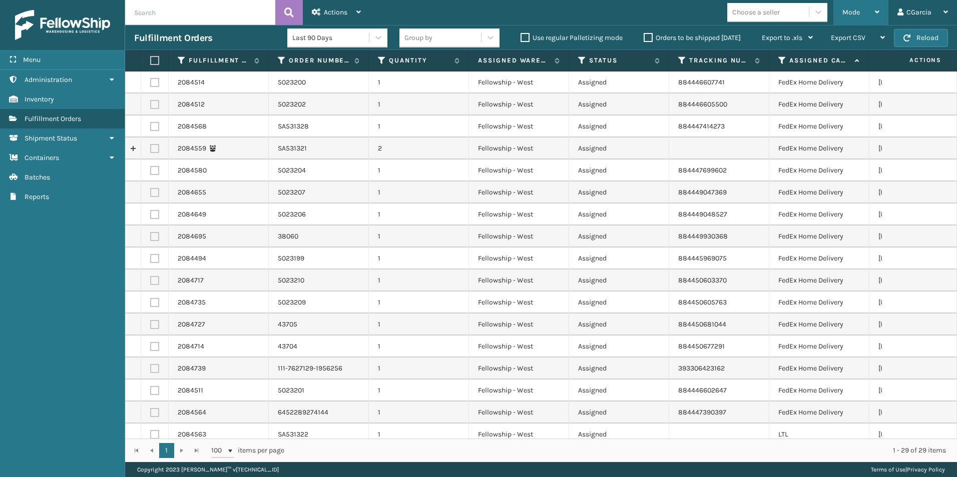
click at [849, 10] on span "Mode" at bounding box center [851, 12] width 18 height 9
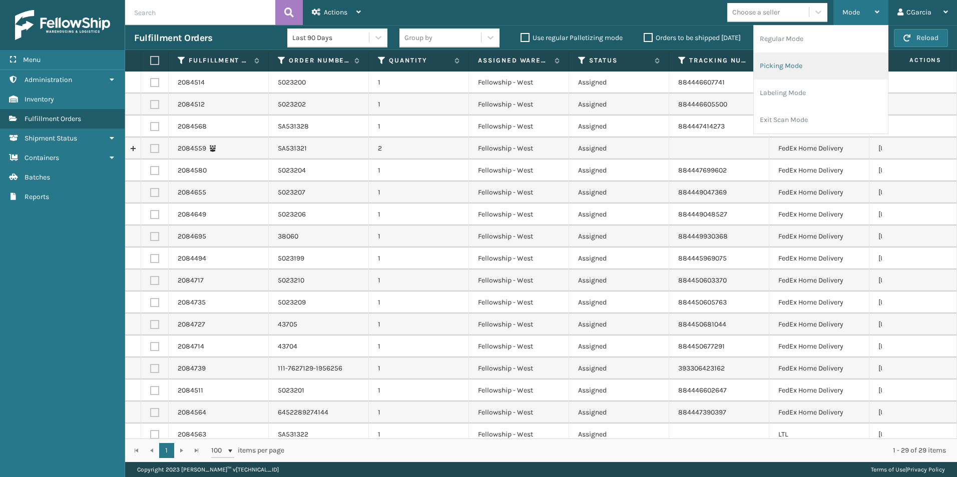
click at [790, 63] on li "Picking Mode" at bounding box center [821, 66] width 134 height 27
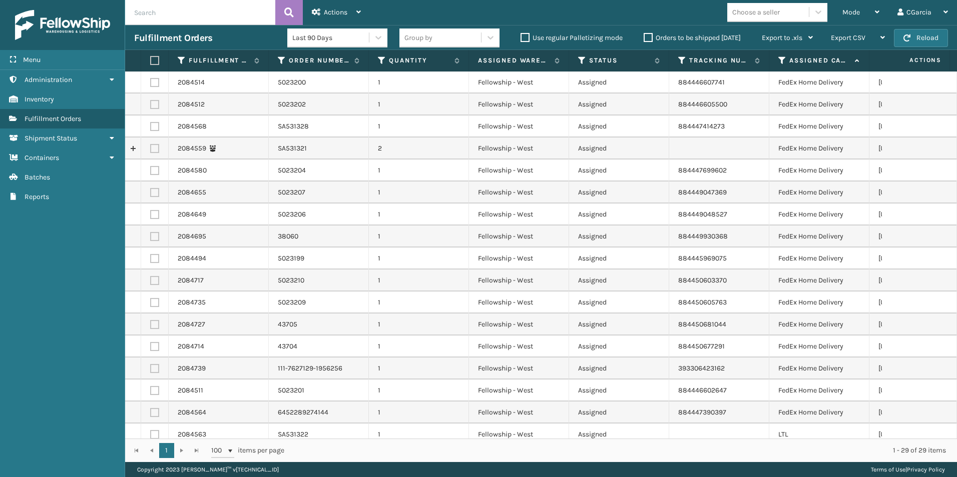
click at [765, 12] on div "Choose a seller" at bounding box center [756, 12] width 48 height 11
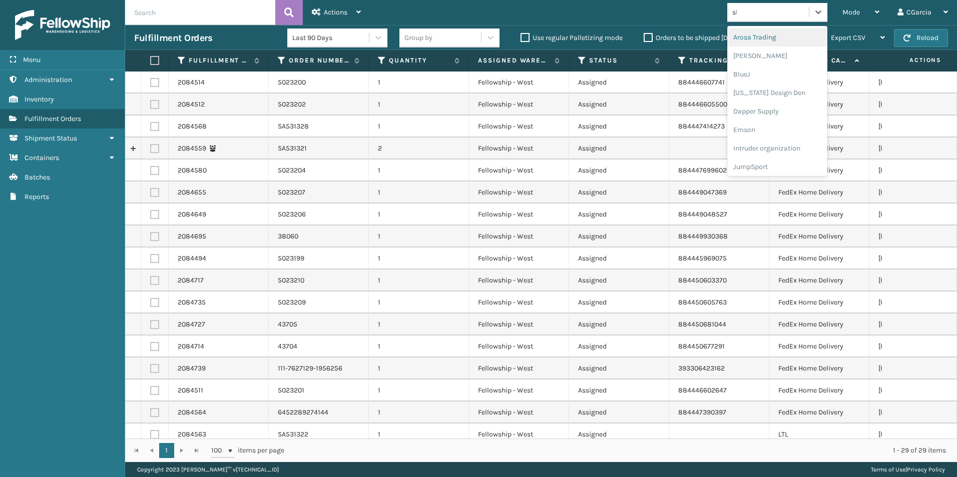
type input "sle"
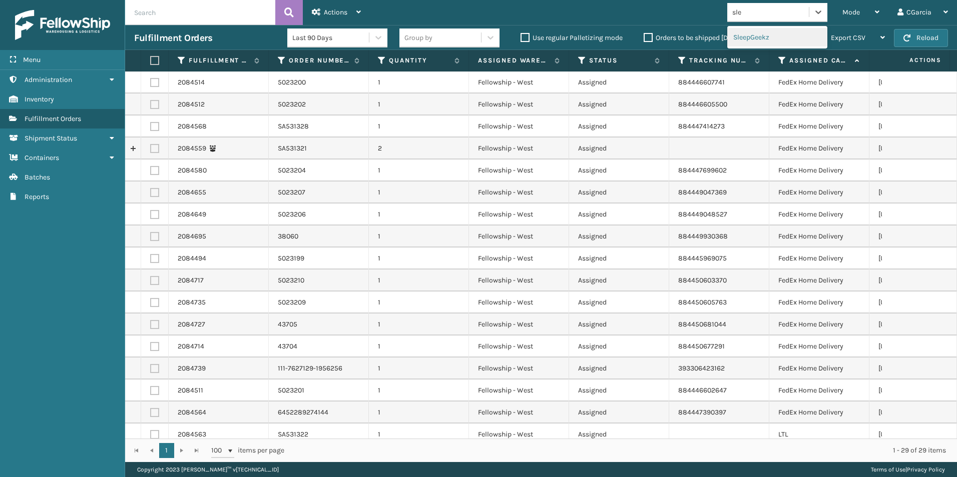
click at [756, 28] on div "SleepGeekz" at bounding box center [777, 37] width 100 height 19
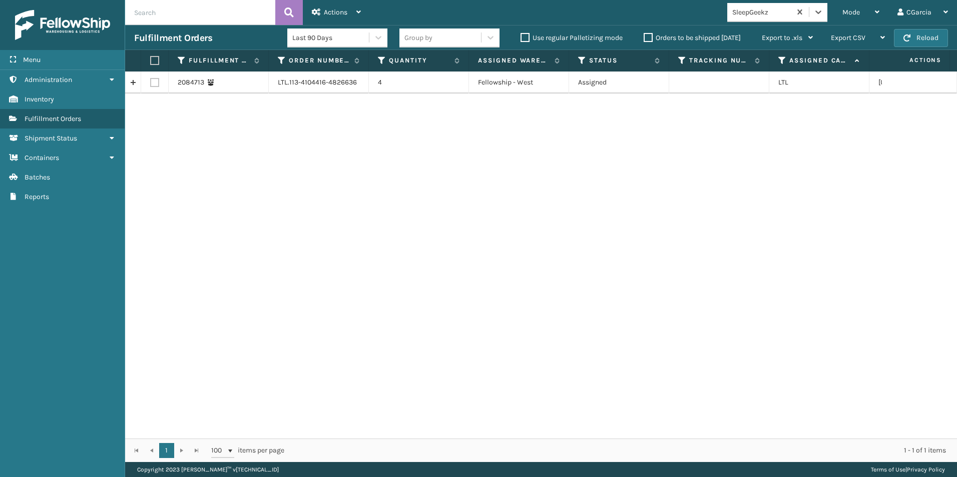
click at [156, 87] on label at bounding box center [154, 82] width 9 height 9
click at [151, 85] on input "checkbox" at bounding box center [150, 81] width 1 height 7
checkbox input "true"
click at [334, 8] on div "Actions" at bounding box center [336, 12] width 49 height 25
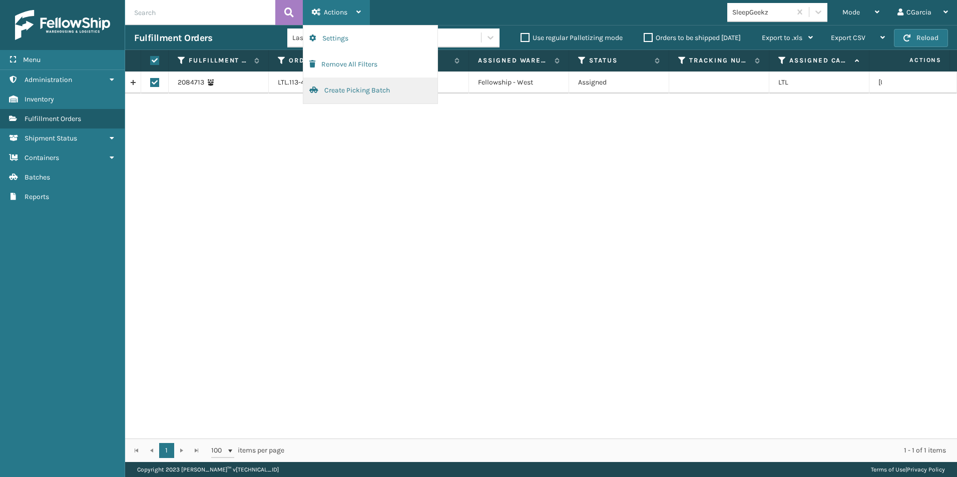
click at [329, 89] on button "Create Picking Batch" at bounding box center [370, 91] width 134 height 26
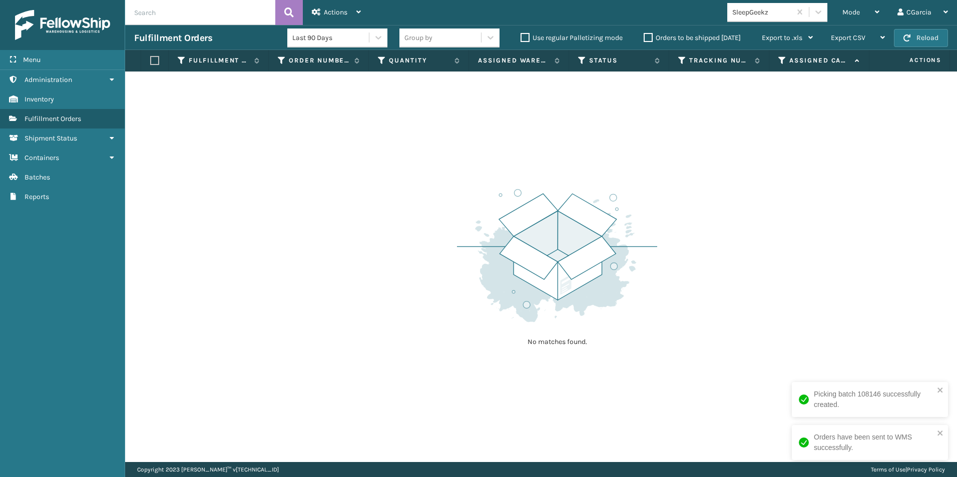
click at [762, 14] on div "SleepGeekz" at bounding box center [762, 12] width 60 height 11
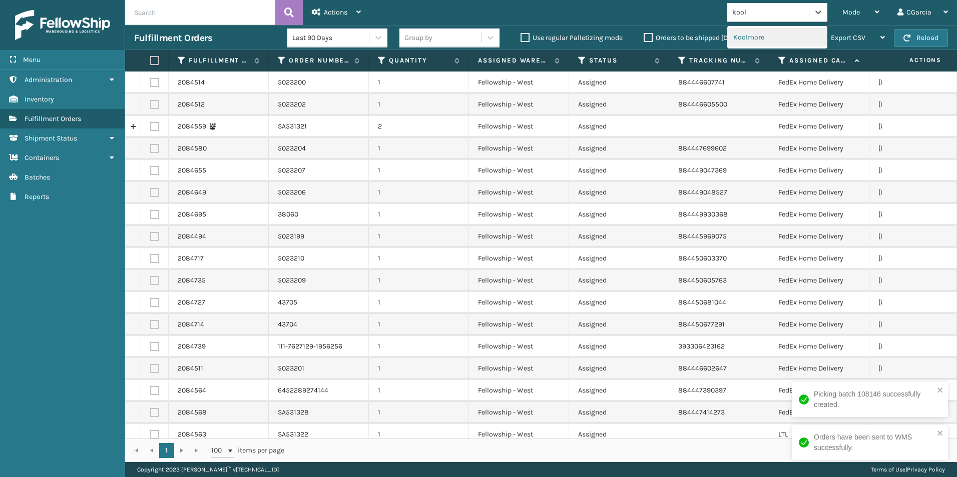
type input "kool"
click at [721, 49] on div "Last 90 Days Group by Use regular Palletizing mode Orders to be shipped [DATE] …" at bounding box center [554, 38] width 534 height 25
click at [770, 7] on div "Choose a seller" at bounding box center [756, 12] width 48 height 11
type input "kool"
click at [777, 42] on div "Koolmore" at bounding box center [777, 37] width 100 height 19
